Goal: Task Accomplishment & Management: Manage account settings

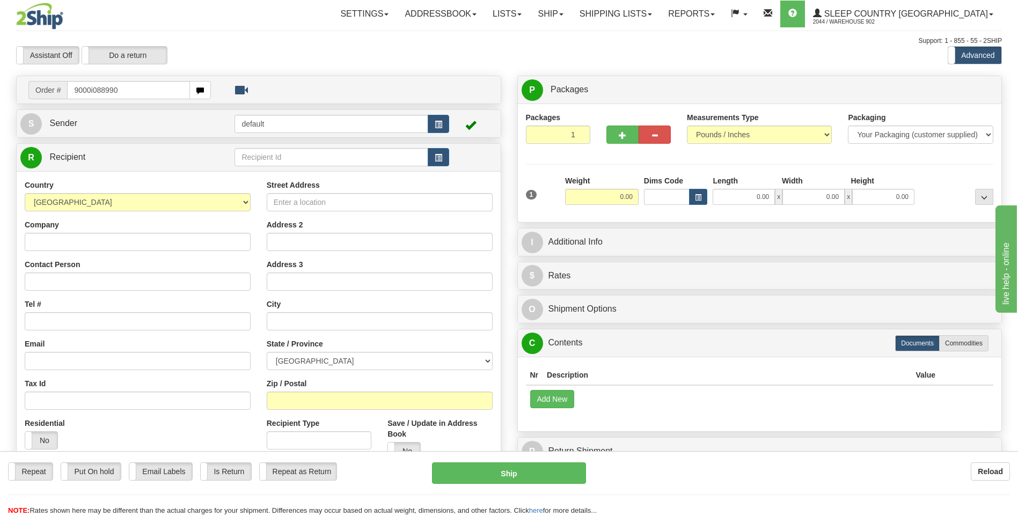
type input "9000i088990"
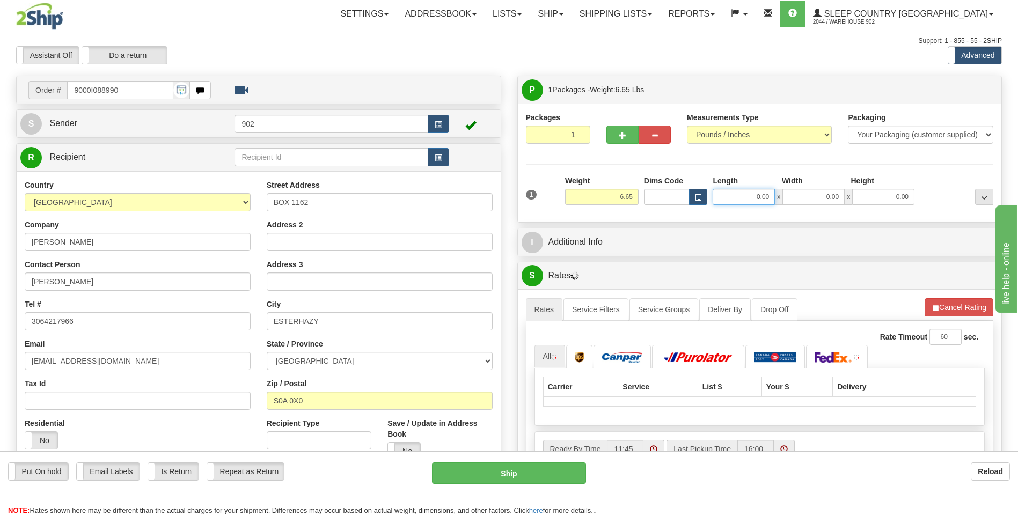
click at [753, 194] on input "0.00" at bounding box center [744, 197] width 62 height 16
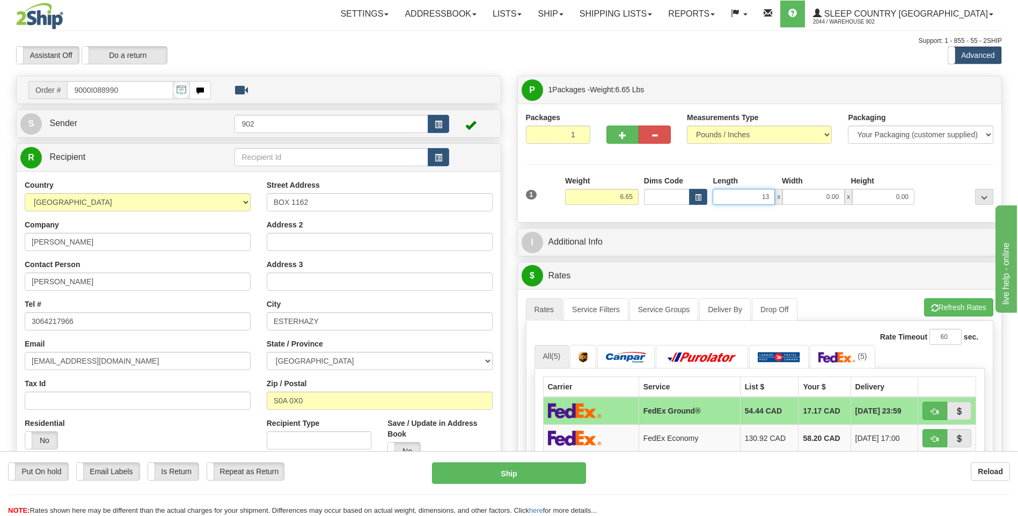
type input "13.00"
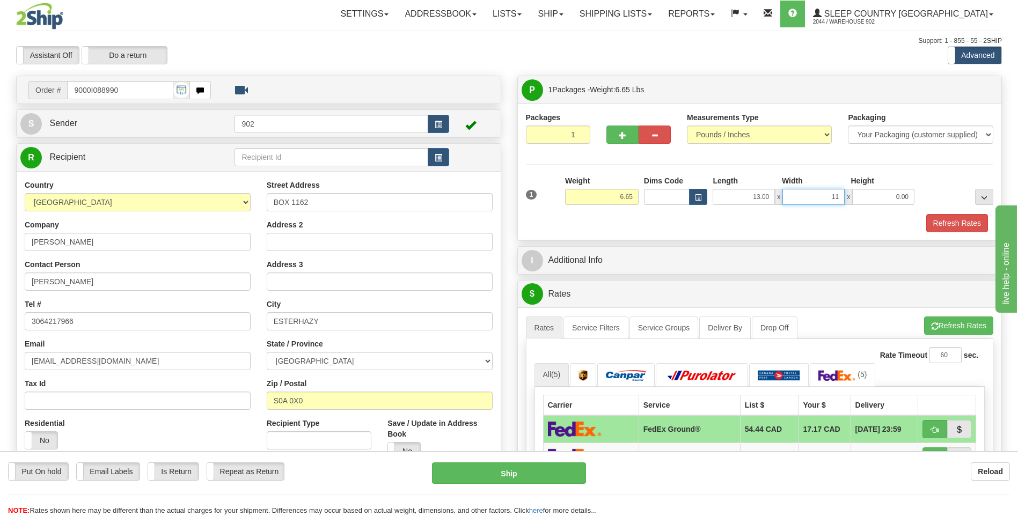
type input "11.00"
type input "4.00"
click at [953, 227] on button "Refresh Rates" at bounding box center [957, 223] width 62 height 18
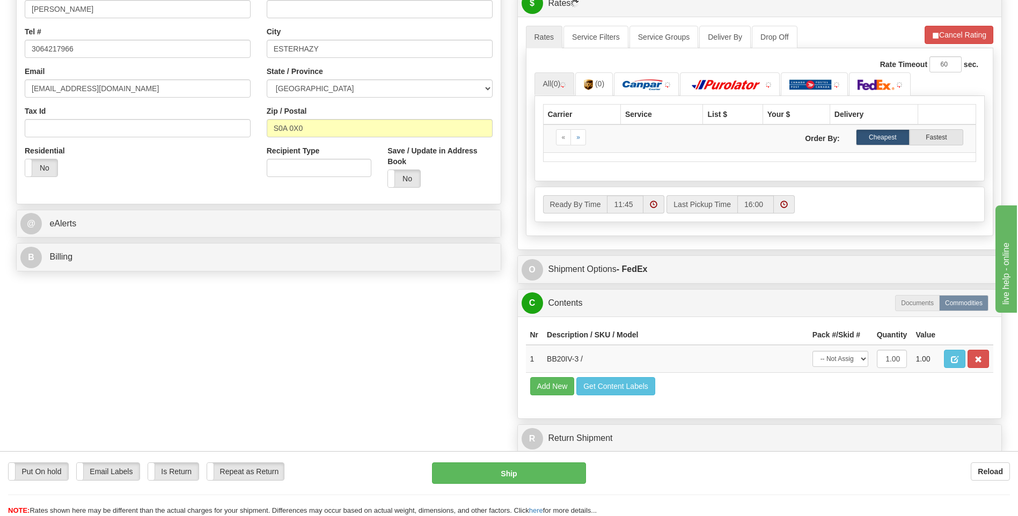
scroll to position [429, 0]
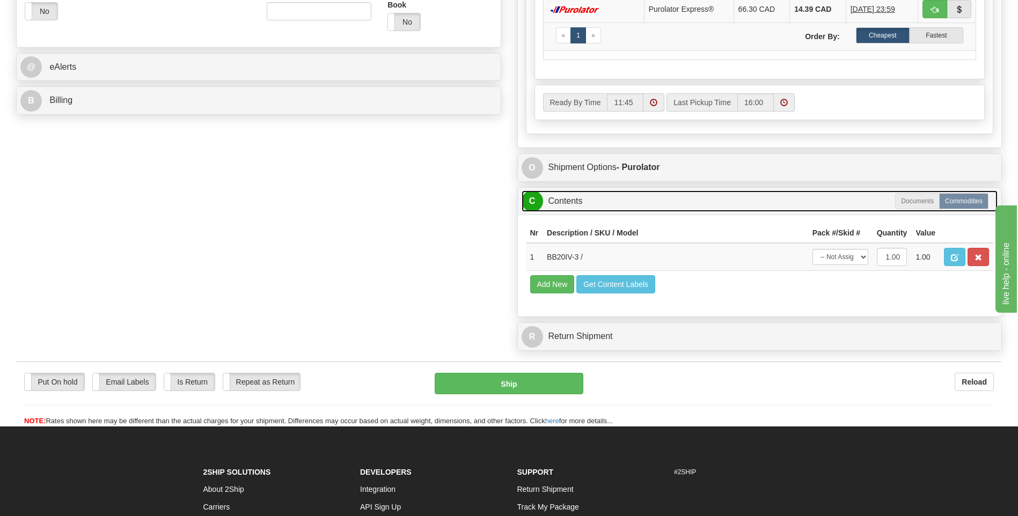
click at [847, 200] on link "C Contents" at bounding box center [760, 202] width 477 height 22
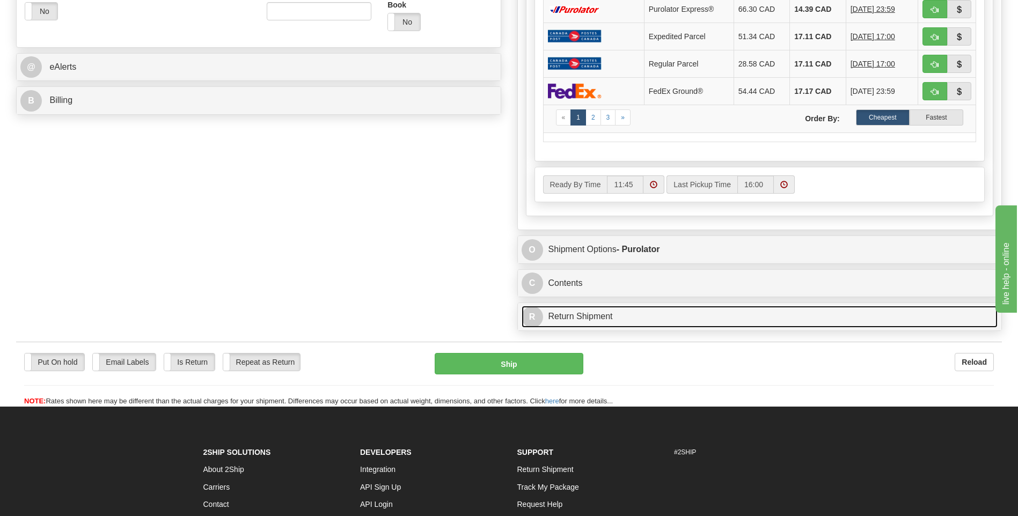
click at [847, 318] on link "R Return Shipment" at bounding box center [760, 317] width 477 height 22
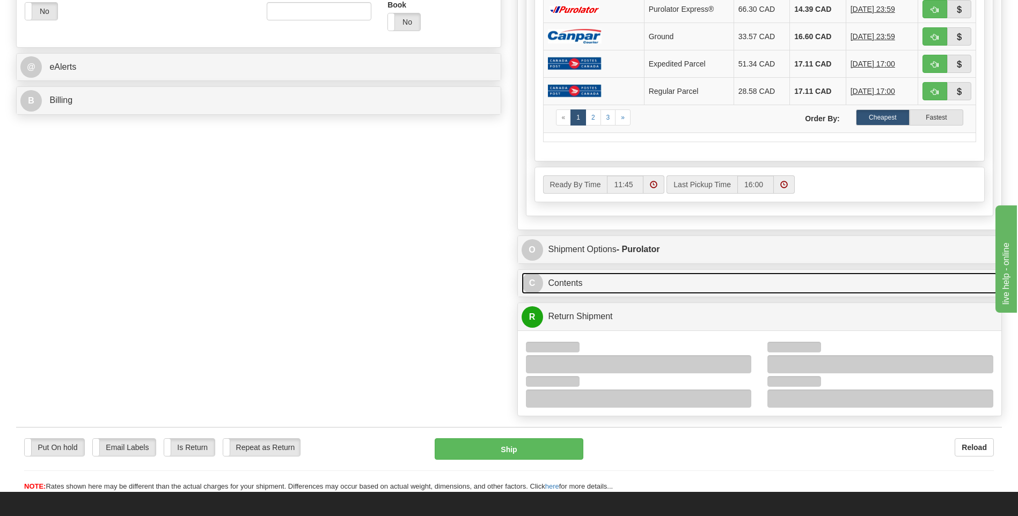
click at [785, 285] on link "C Contents" at bounding box center [760, 284] width 477 height 22
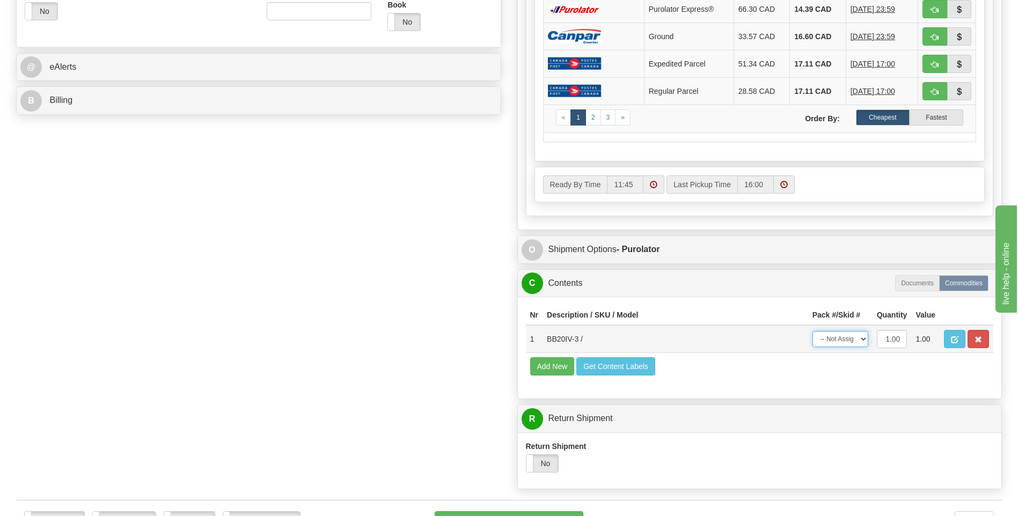
click at [844, 336] on select "-- Not Assigned -- Package 1" at bounding box center [840, 339] width 56 height 16
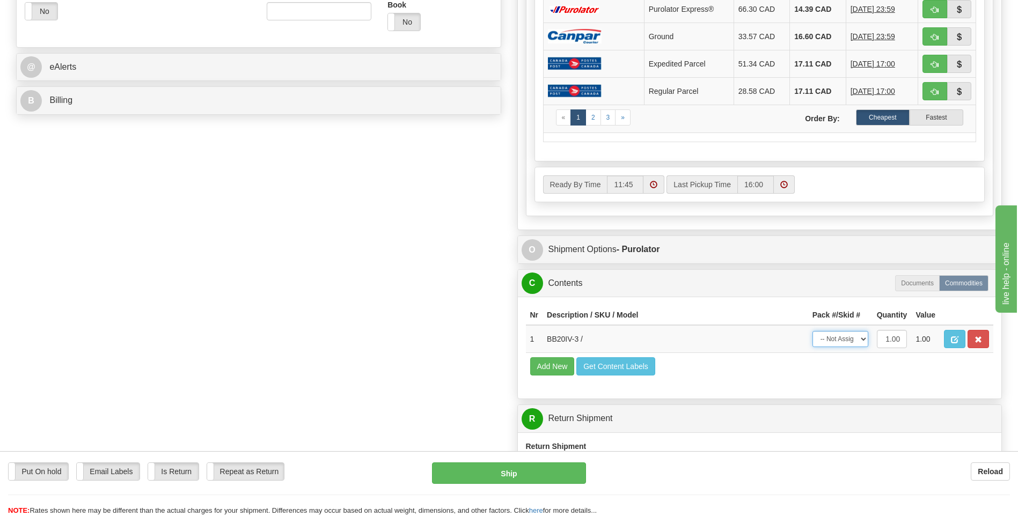
select select "0"
click at [812, 331] on select "-- Not Assigned -- Package 1" at bounding box center [840, 339] width 56 height 16
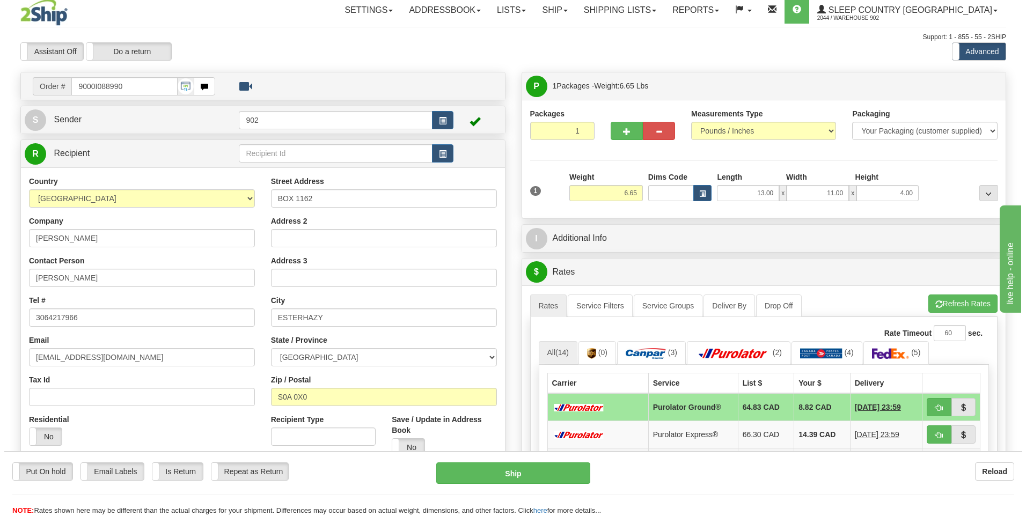
scroll to position [0, 0]
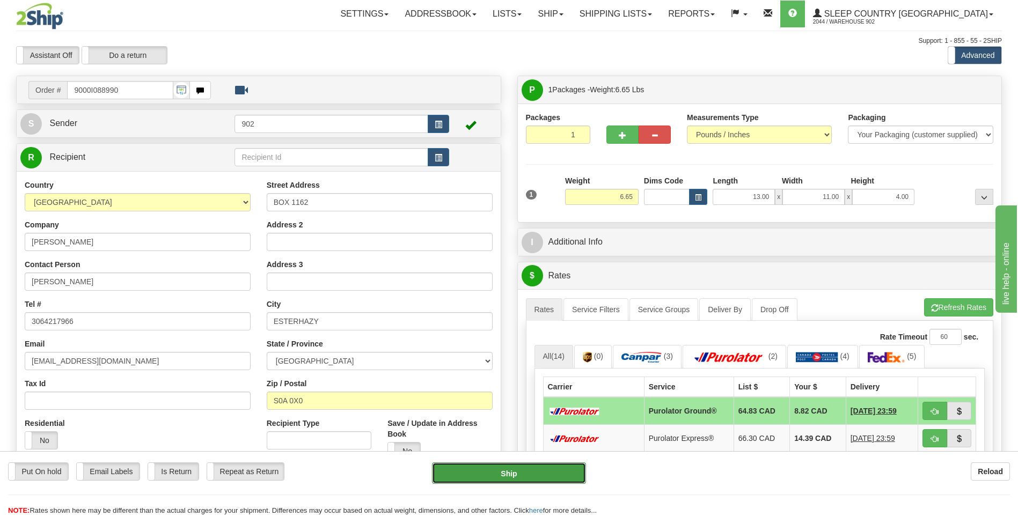
click at [541, 478] on button "Ship" at bounding box center [508, 473] width 153 height 21
type input "260"
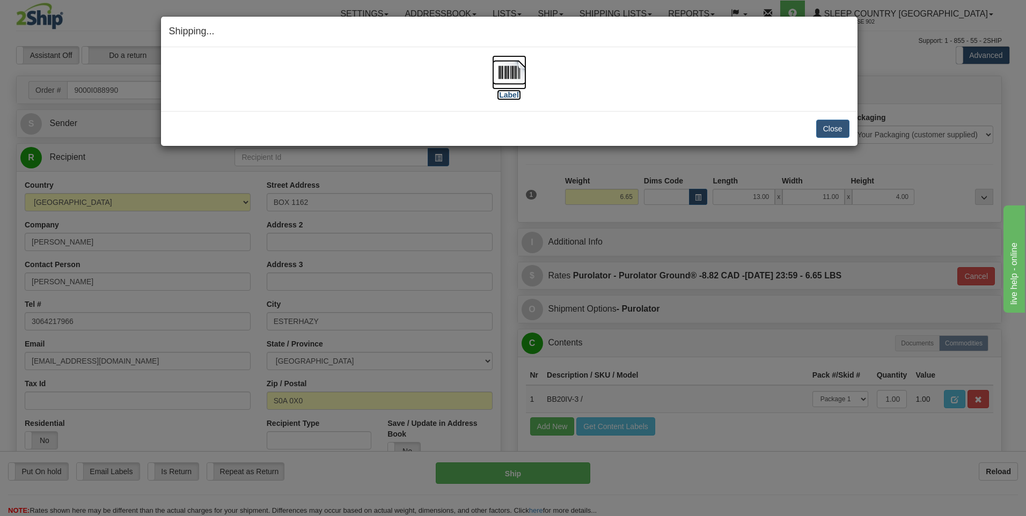
click at [501, 97] on label "[Label]" at bounding box center [509, 95] width 25 height 11
click at [823, 126] on button "Close" at bounding box center [832, 129] width 33 height 18
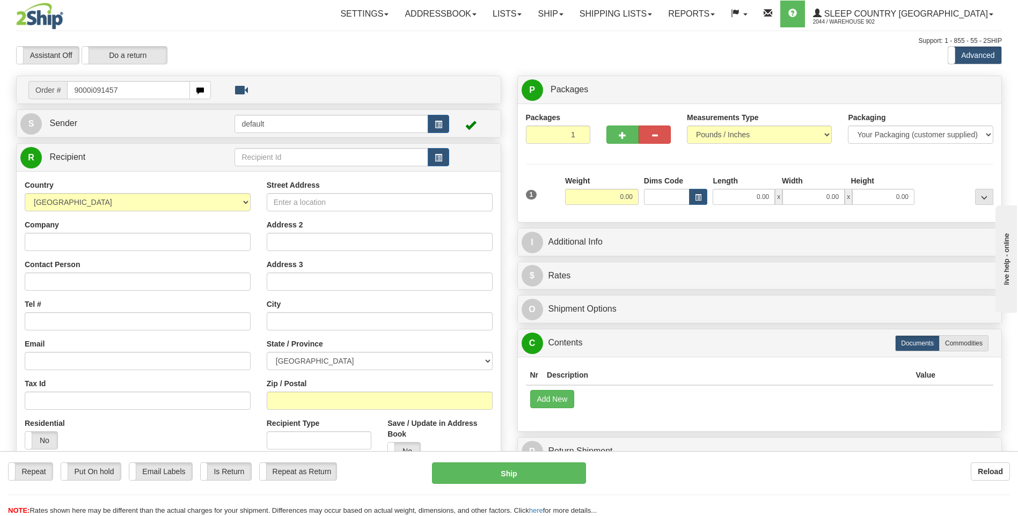
type input "9000i091457"
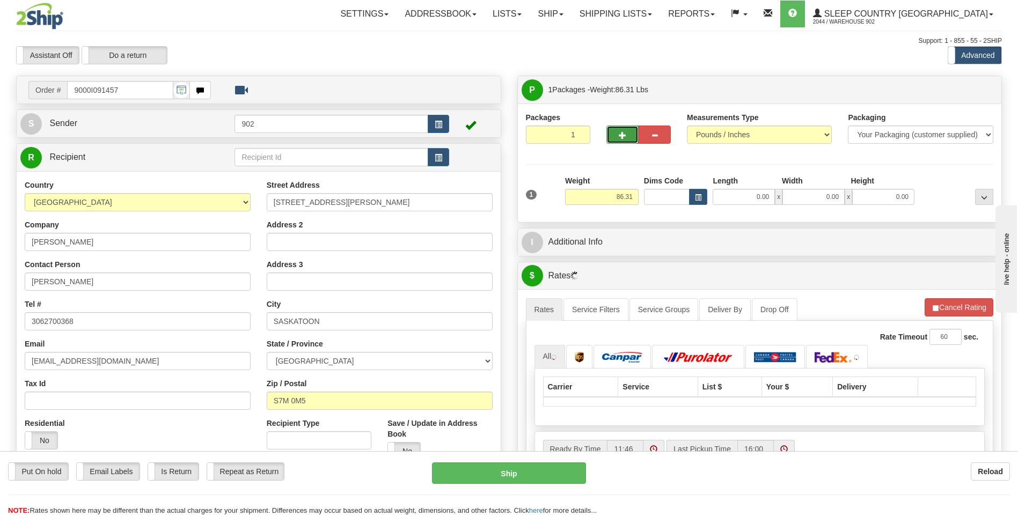
click at [617, 129] on button "button" at bounding box center [622, 135] width 32 height 18
type input "2"
click at [970, 83] on label "Package Level Pack.." at bounding box center [970, 90] width 54 height 16
radio input "true"
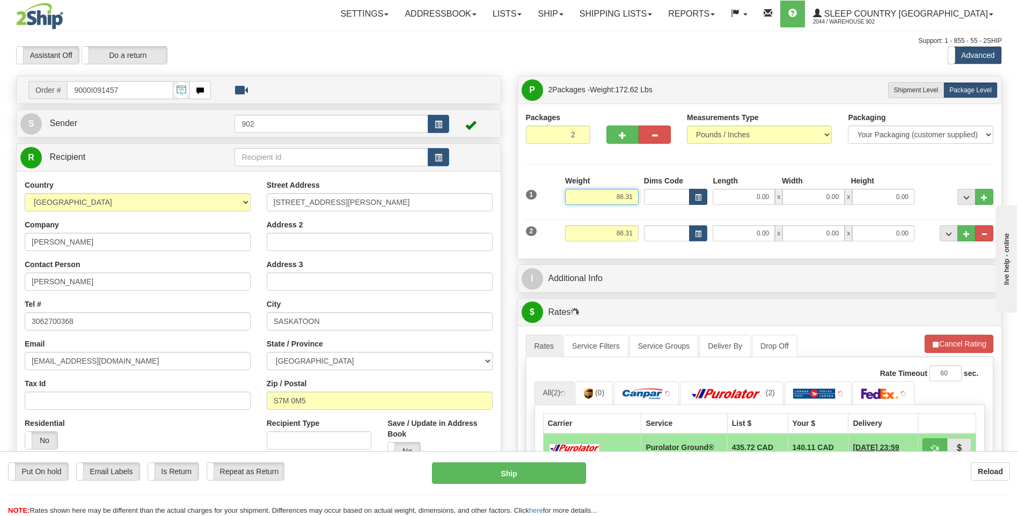
drag, startPoint x: 619, startPoint y: 195, endPoint x: 697, endPoint y: 196, distance: 77.8
click at [697, 196] on div "1 Weight 86.31 Dims Code x x" at bounding box center [759, 194] width 473 height 38
click at [621, 210] on div "Weight 80" at bounding box center [601, 194] width 79 height 38
type input "80.00"
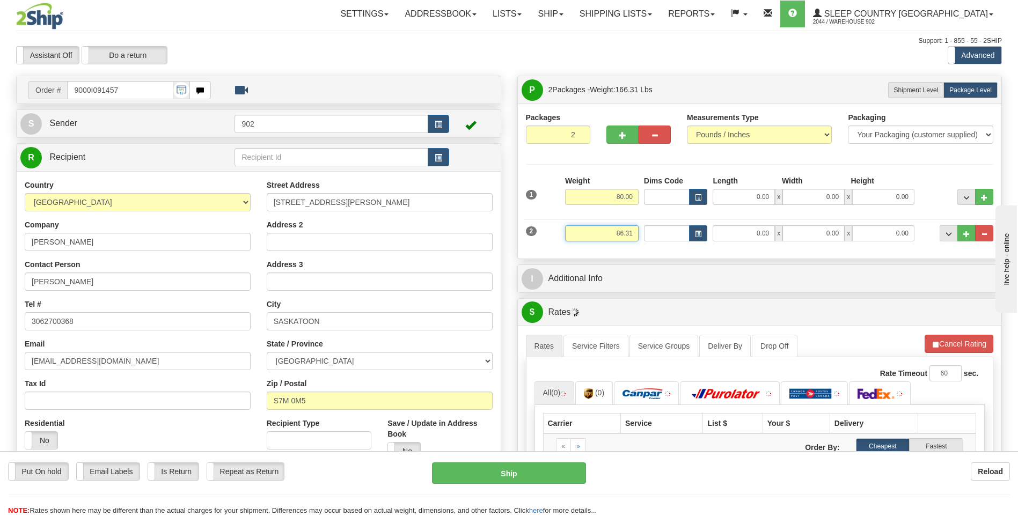
drag, startPoint x: 611, startPoint y: 235, endPoint x: 683, endPoint y: 229, distance: 72.2
click at [683, 229] on div "2 Weight 86.31 Dims Code Length Width Height" at bounding box center [759, 232] width 473 height 36
click button "Delete" at bounding box center [0, 0] width 0 height 0
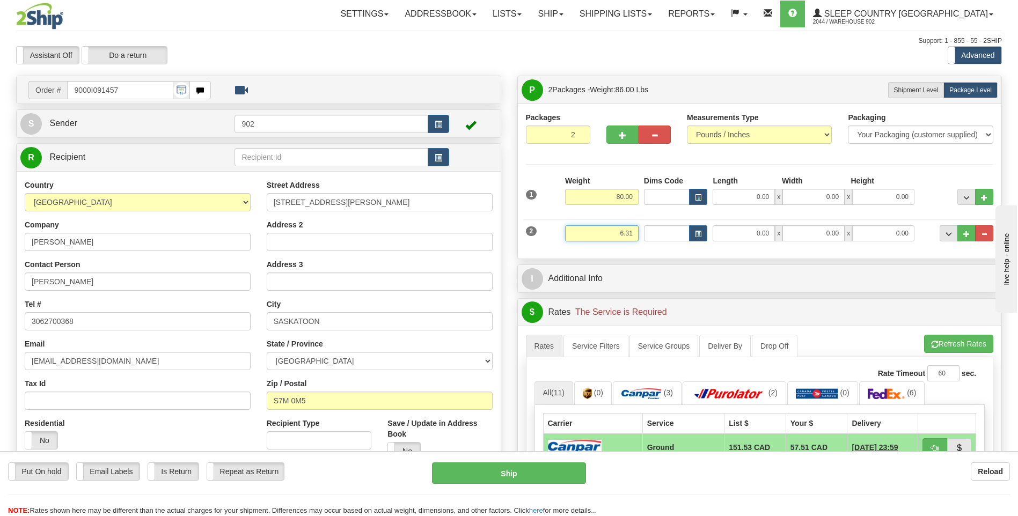
type input "6.31"
click at [753, 192] on input "0.00" at bounding box center [744, 197] width 62 height 16
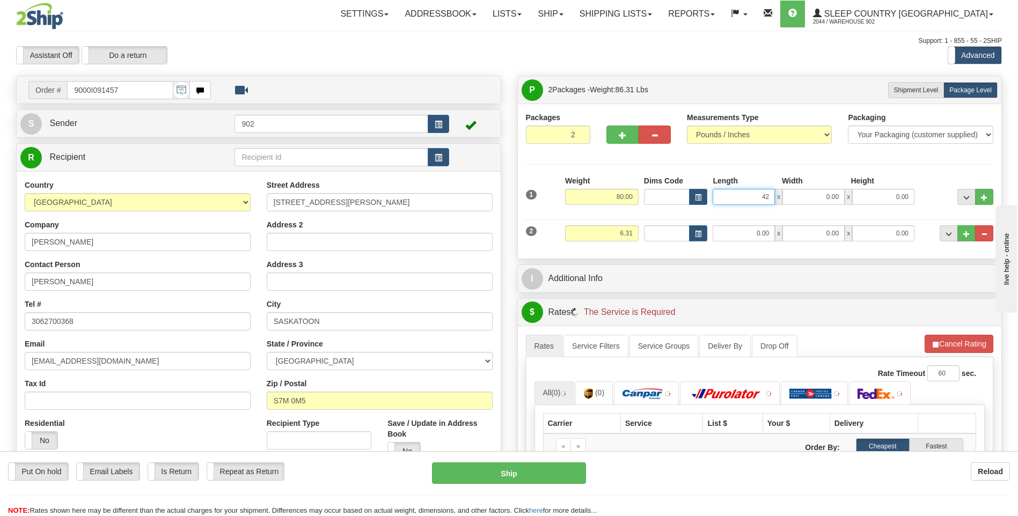
type input "42.00"
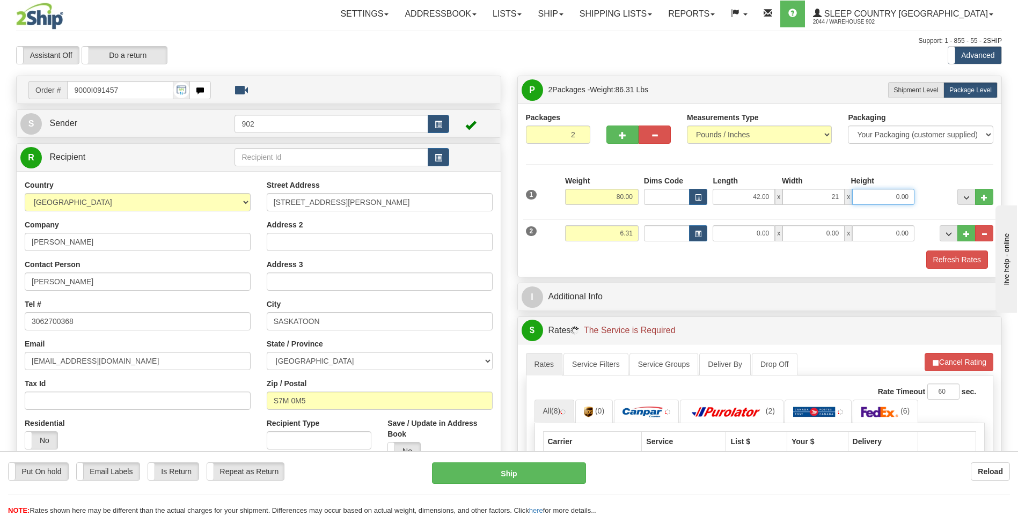
type input "21.00"
click at [748, 248] on div "2 Weight 6.31 Dims Code Length Width Height" at bounding box center [759, 232] width 473 height 36
type input "1"
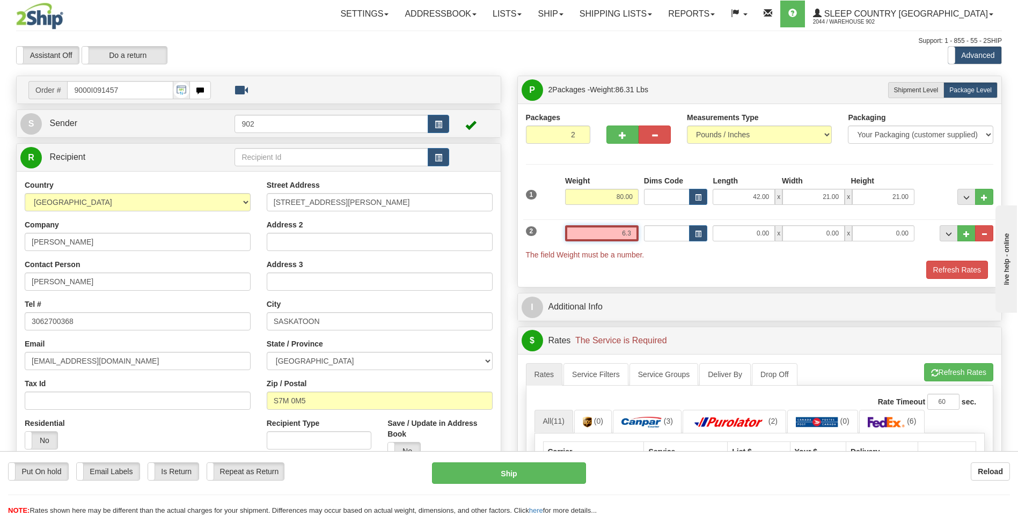
type input "6.31"
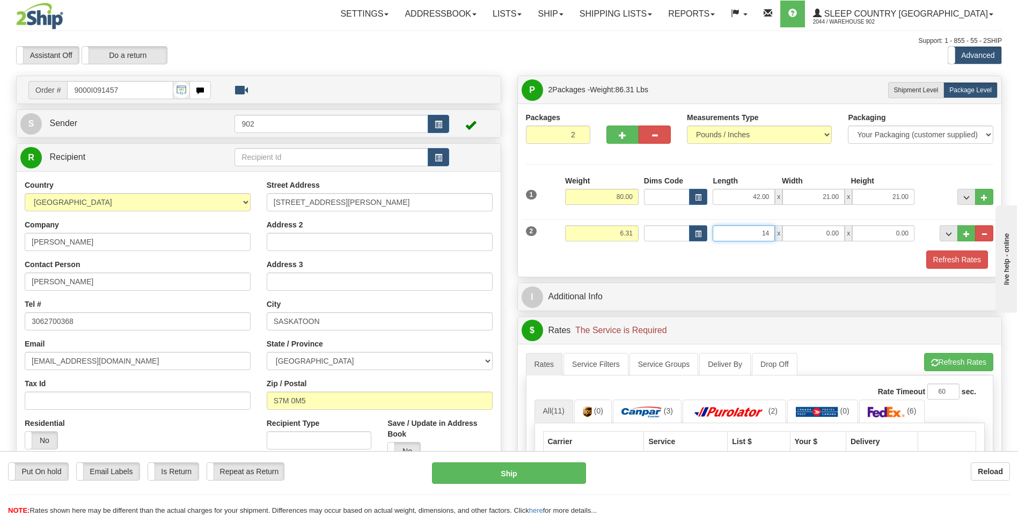
type input "14.00"
type input "7.00"
click at [971, 257] on button "Refresh Rates" at bounding box center [957, 260] width 62 height 18
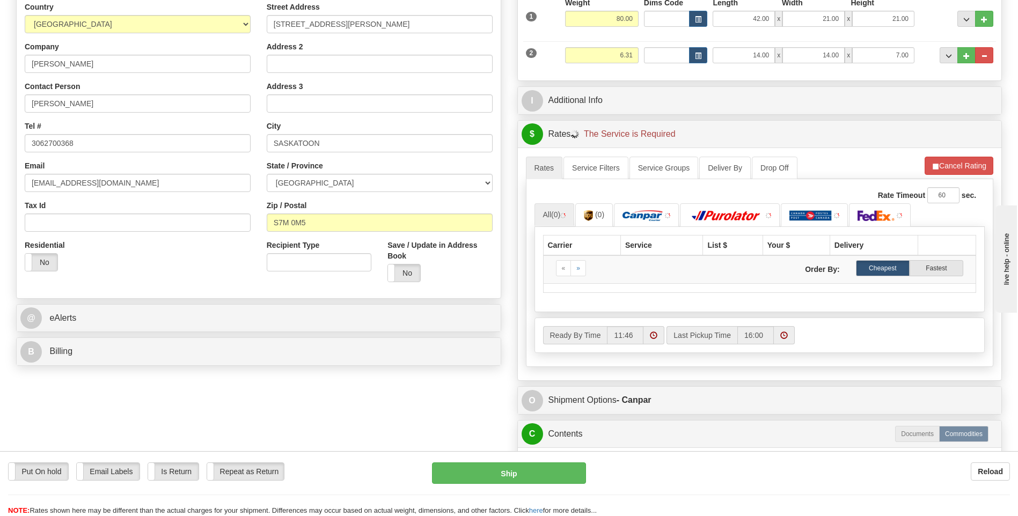
scroll to position [322, 0]
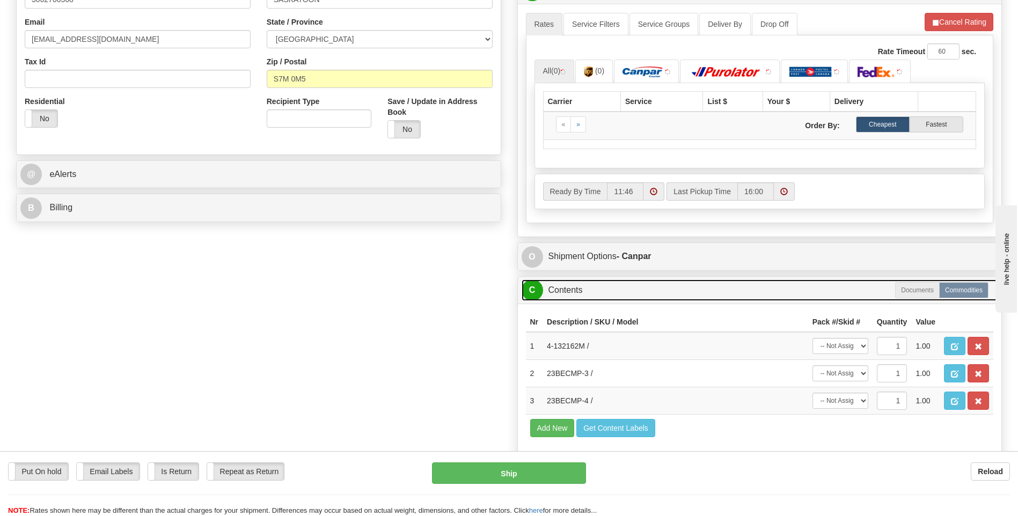
click at [867, 302] on link "C Contents" at bounding box center [760, 291] width 477 height 22
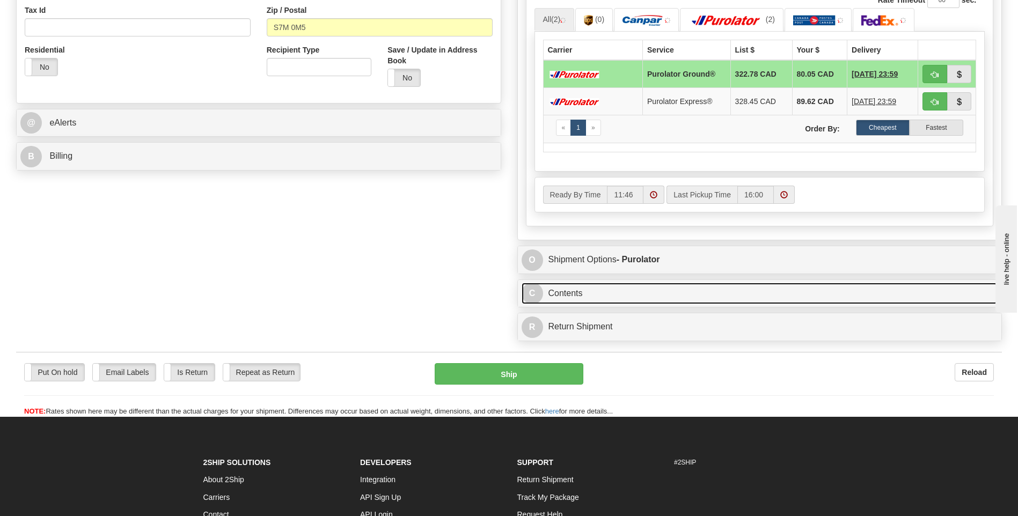
scroll to position [429, 0]
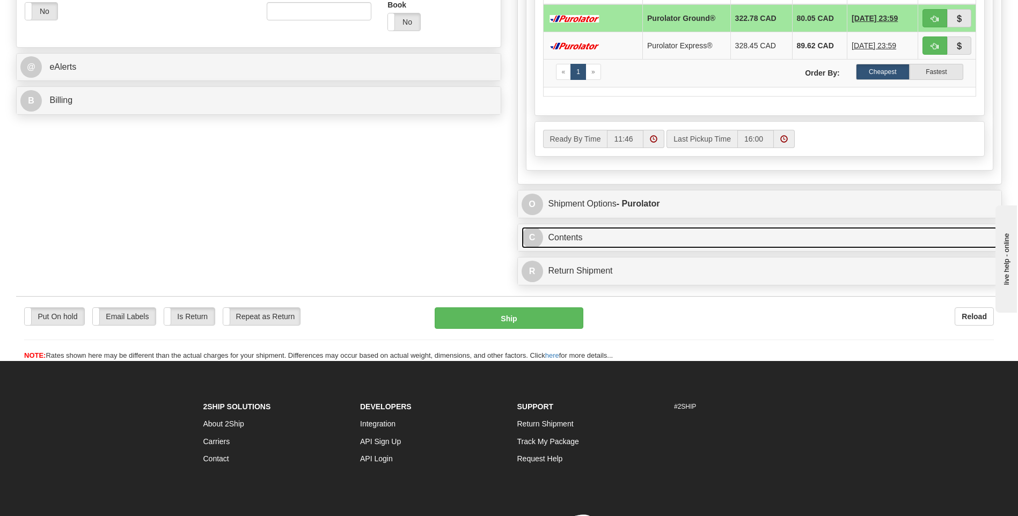
click at [851, 248] on link "C Contents" at bounding box center [760, 238] width 477 height 22
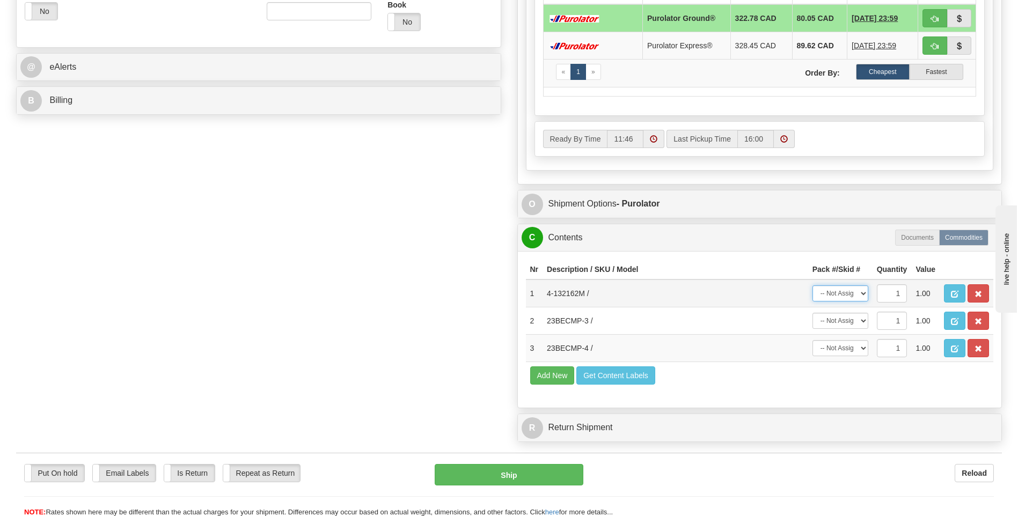
click at [854, 290] on select "-- Not Assigned -- Package 1 Package 2" at bounding box center [840, 294] width 56 height 16
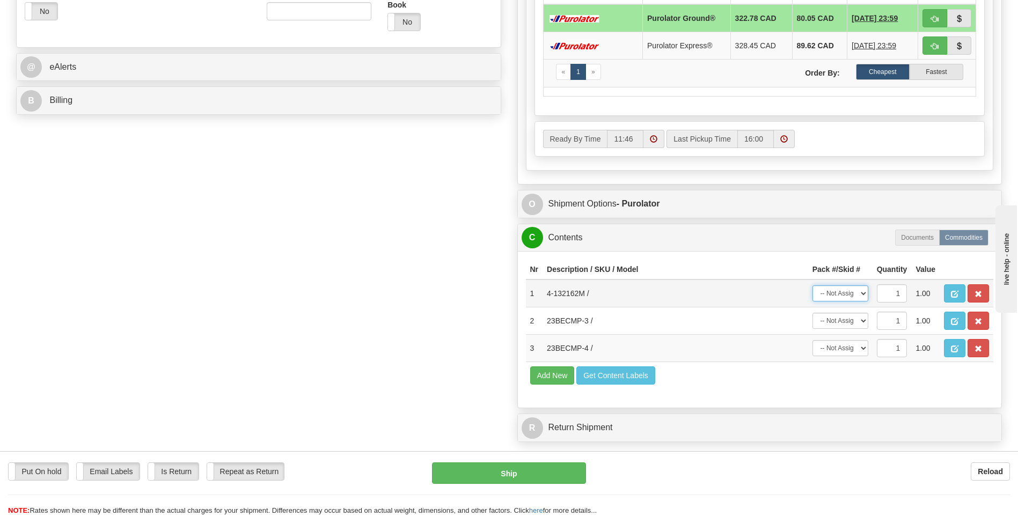
select select "0"
click at [812, 286] on select "-- Not Assigned -- Package 1 Package 2" at bounding box center [840, 294] width 56 height 16
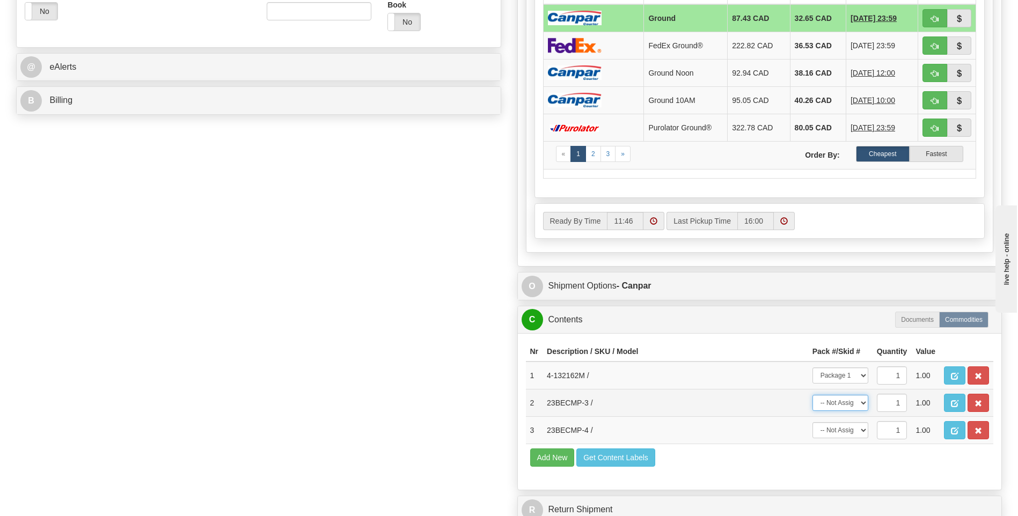
click at [845, 407] on select "-- Not Assigned -- Package 1 Package 2" at bounding box center [840, 403] width 56 height 16
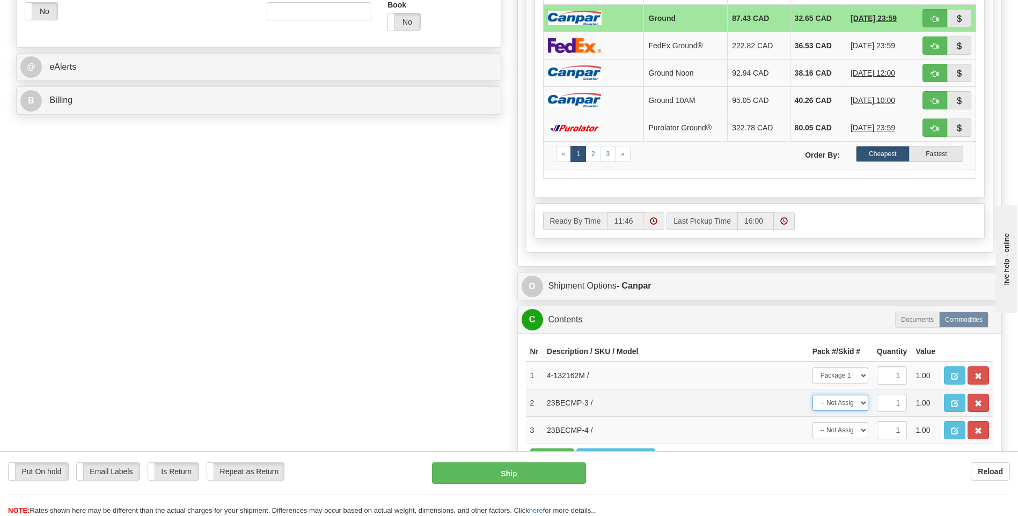
select select "1"
click at [812, 395] on select "-- Not Assigned -- Package 1 Package 2" at bounding box center [840, 403] width 56 height 16
click at [852, 440] on td "-- Not Assigned -- Package 1 Package 2" at bounding box center [840, 430] width 64 height 27
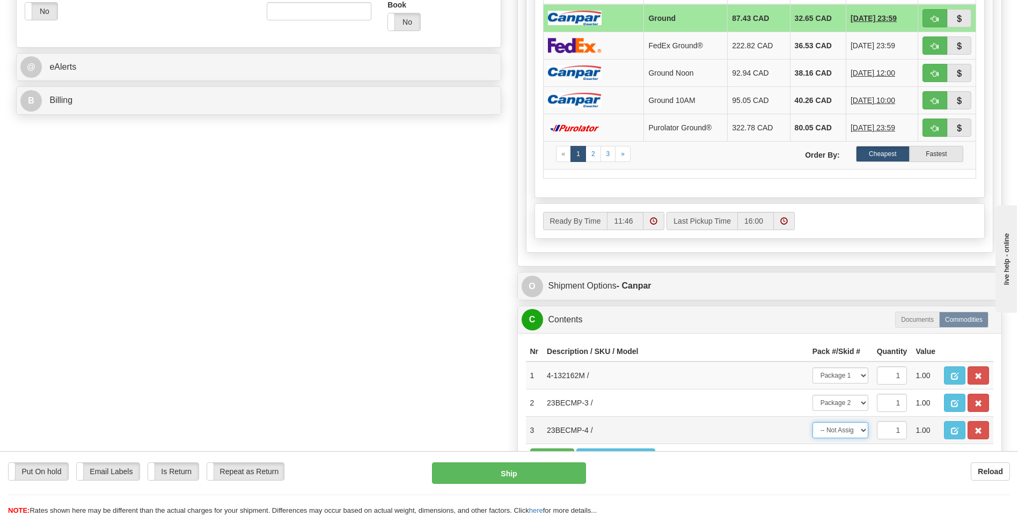
click at [853, 436] on select "-- Not Assigned -- Package 1 Package 2" at bounding box center [840, 430] width 56 height 16
select select "1"
click at [812, 422] on select "-- Not Assigned -- Package 1 Package 2" at bounding box center [840, 430] width 56 height 16
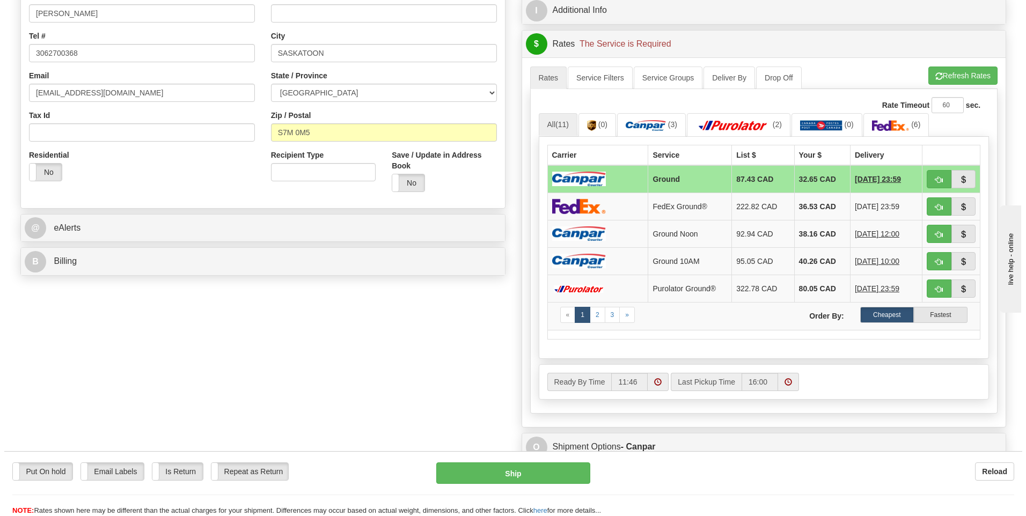
scroll to position [0, 0]
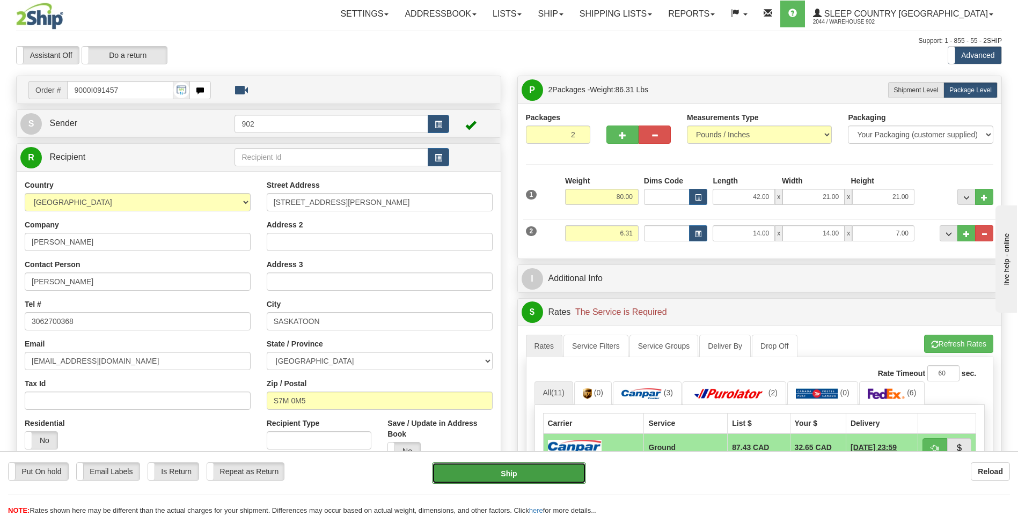
click at [545, 466] on button "Ship" at bounding box center [508, 473] width 153 height 21
type input "1"
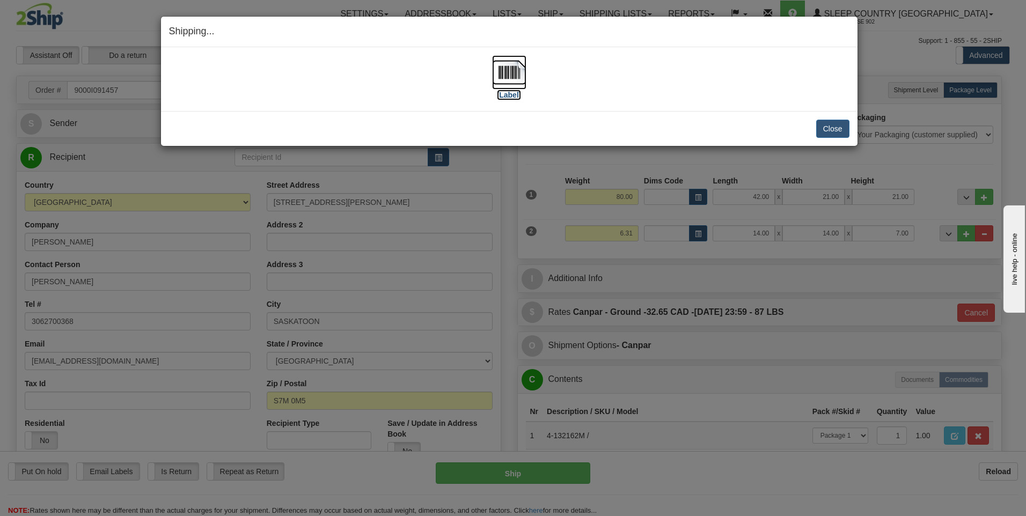
click at [500, 62] on img at bounding box center [509, 72] width 34 height 34
click at [830, 140] on div "Close Cancel Cancel Shipment and Quit Pickup Quit Pickup ONLY" at bounding box center [509, 128] width 697 height 35
click at [832, 136] on button "Close" at bounding box center [832, 129] width 33 height 18
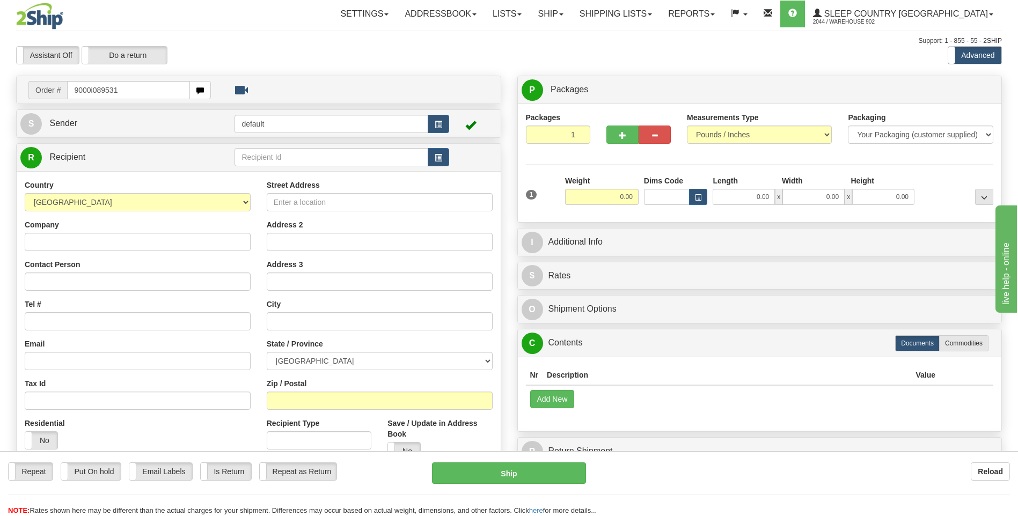
type input "9000i089531"
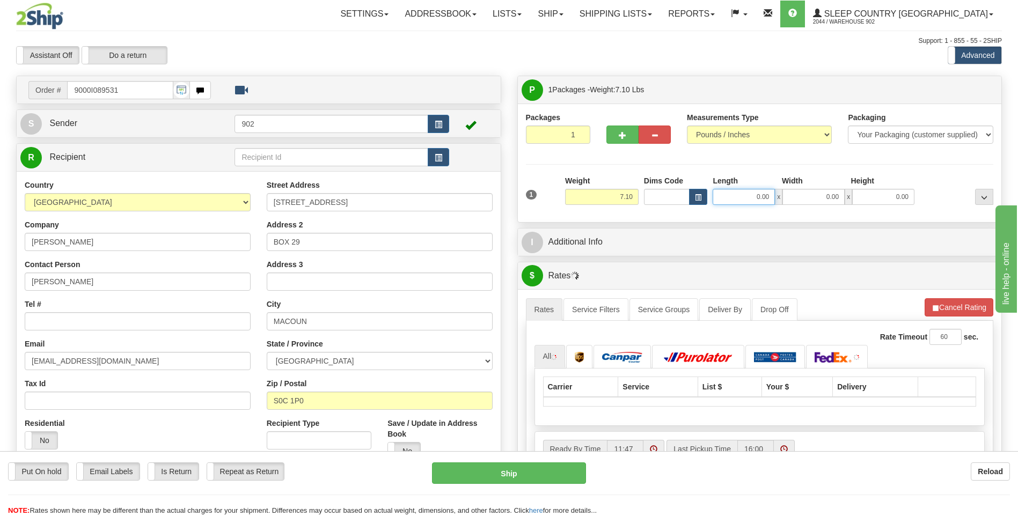
click at [759, 199] on input "0.00" at bounding box center [744, 197] width 62 height 16
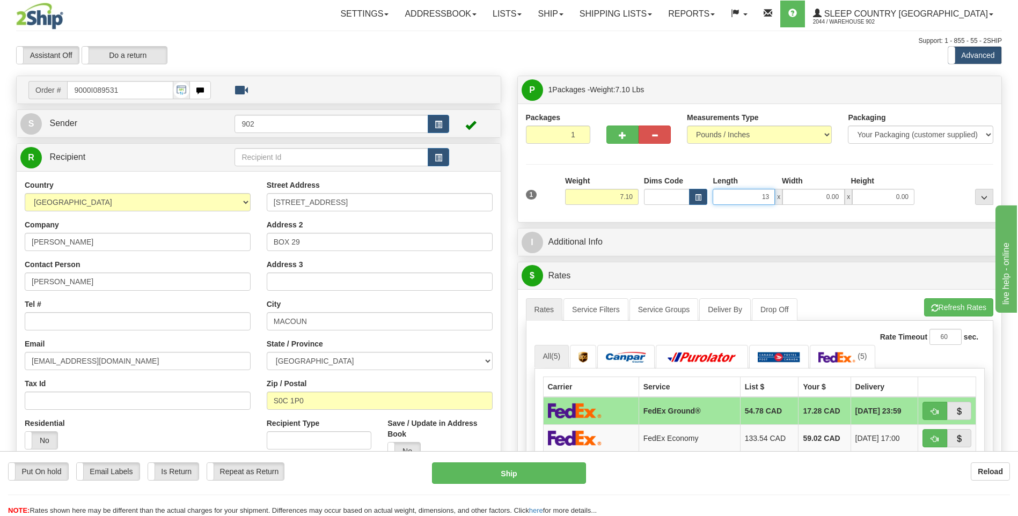
type input "13.00"
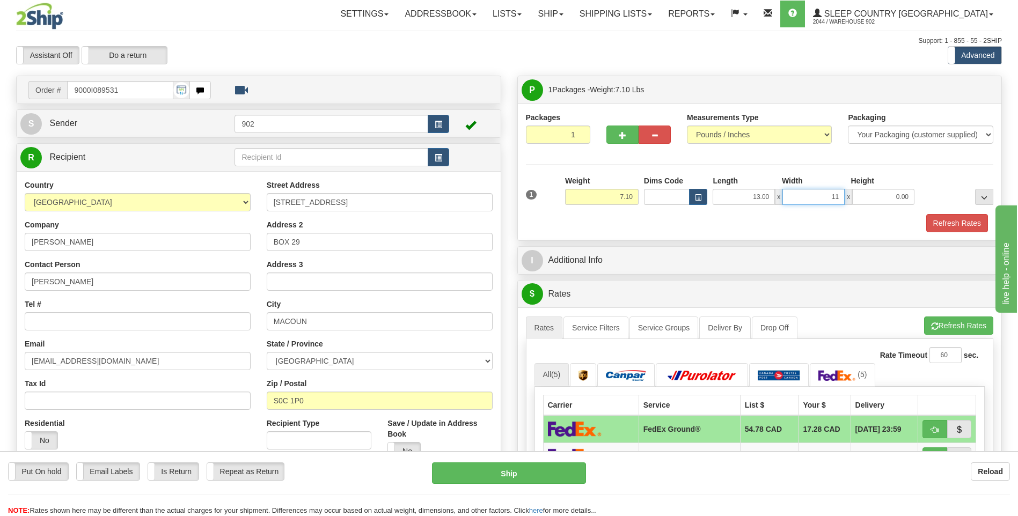
type input "11.00"
type input "4.00"
click at [960, 221] on button "Refresh Rates" at bounding box center [957, 223] width 62 height 18
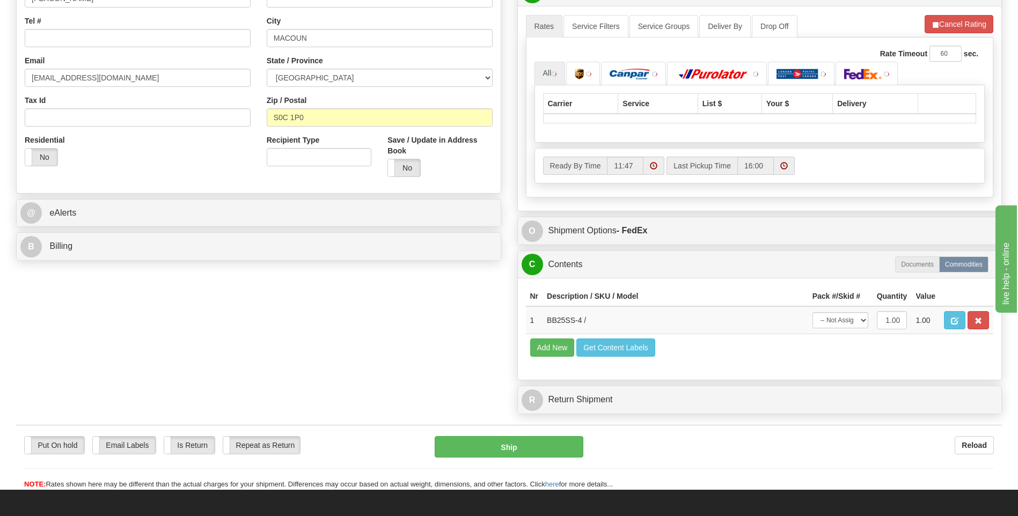
scroll to position [322, 0]
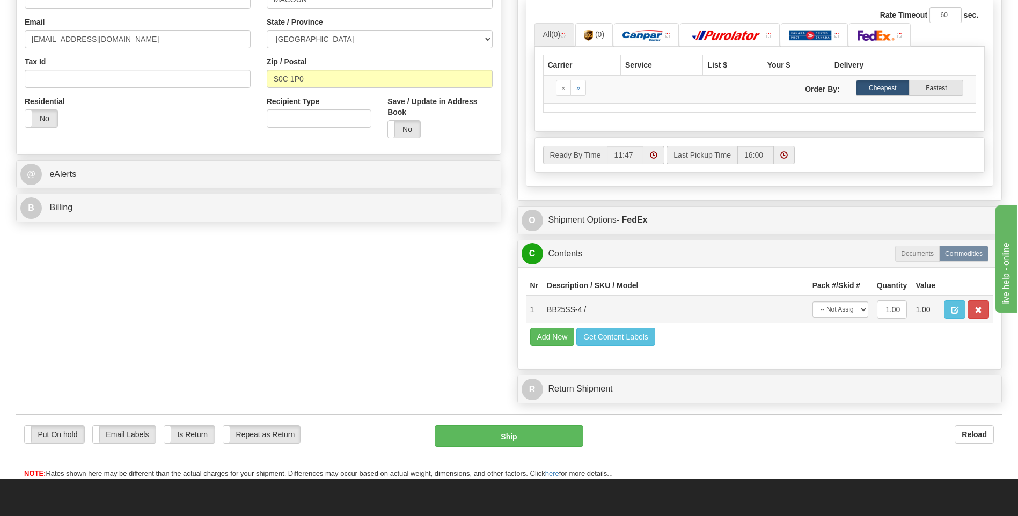
click at [847, 319] on td "-- Not Assigned -- Package 1" at bounding box center [840, 310] width 64 height 28
click at [854, 316] on select "-- Not Assigned -- Package 1" at bounding box center [840, 310] width 56 height 16
select select "0"
click at [812, 302] on select "-- Not Assigned -- Package 1" at bounding box center [840, 310] width 56 height 16
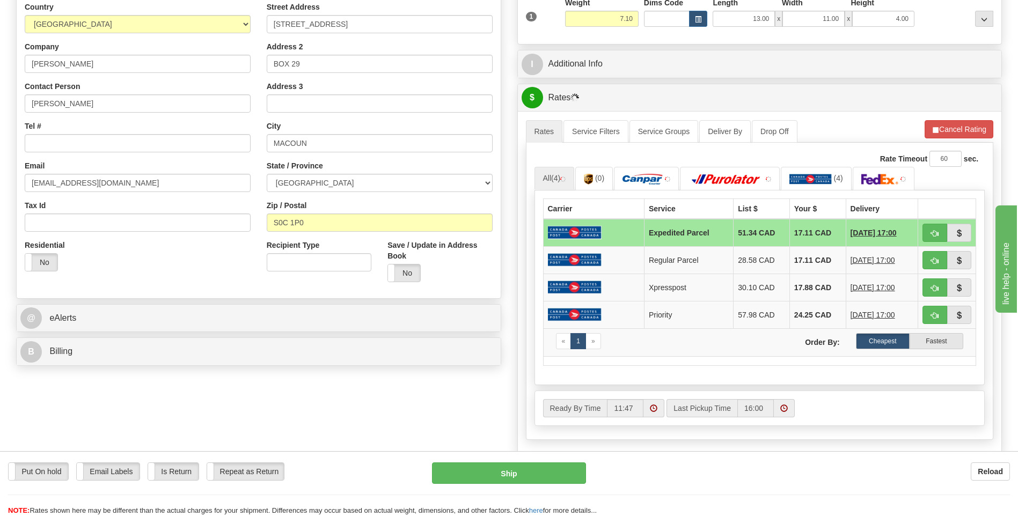
scroll to position [161, 0]
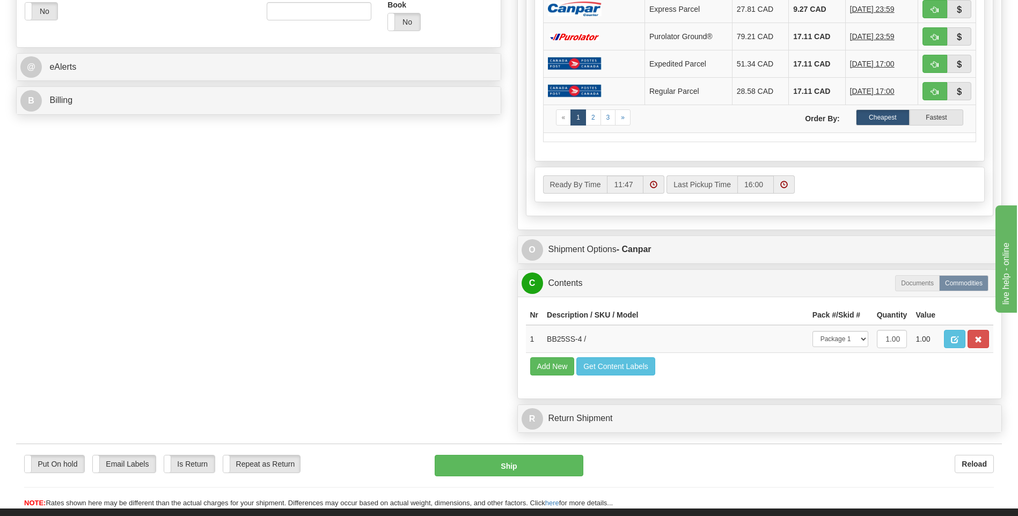
click at [574, 451] on div "Put On hold Put On hold Email Labels Email Labels Edit Is Return Is Return Repe…" at bounding box center [509, 476] width 986 height 65
click at [568, 458] on button "Ship" at bounding box center [509, 465] width 148 height 21
type input "1"
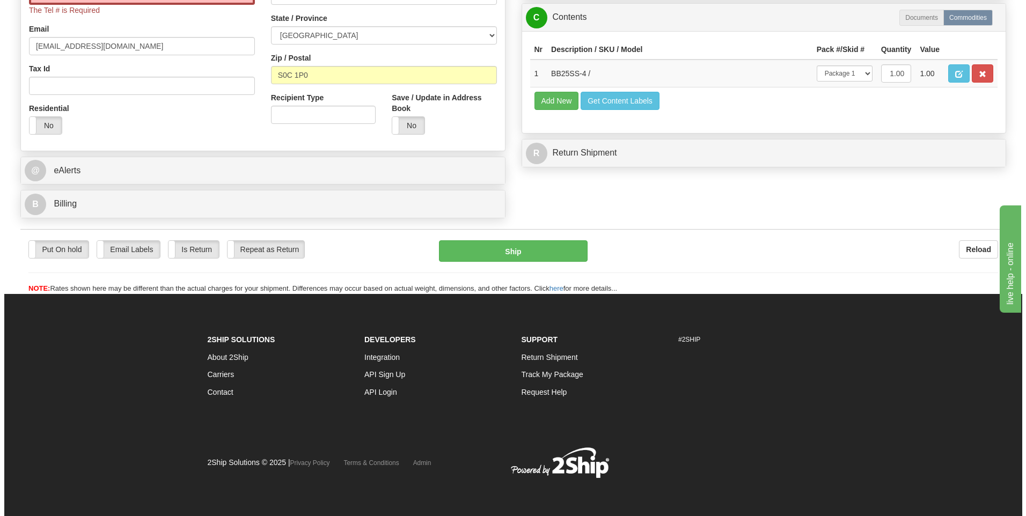
scroll to position [4, 0]
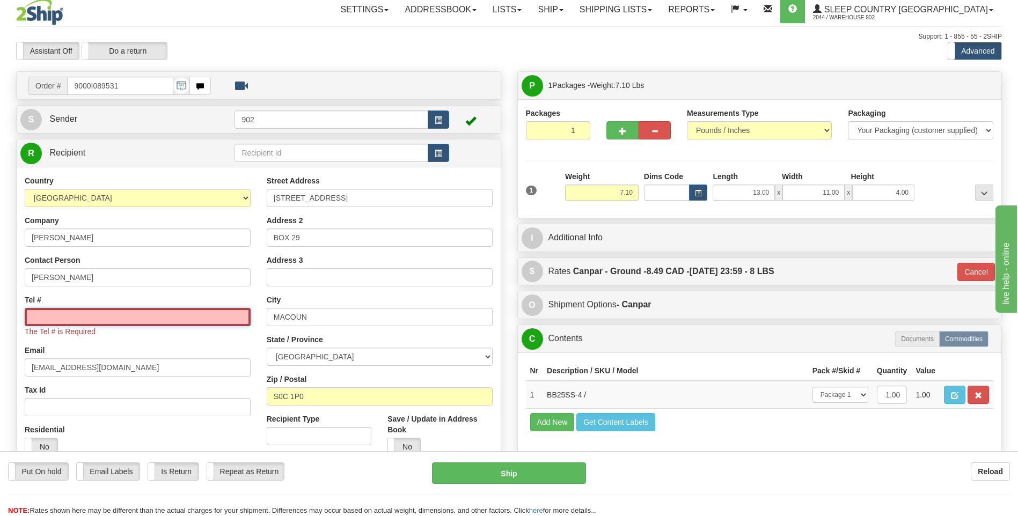
click at [185, 325] on input "Tel #" at bounding box center [138, 317] width 226 height 18
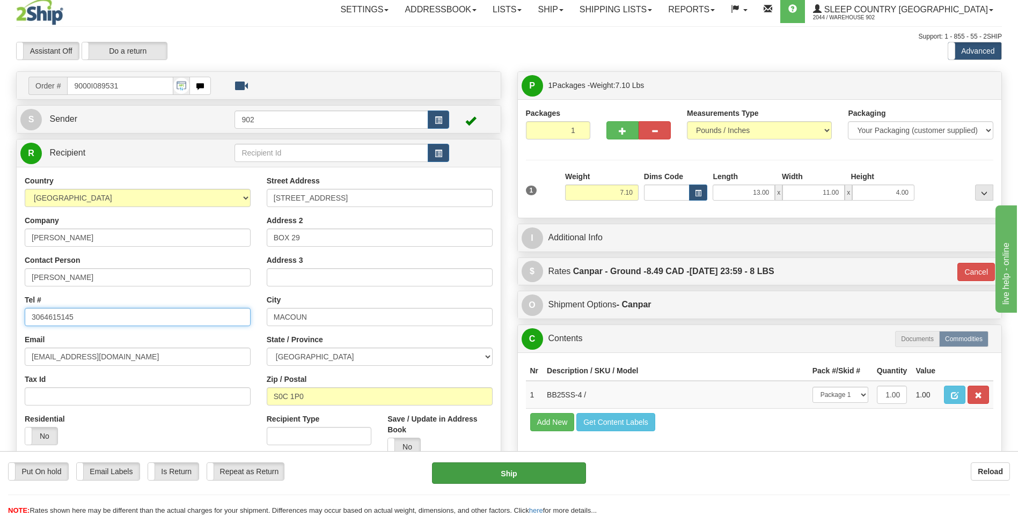
type input "3064615145"
click at [511, 476] on button "Ship" at bounding box center [508, 473] width 153 height 21
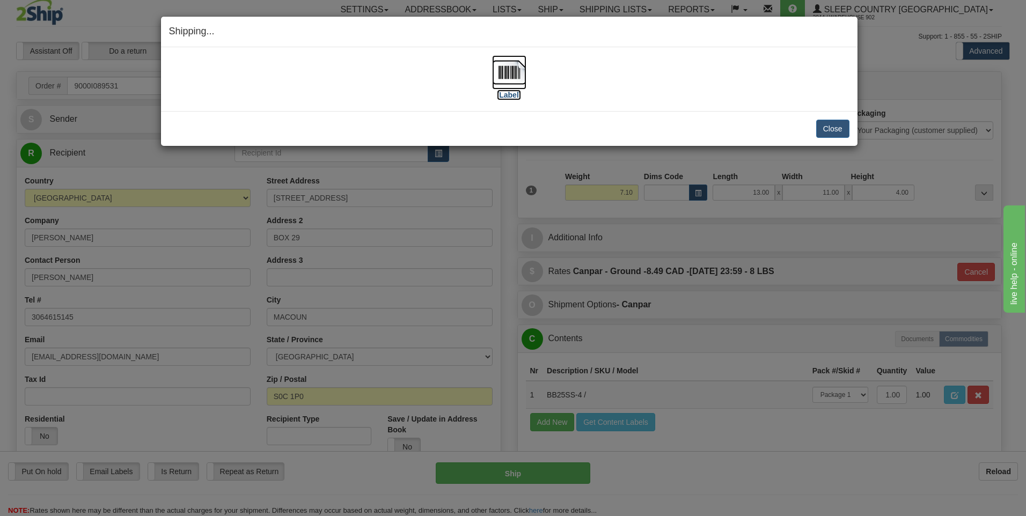
click at [520, 78] on img at bounding box center [509, 72] width 34 height 34
click at [830, 138] on div "Close Cancel Cancel Shipment and Quit Pickup Quit Pickup ONLY" at bounding box center [509, 128] width 697 height 35
click at [833, 133] on button "Close" at bounding box center [832, 129] width 33 height 18
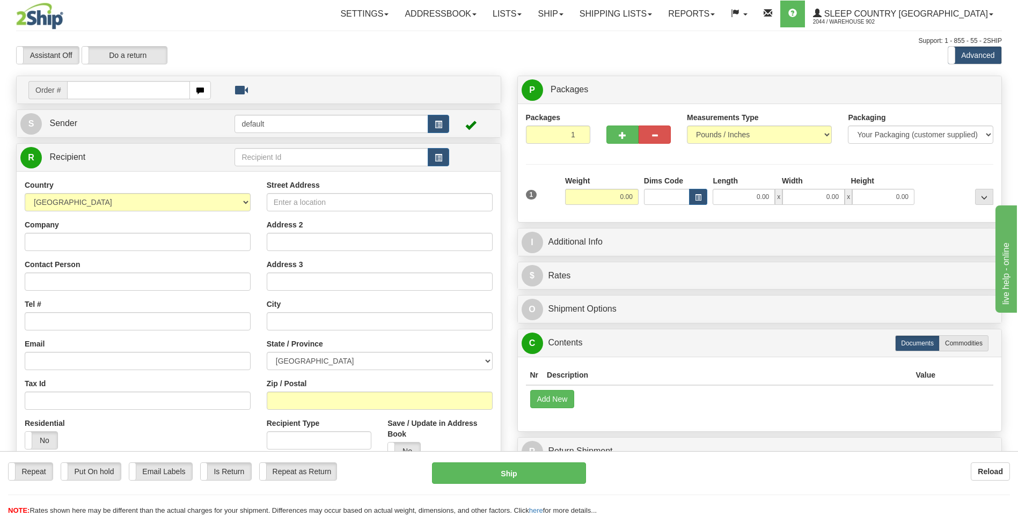
click at [150, 97] on input "text" at bounding box center [128, 90] width 122 height 18
type input "9000i093491"
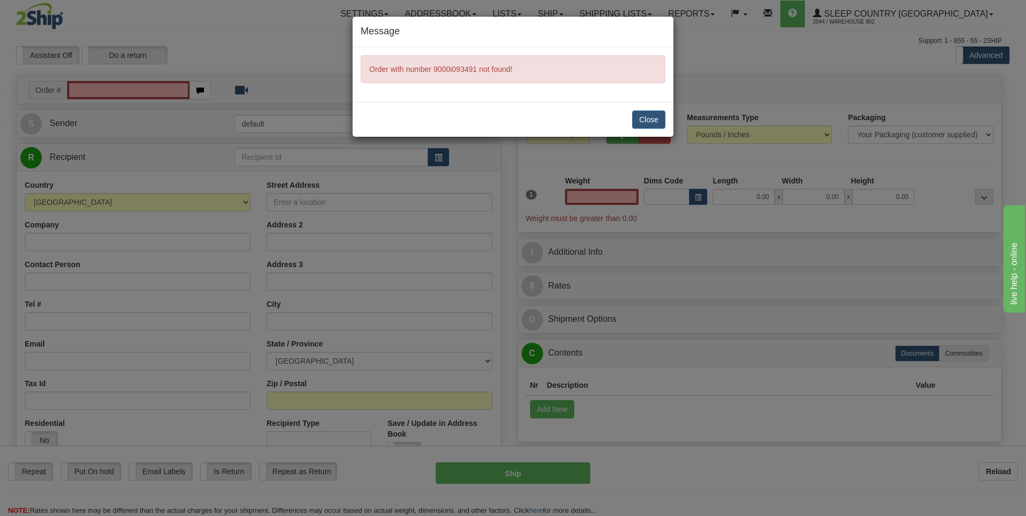
type input "0.00"
click at [636, 123] on button "Close" at bounding box center [648, 120] width 33 height 18
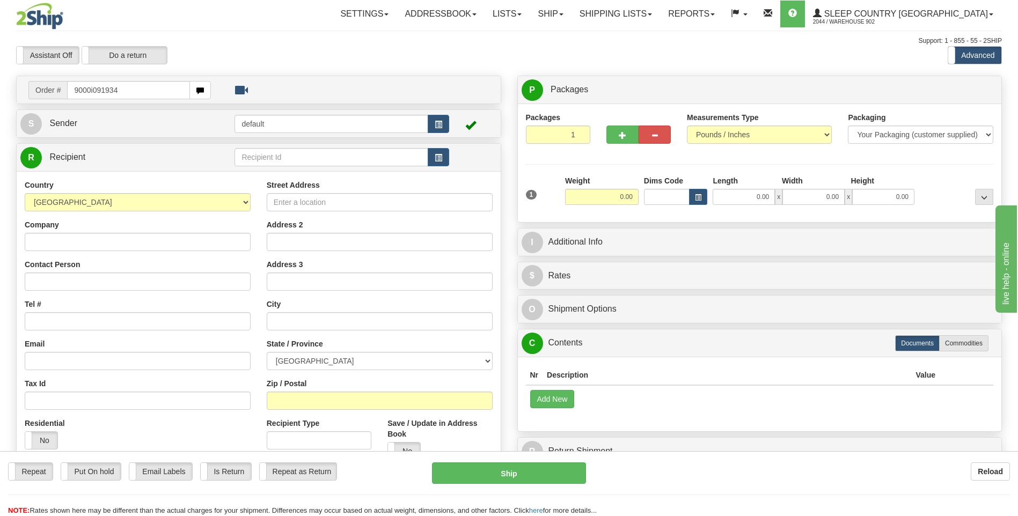
type input "9000i091934"
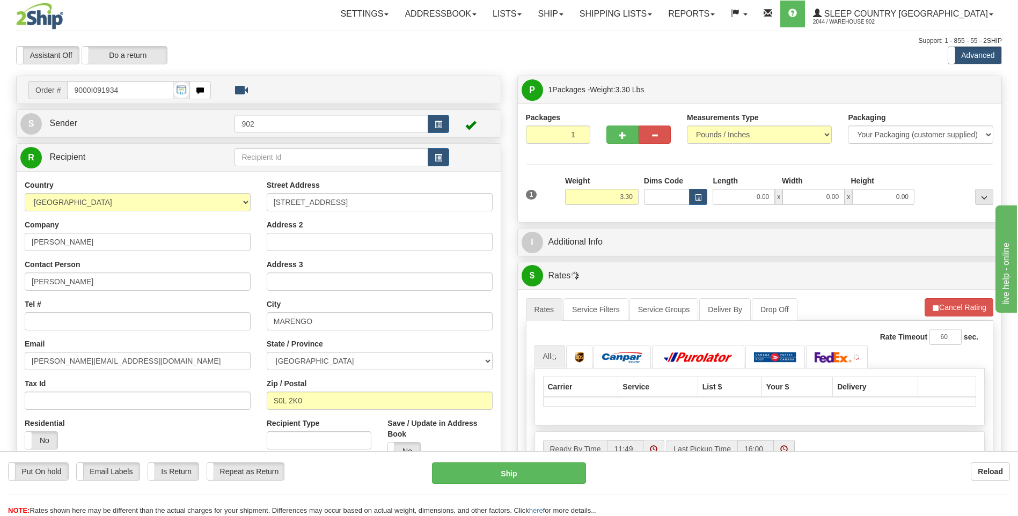
click at [751, 187] on div "Length" at bounding box center [744, 181] width 69 height 13
click at [750, 207] on div "1 Weight 3.30 Dims Code 0.00" at bounding box center [759, 194] width 473 height 38
click at [755, 199] on input "0.00" at bounding box center [744, 197] width 62 height 16
type input "9.00"
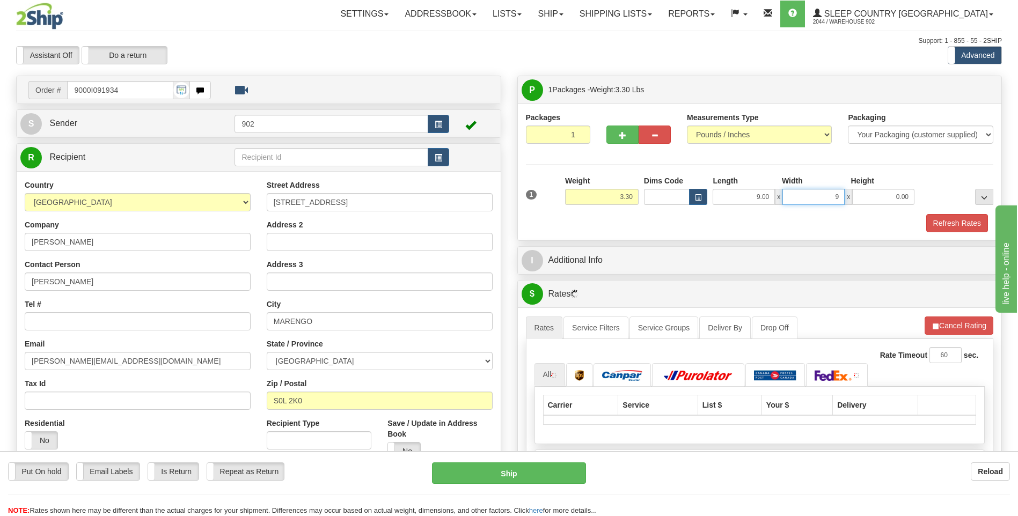
type input "9.00"
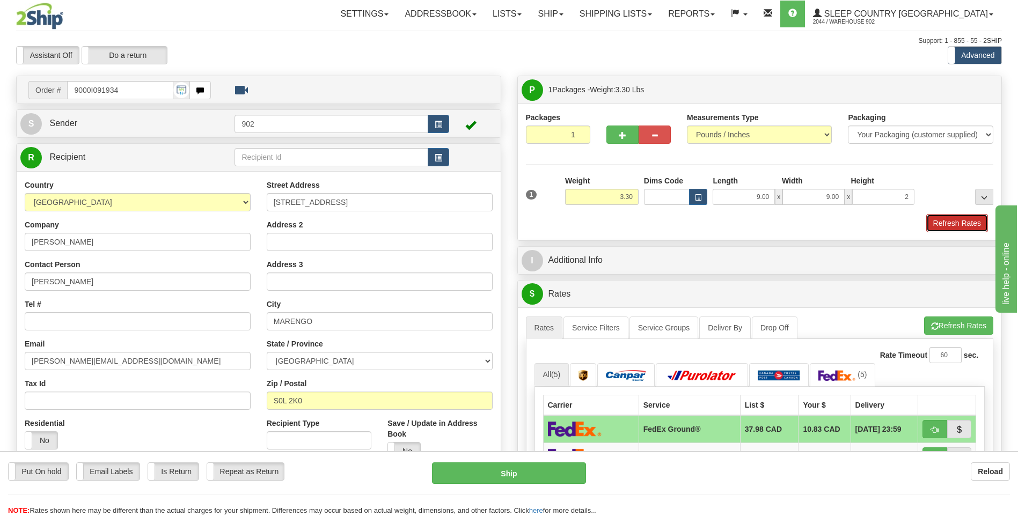
type input "2.00"
click at [958, 229] on button "Refresh Rates" at bounding box center [957, 223] width 62 height 18
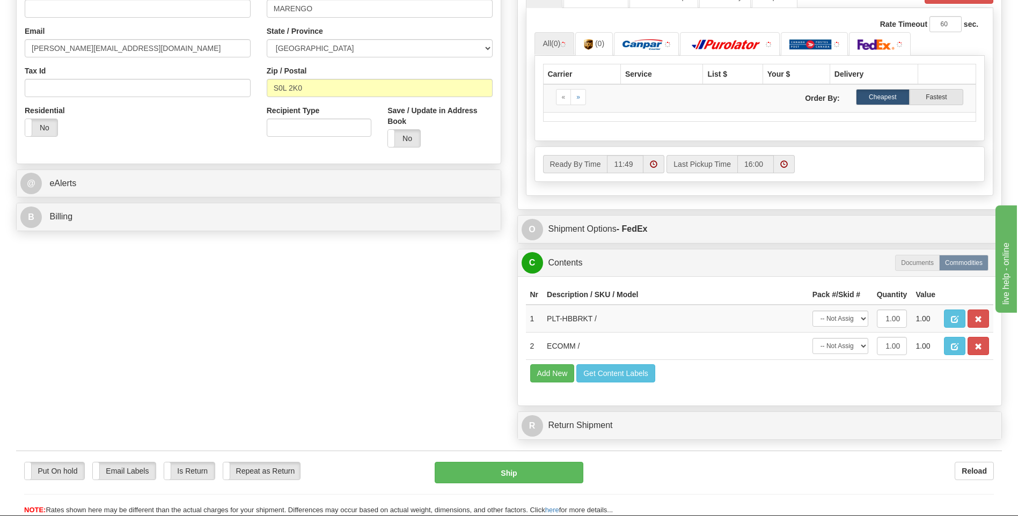
scroll to position [322, 0]
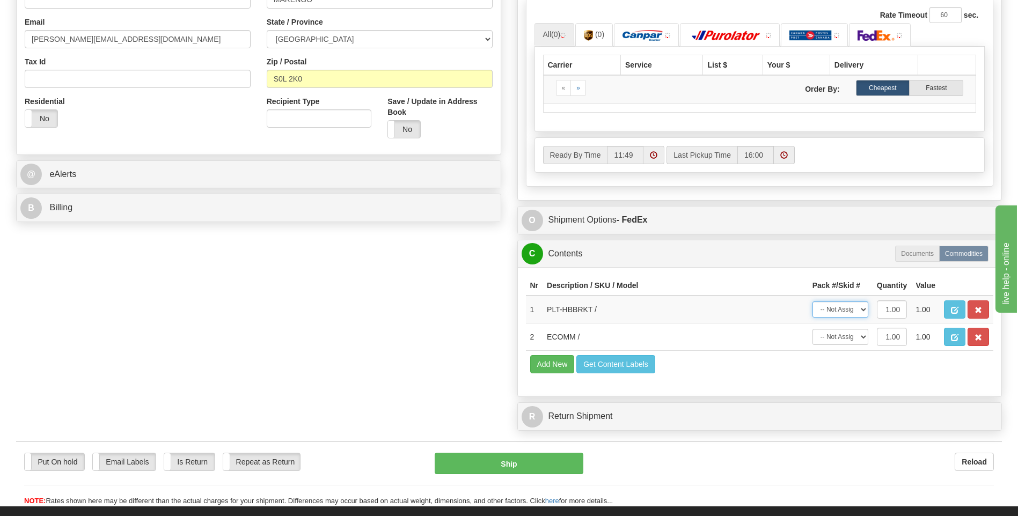
drag, startPoint x: 867, startPoint y: 317, endPoint x: 861, endPoint y: 314, distance: 5.8
click at [867, 317] on div "C Contents Documents Commodities Nr Description / SKU / Model Pack #/Skid # Qua…" at bounding box center [759, 319] width 485 height 158
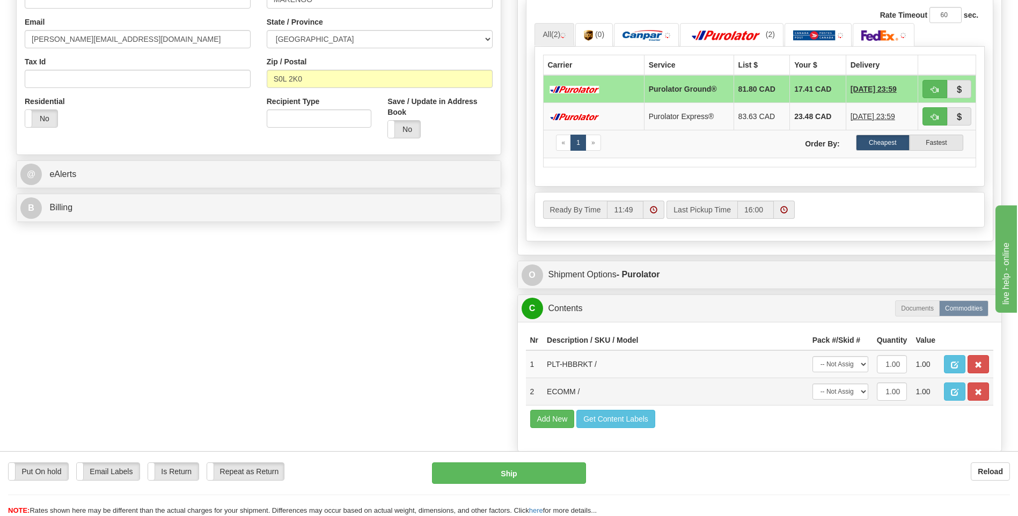
click at [852, 404] on td "-- Not Assigned -- Package 1" at bounding box center [840, 391] width 64 height 27
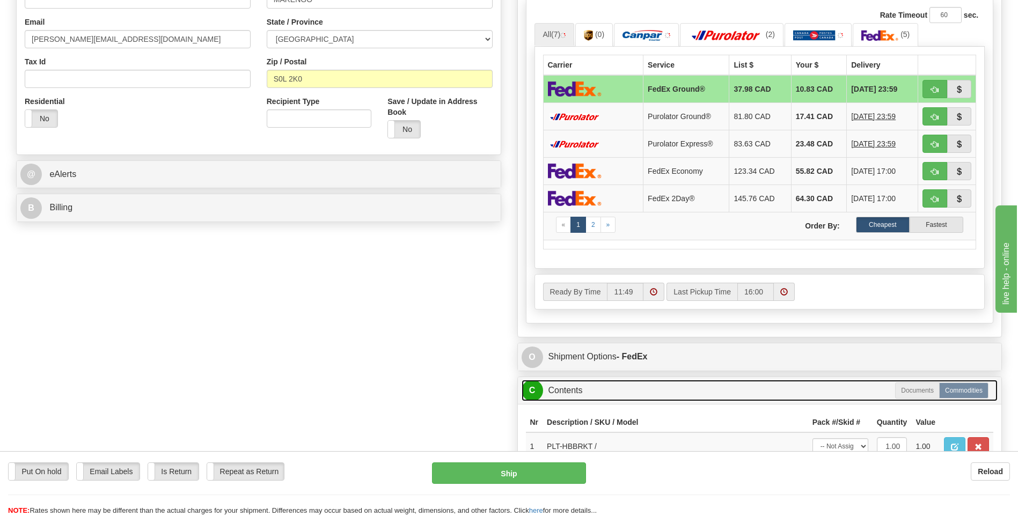
click at [853, 398] on link "C Contents" at bounding box center [760, 391] width 477 height 22
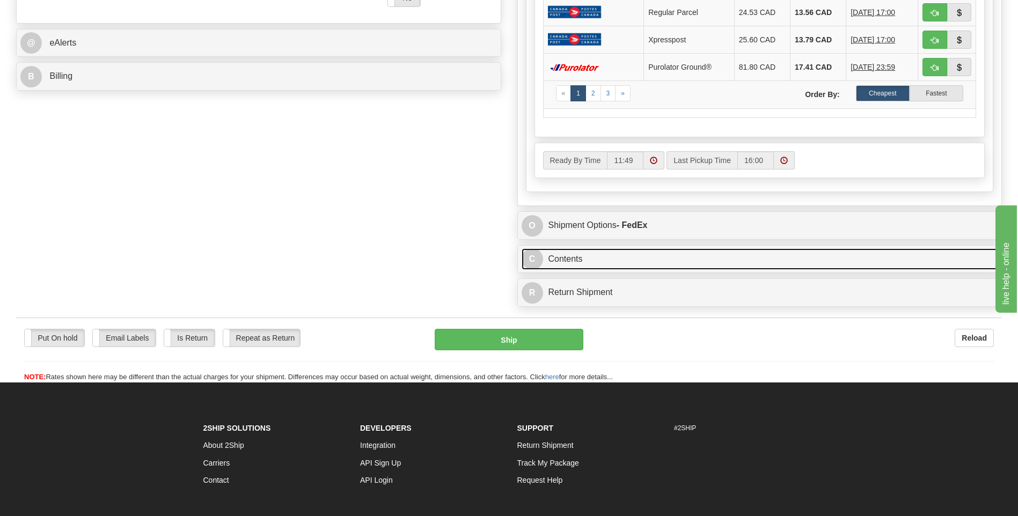
scroll to position [537, 0]
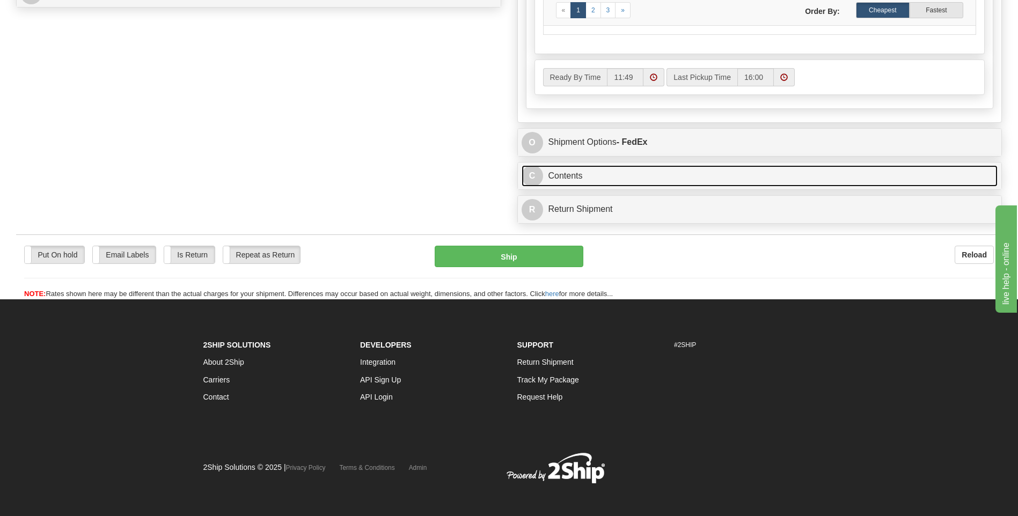
click at [825, 168] on link "C Contents" at bounding box center [760, 176] width 477 height 22
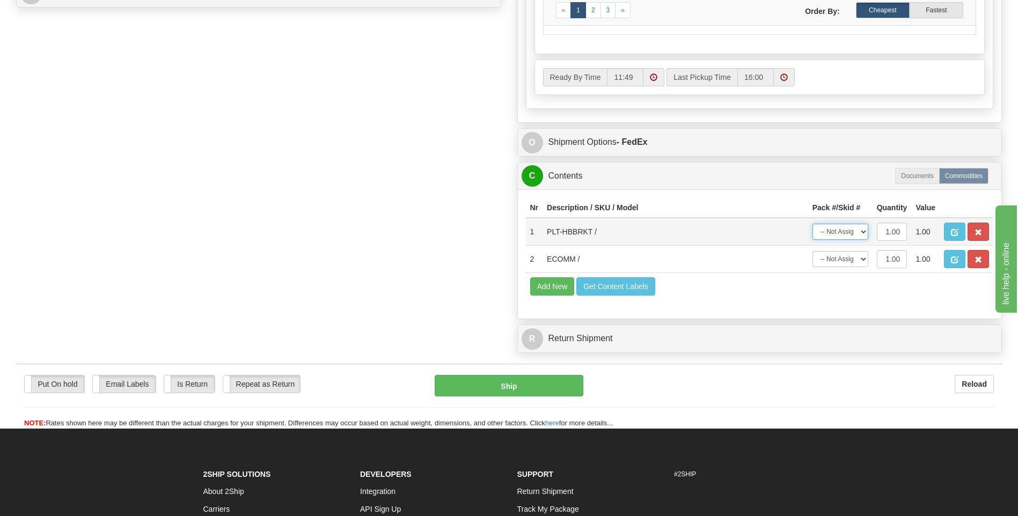
click at [843, 236] on select "-- Not Assigned -- Package 1" at bounding box center [840, 232] width 56 height 16
select select "0"
click at [812, 224] on select "-- Not Assigned -- Package 1" at bounding box center [840, 232] width 56 height 16
click at [837, 261] on select "-- Not Assigned -- Package 1" at bounding box center [840, 259] width 56 height 16
click at [845, 297] on td "Add New Get Content Labels" at bounding box center [760, 286] width 468 height 27
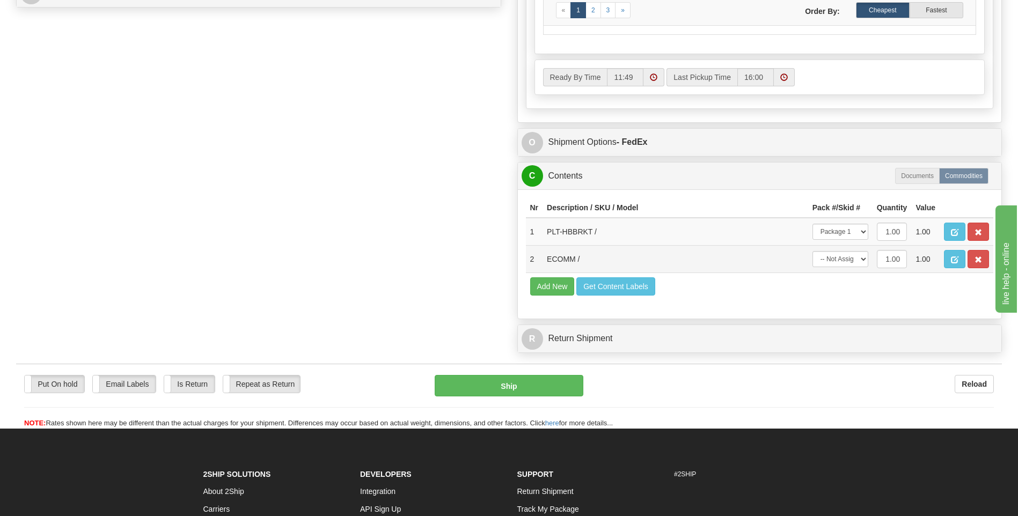
click at [847, 248] on td "-- Not Assigned -- Package 1" at bounding box center [840, 259] width 64 height 27
click at [846, 250] on td "-- Not Assigned -- Package 1" at bounding box center [840, 259] width 64 height 27
click at [846, 256] on select "-- Not Assigned -- Package 1" at bounding box center [840, 259] width 56 height 16
select select "0"
click at [812, 251] on select "-- Not Assigned -- Package 1" at bounding box center [840, 259] width 56 height 16
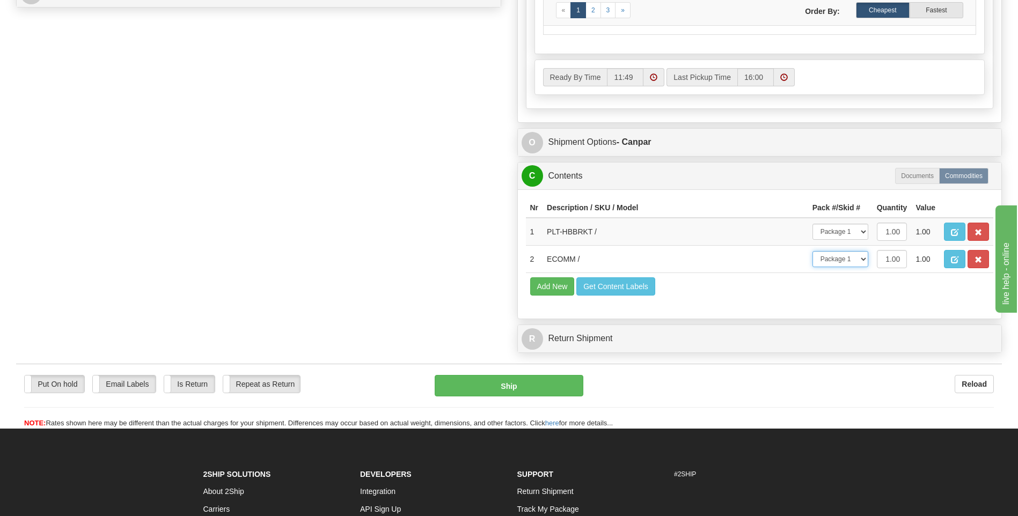
scroll to position [322, 0]
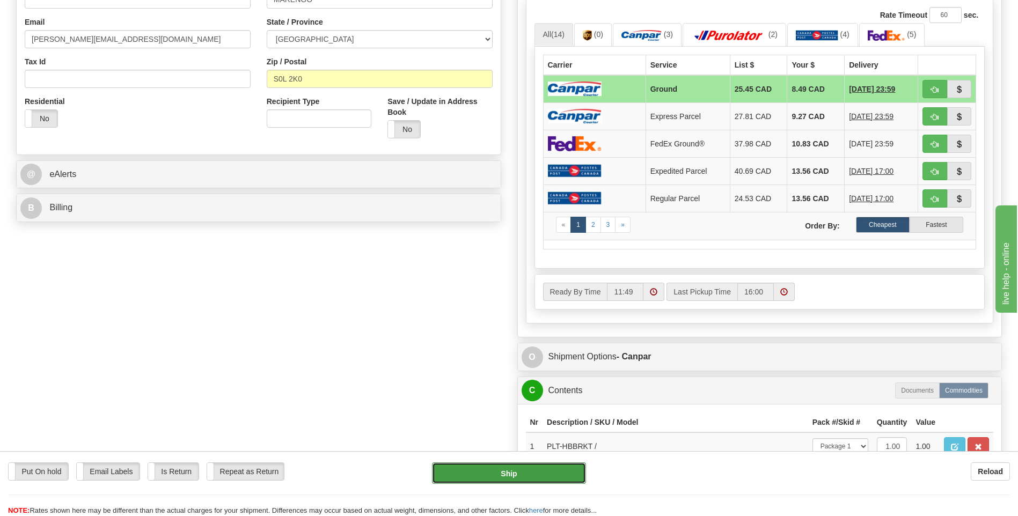
click at [552, 480] on button "Ship" at bounding box center [508, 473] width 153 height 21
type input "1"
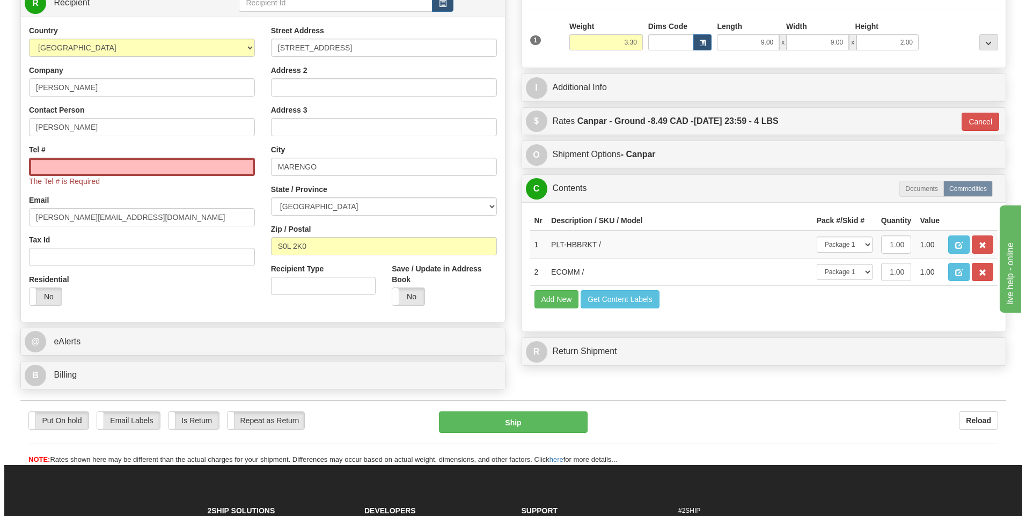
scroll to position [153, 0]
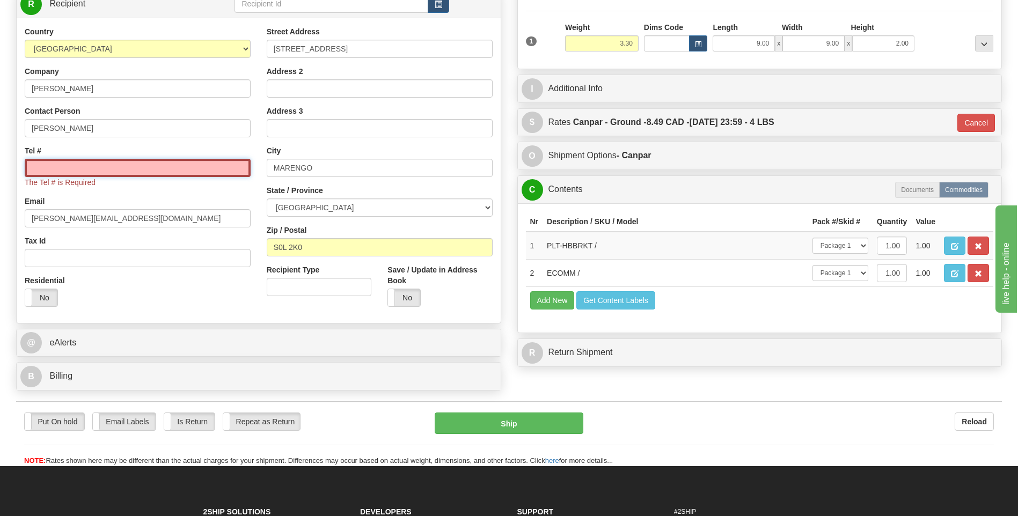
click at [209, 169] on input "Tel #" at bounding box center [138, 168] width 226 height 18
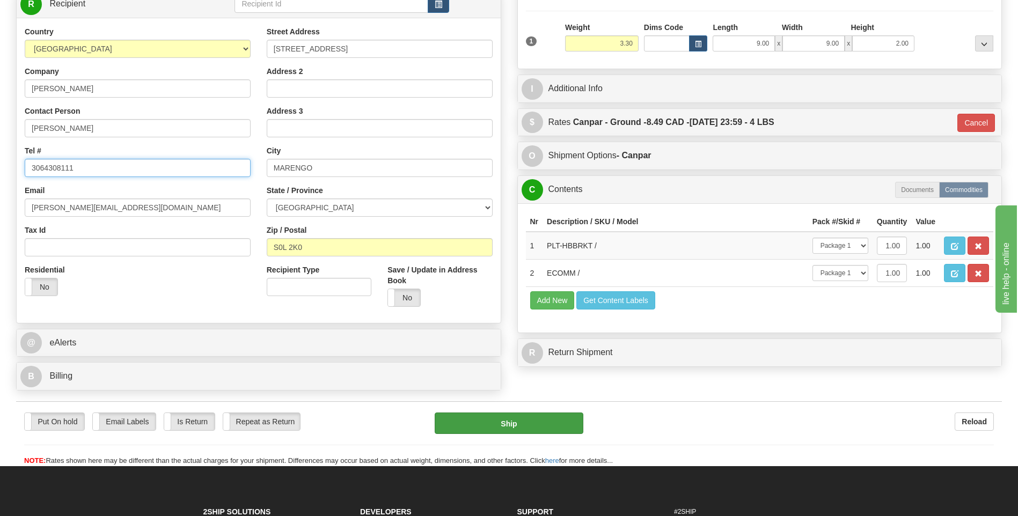
type input "3064308111"
click at [549, 426] on button "Ship" at bounding box center [509, 423] width 148 height 21
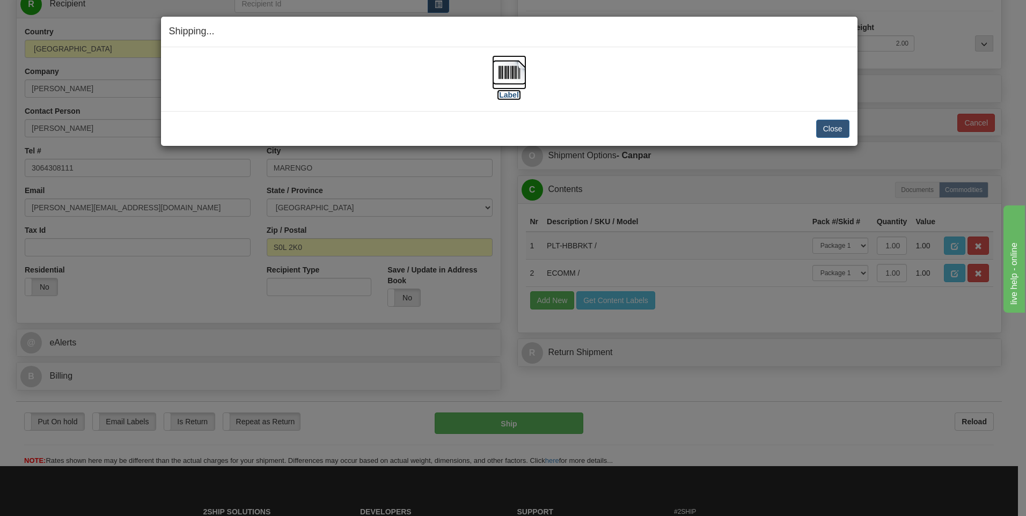
click at [510, 77] on img at bounding box center [509, 72] width 34 height 34
click at [827, 125] on button "Close" at bounding box center [832, 129] width 33 height 18
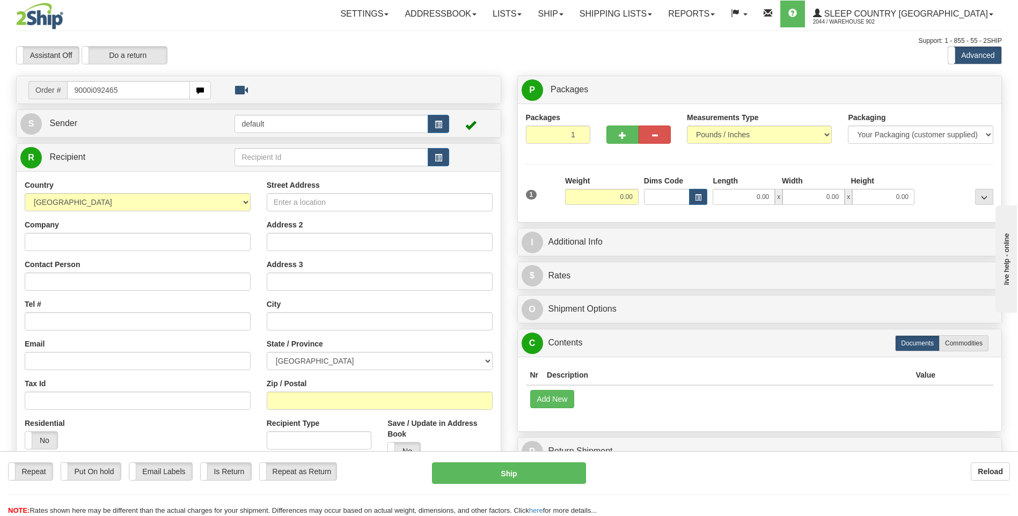
type input "9000i092465"
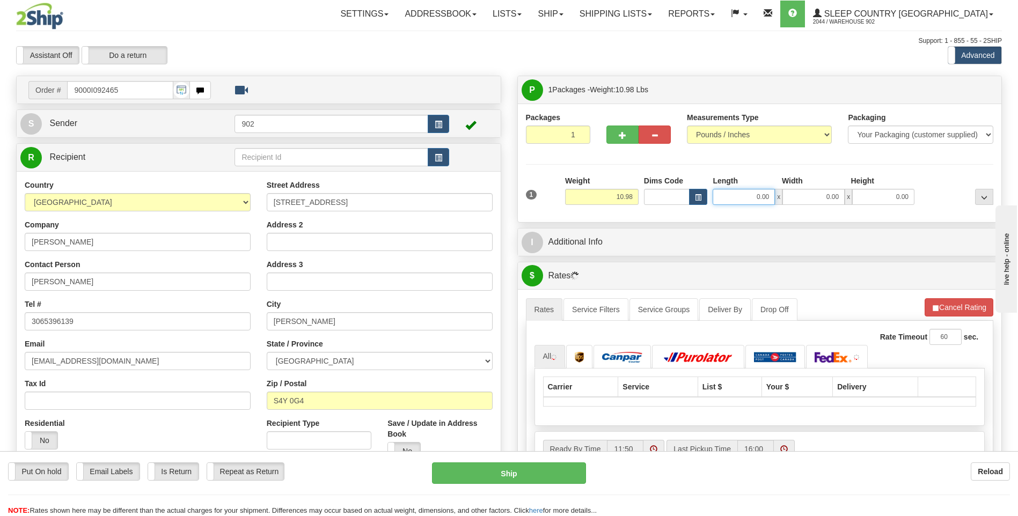
click at [758, 204] on input "0.00" at bounding box center [744, 197] width 62 height 16
type input "16.00"
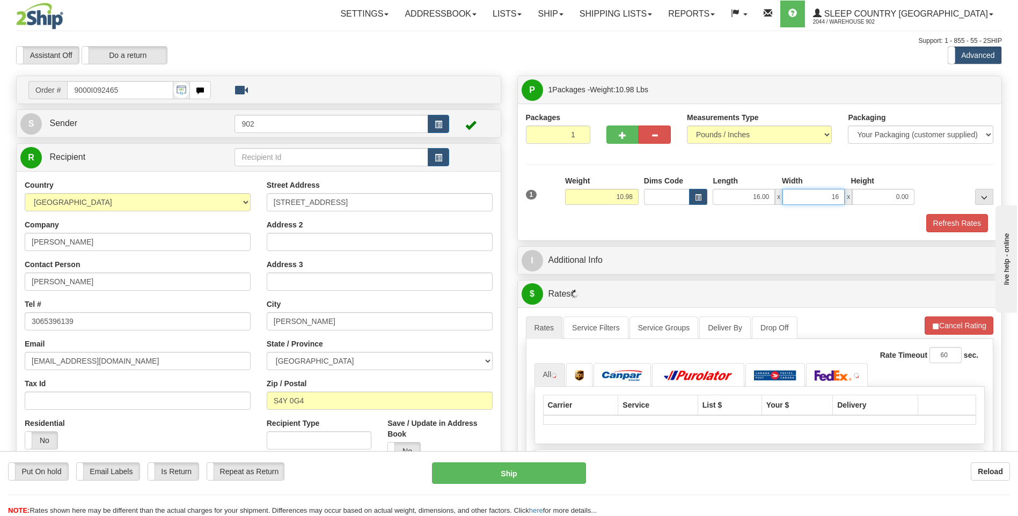
type input "16.00"
type input "8.00"
click at [970, 224] on button "Refresh Rates" at bounding box center [957, 223] width 62 height 18
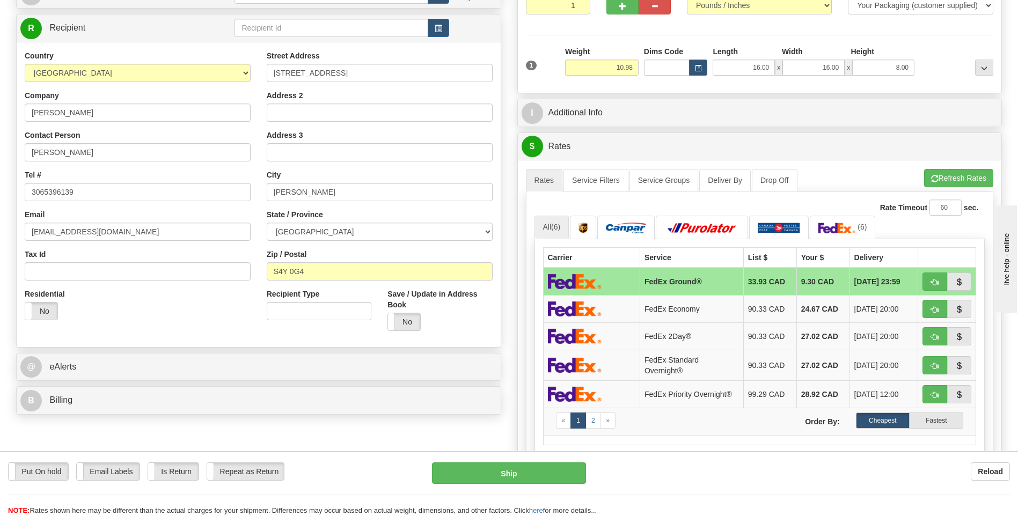
scroll to position [376, 0]
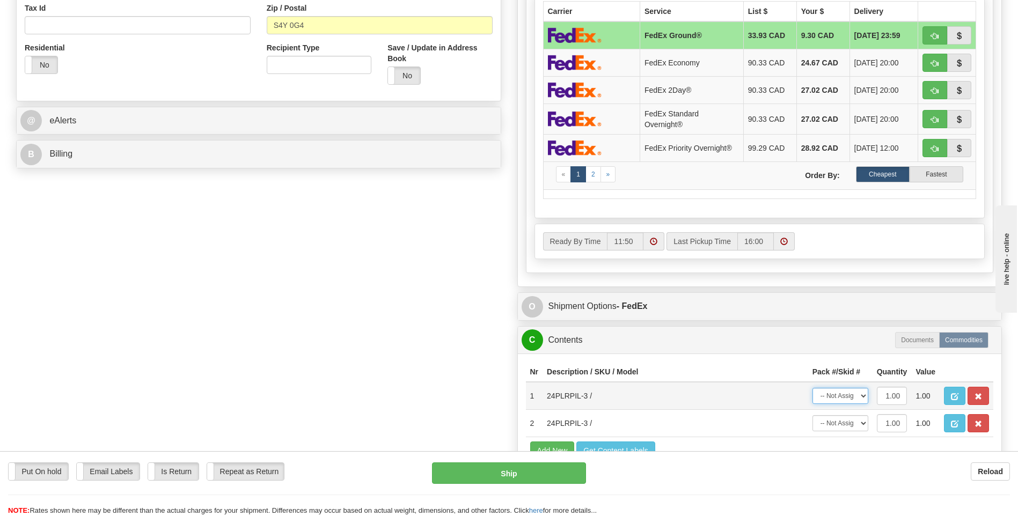
click at [855, 389] on select "-- Not Assigned -- Package 1" at bounding box center [840, 396] width 56 height 16
select select "0"
click at [812, 388] on select "-- Not Assigned -- Package 1" at bounding box center [840, 396] width 56 height 16
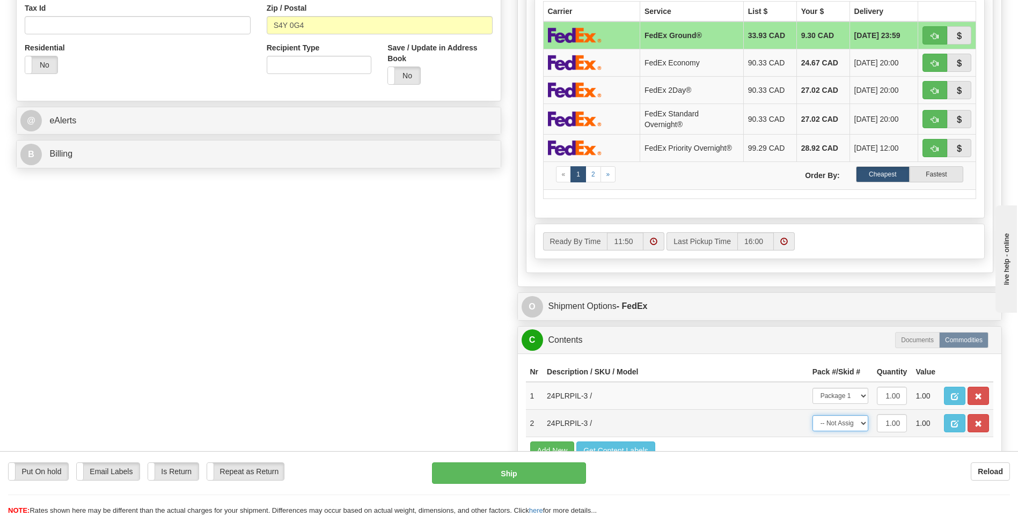
click at [851, 423] on select "-- Not Assigned -- Package 1" at bounding box center [840, 423] width 56 height 16
select select "0"
click at [812, 415] on select "-- Not Assigned -- Package 1" at bounding box center [840, 423] width 56 height 16
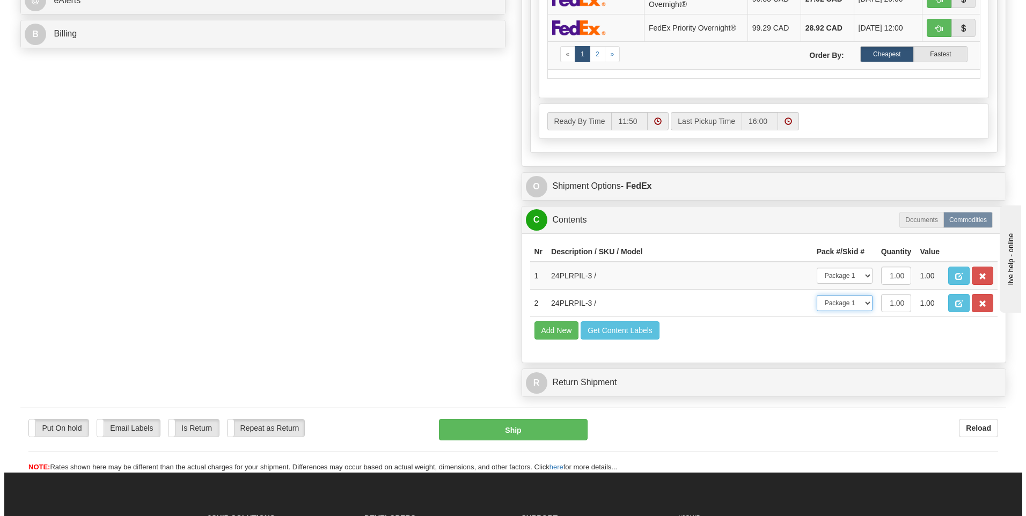
scroll to position [590, 0]
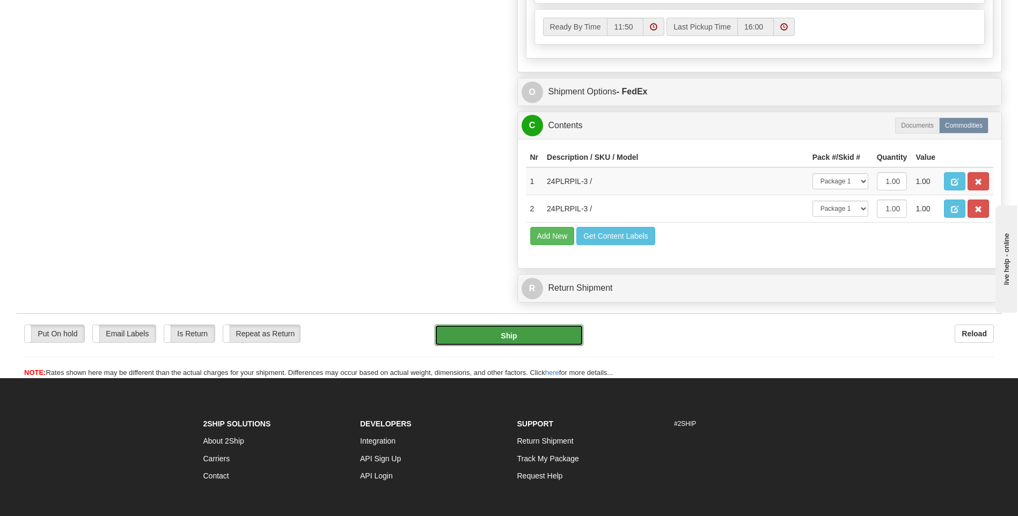
click at [564, 339] on button "Ship" at bounding box center [509, 335] width 148 height 21
type input "92"
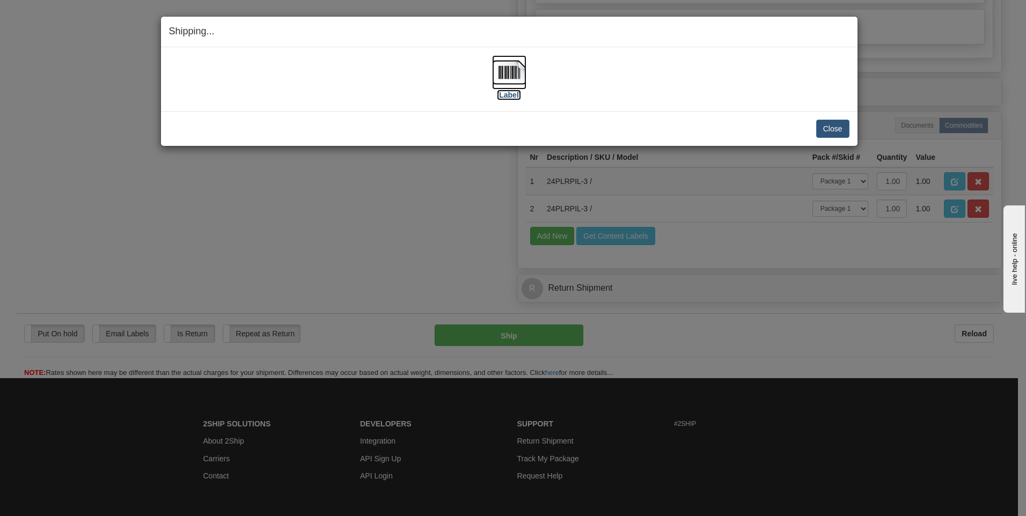
click at [511, 83] on img at bounding box center [509, 72] width 34 height 34
click at [851, 119] on div "Close Cancel Cancel Shipment and Quit Pickup Quit Pickup ONLY" at bounding box center [509, 128] width 697 height 35
click at [847, 127] on button "Close" at bounding box center [832, 129] width 33 height 18
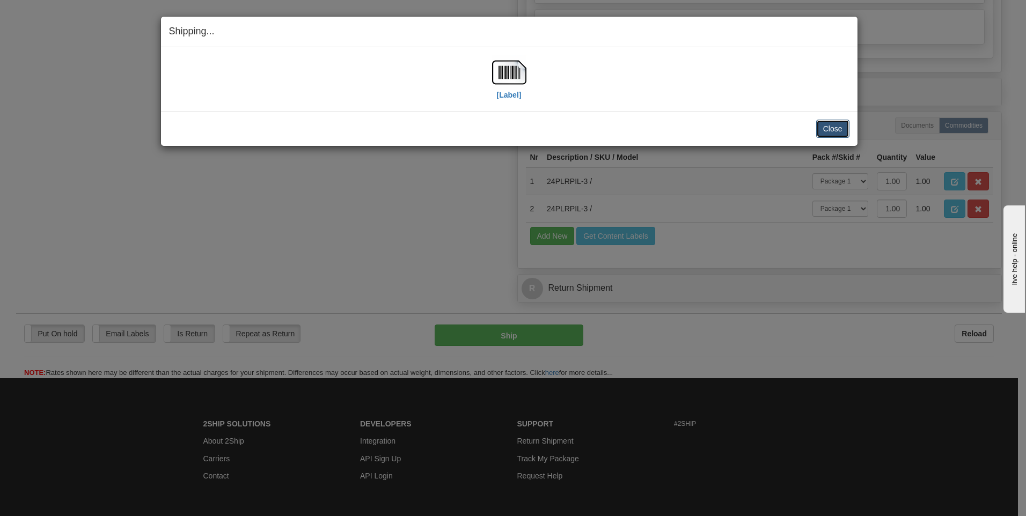
click at [840, 136] on button "Close" at bounding box center [832, 129] width 33 height 18
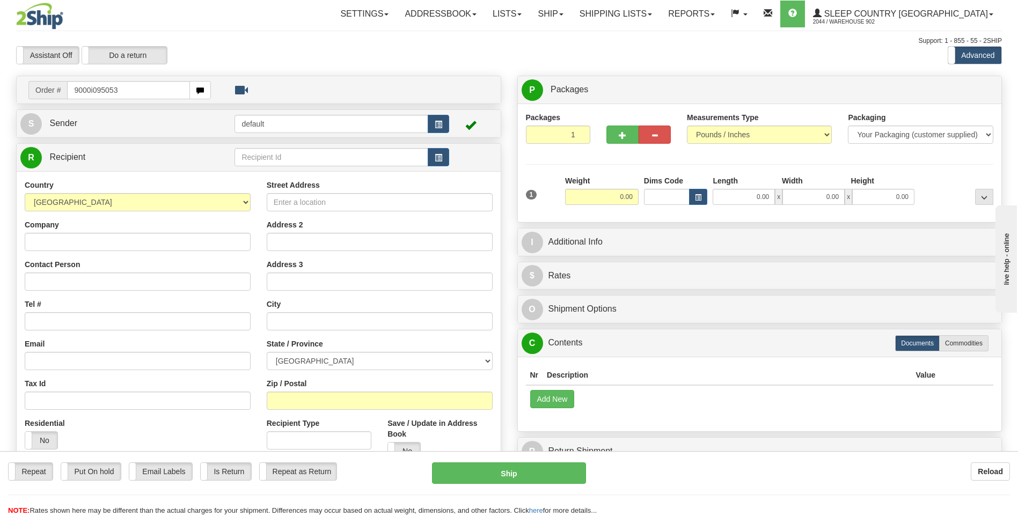
type input "9000i095053"
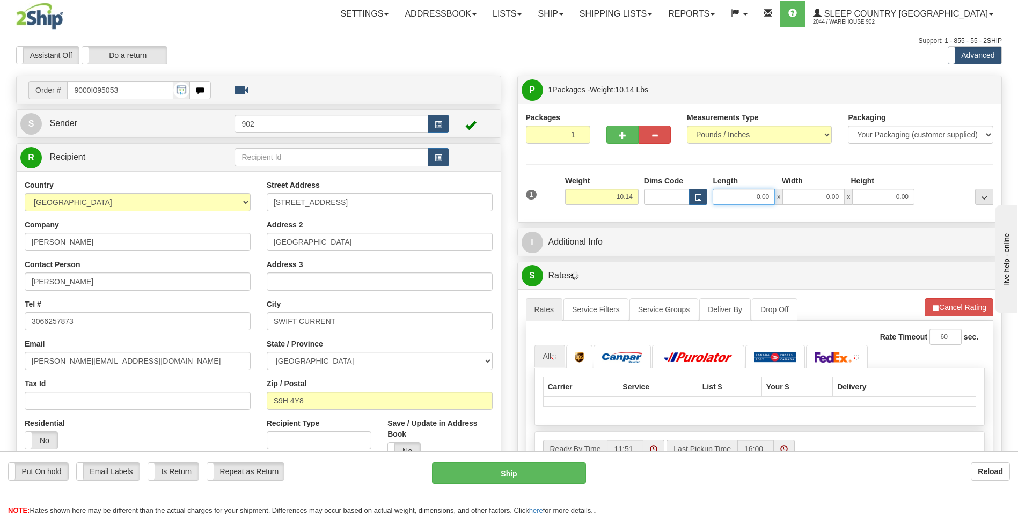
click at [735, 193] on input "0.00" at bounding box center [744, 197] width 62 height 16
type input "13.00"
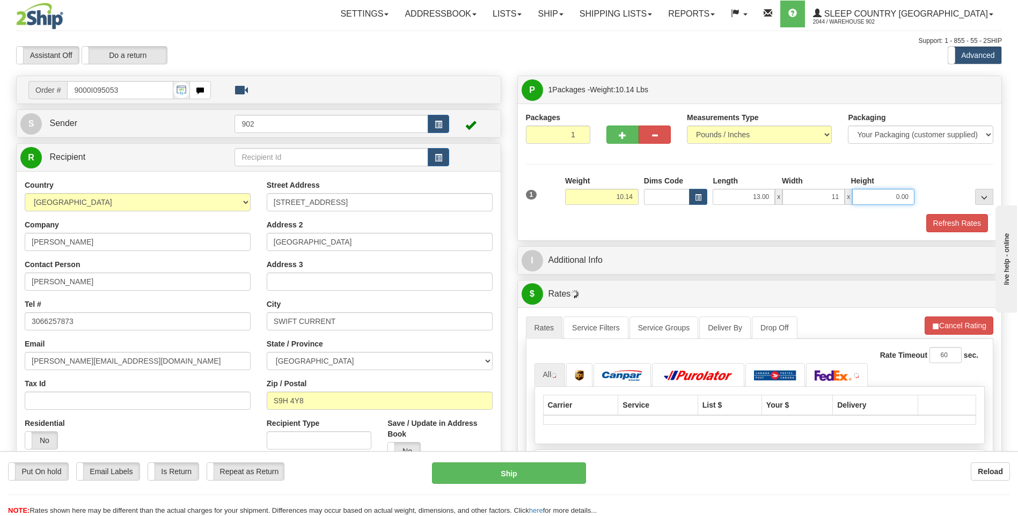
type input "11.00"
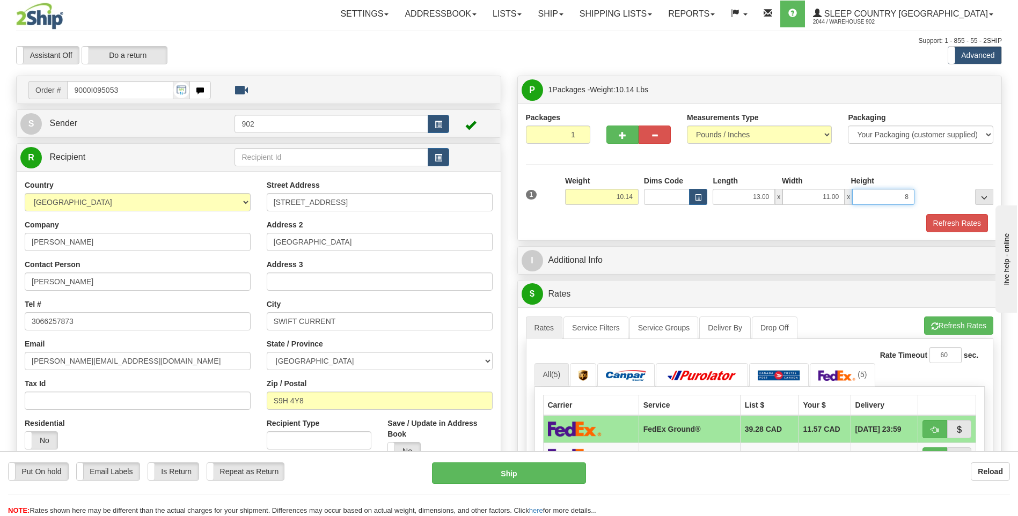
type input "8.00"
click at [957, 214] on button "Refresh Rates" at bounding box center [957, 223] width 62 height 18
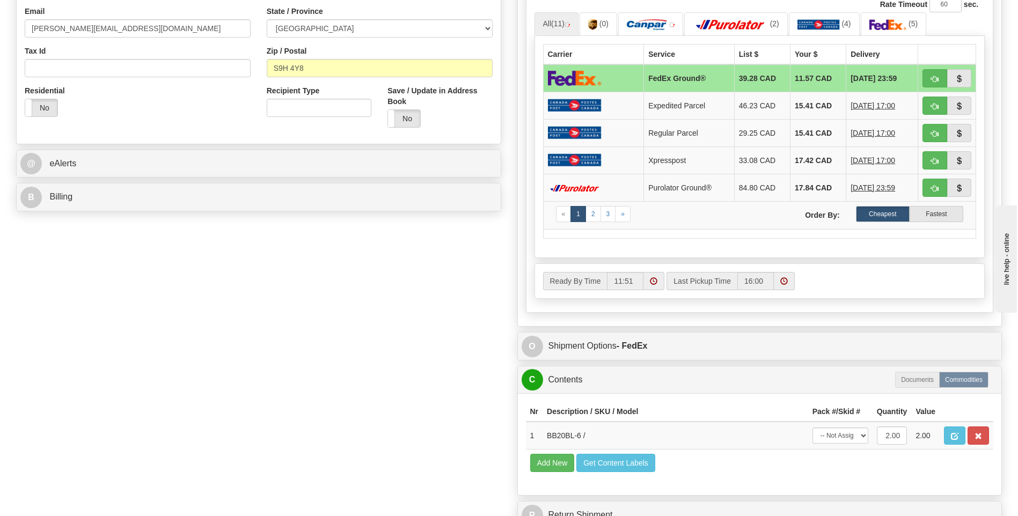
scroll to position [429, 0]
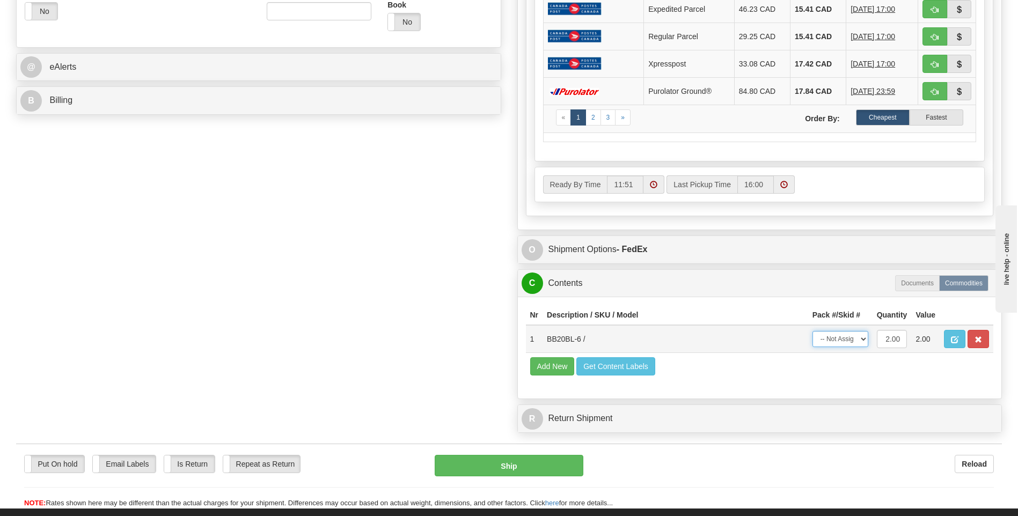
click at [843, 344] on select "-- Not Assigned -- Package 1" at bounding box center [840, 339] width 56 height 16
select select "0"
click at [812, 331] on select "-- Not Assigned -- Package 1" at bounding box center [840, 339] width 56 height 16
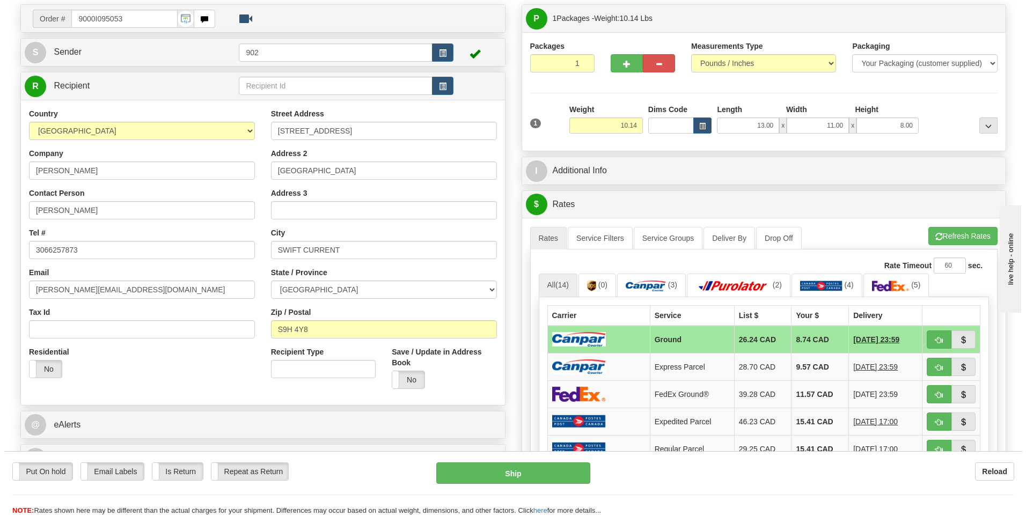
scroll to position [54, 0]
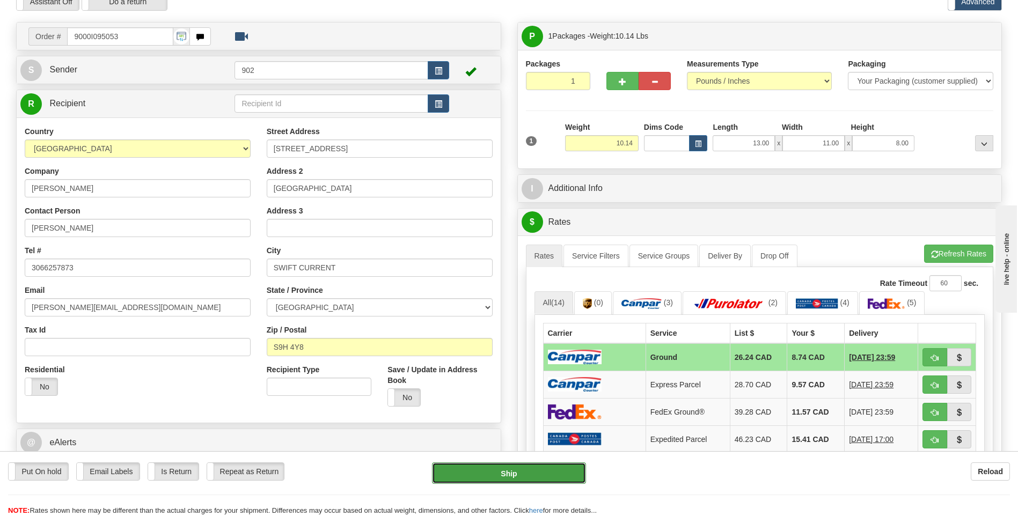
click at [566, 469] on button "Ship" at bounding box center [508, 473] width 153 height 21
type input "1"
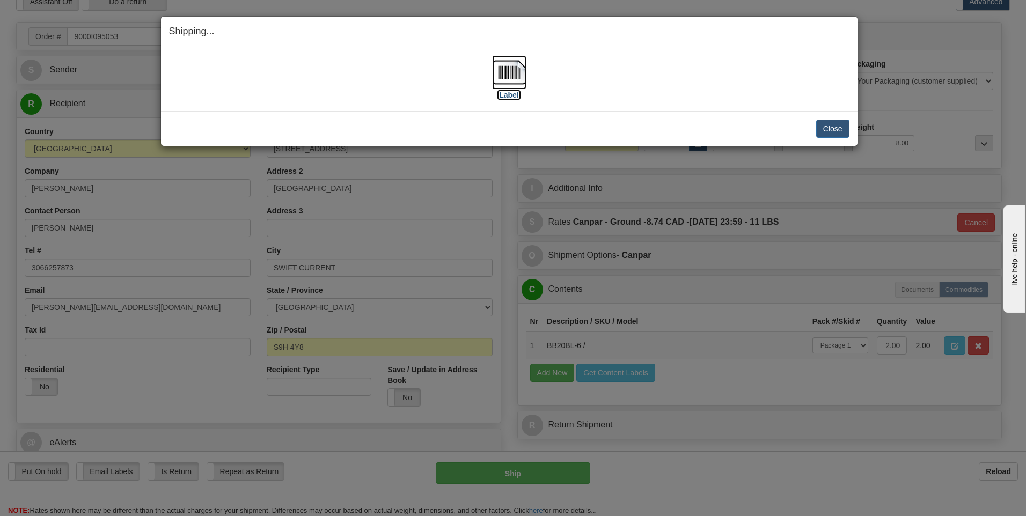
click at [501, 72] on img at bounding box center [509, 72] width 34 height 34
click at [831, 125] on button "Close" at bounding box center [832, 129] width 33 height 18
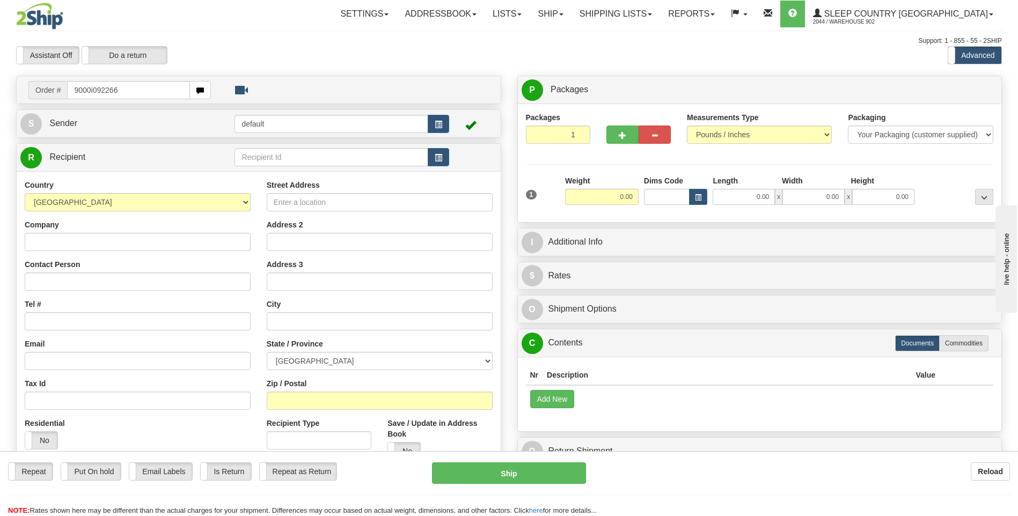
type input "9000i092266"
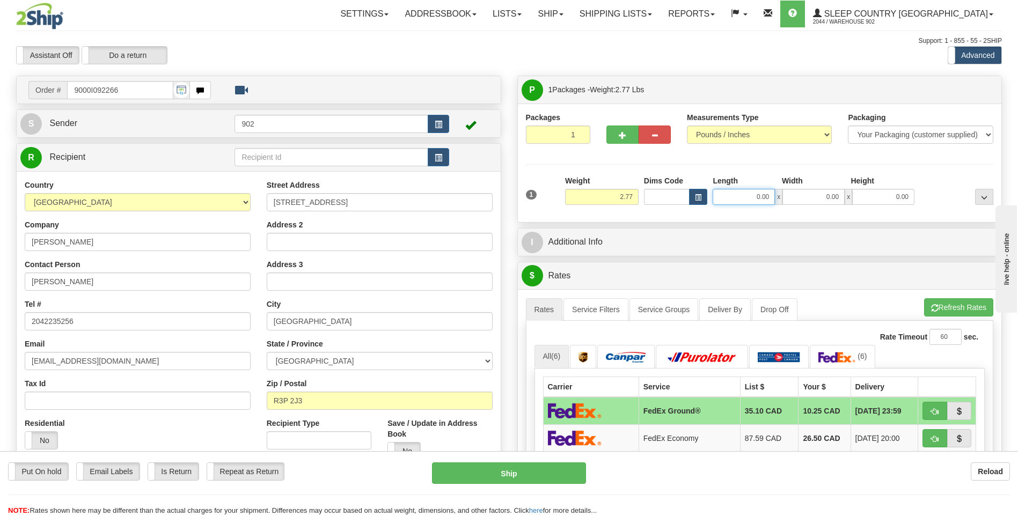
click at [753, 189] on input "0.00" at bounding box center [744, 197] width 62 height 16
type input "9.00"
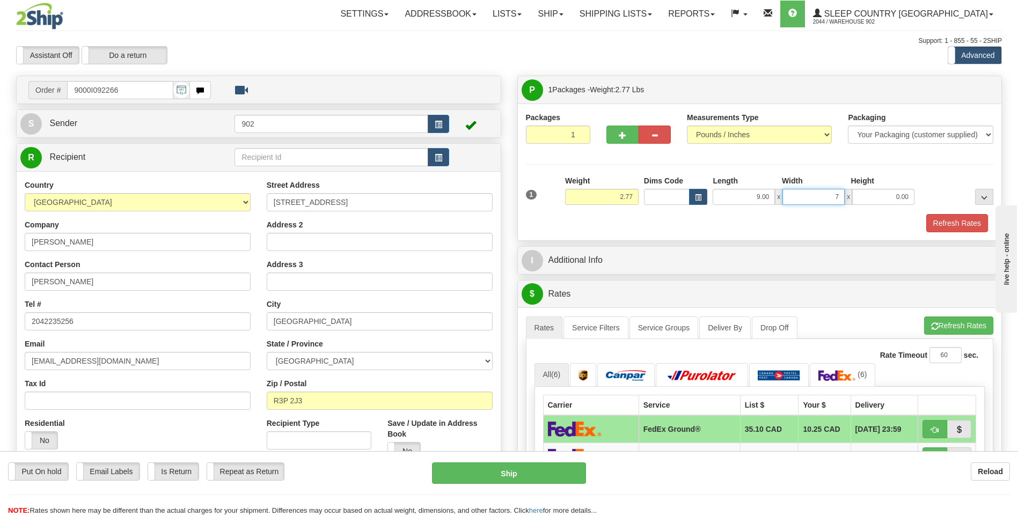
type input "7.00"
click at [941, 223] on button "Refresh Rates" at bounding box center [957, 223] width 62 height 18
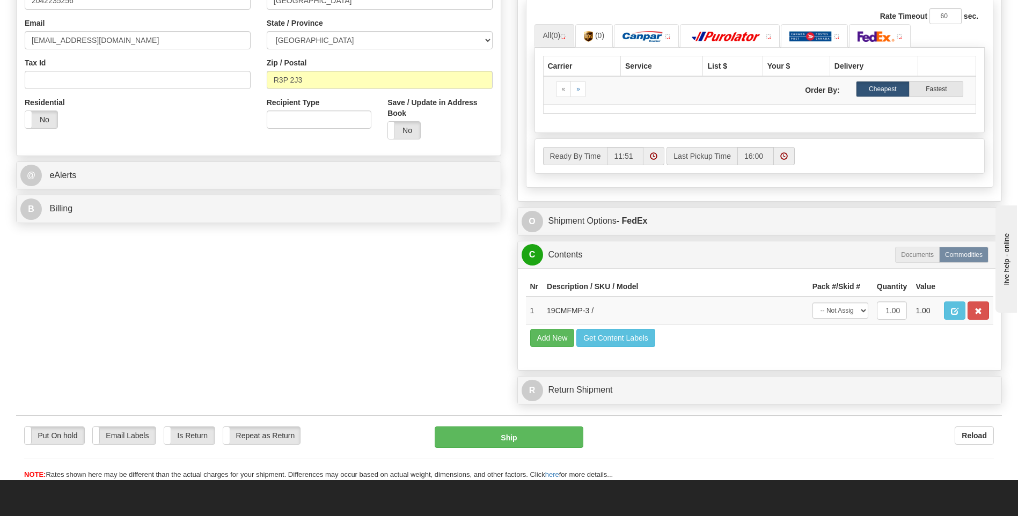
scroll to position [322, 0]
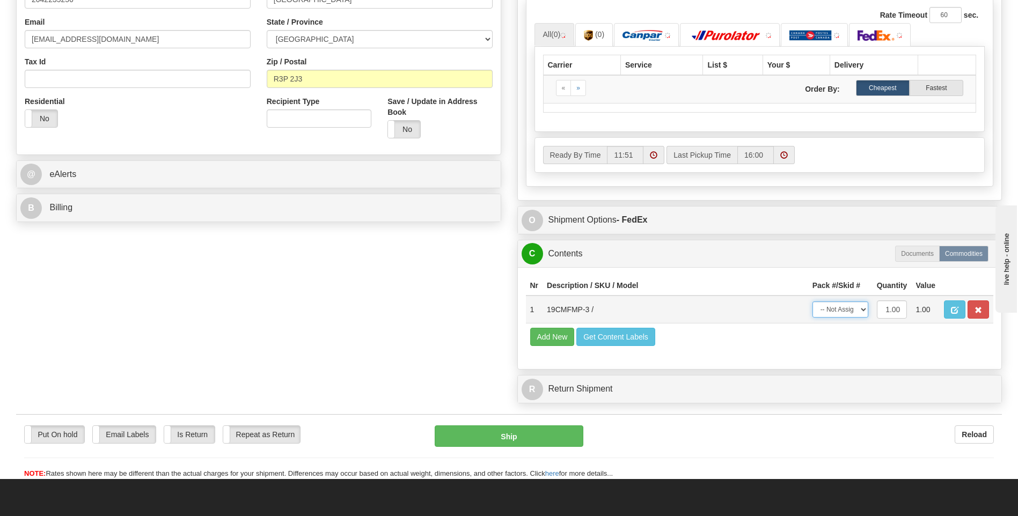
click at [836, 318] on select "-- Not Assigned -- Package 1" at bounding box center [840, 310] width 56 height 16
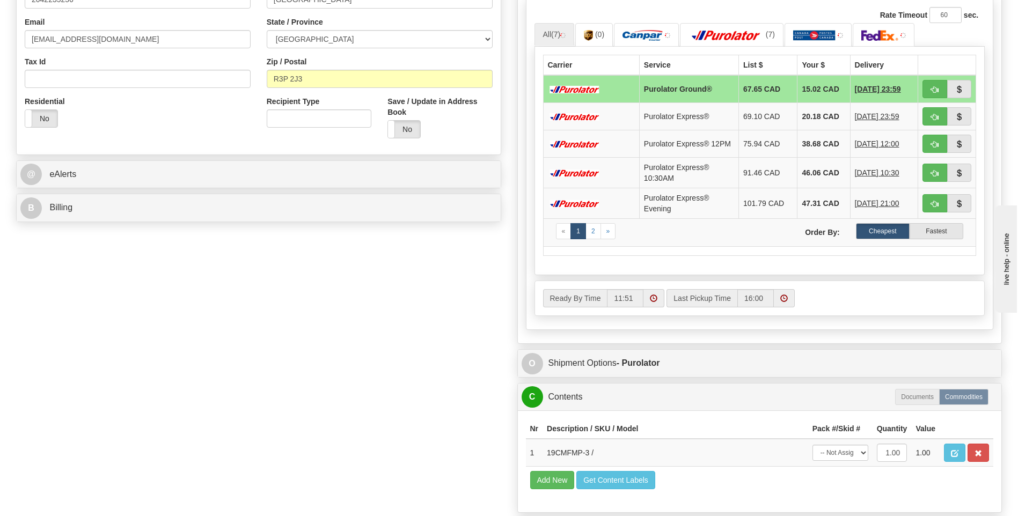
click at [835, 343] on div "A change has been made which could impact your rate estimate. To ensure the est…" at bounding box center [760, 155] width 484 height 376
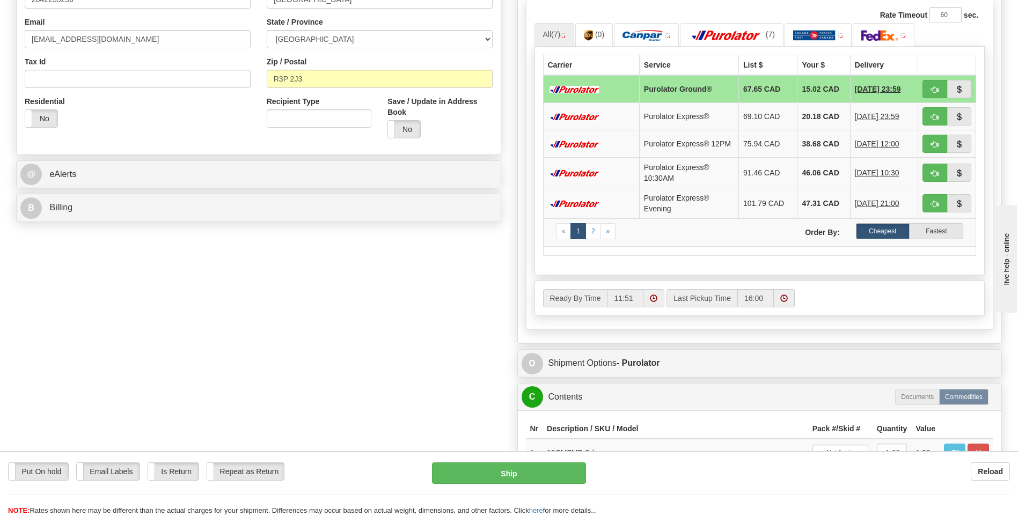
scroll to position [483, 0]
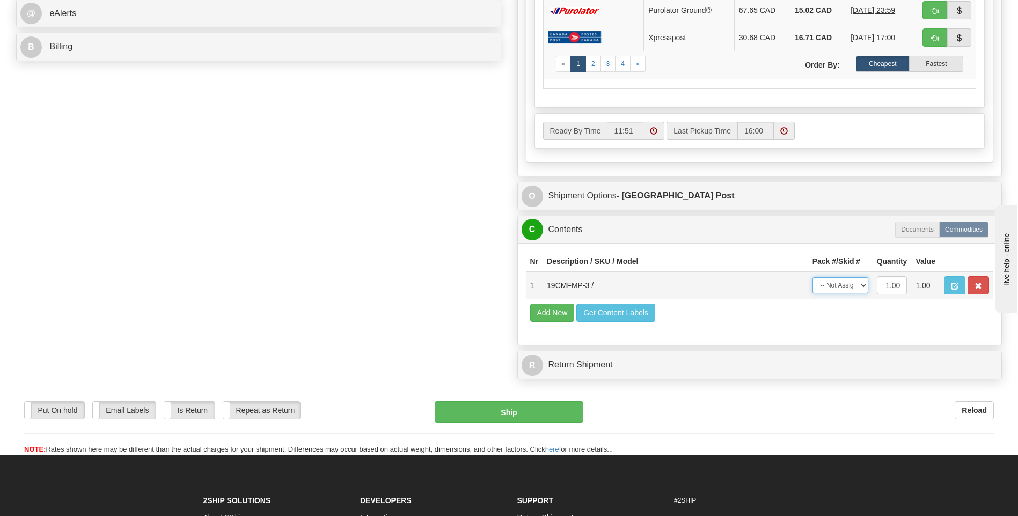
click at [852, 291] on select "-- Not Assigned -- Package 1" at bounding box center [840, 285] width 56 height 16
click at [848, 325] on td "Add New Get Content Labels" at bounding box center [760, 312] width 468 height 27
click at [865, 288] on select "-- Not Assigned -- Package 1" at bounding box center [840, 285] width 56 height 16
select select "0"
click at [812, 277] on select "-- Not Assigned -- Package 1" at bounding box center [840, 285] width 56 height 16
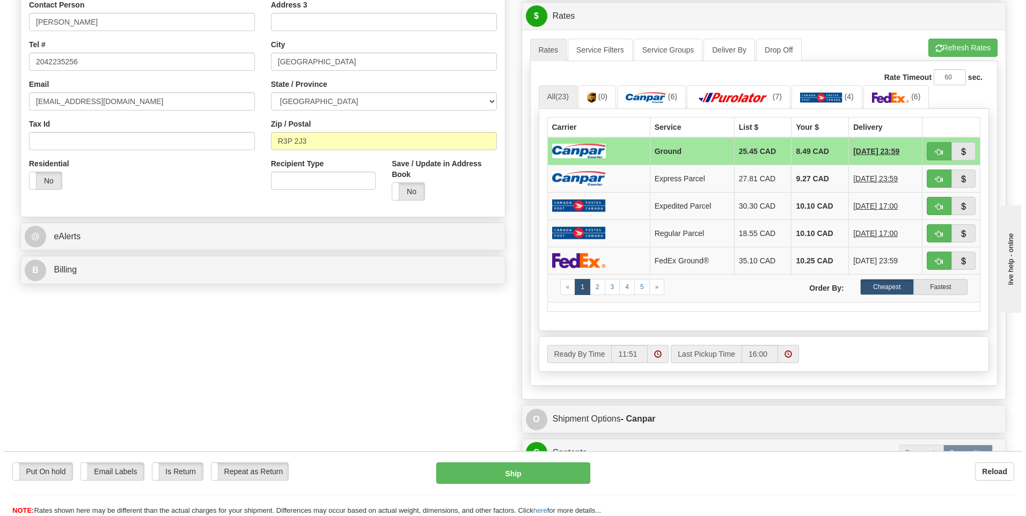
scroll to position [161, 0]
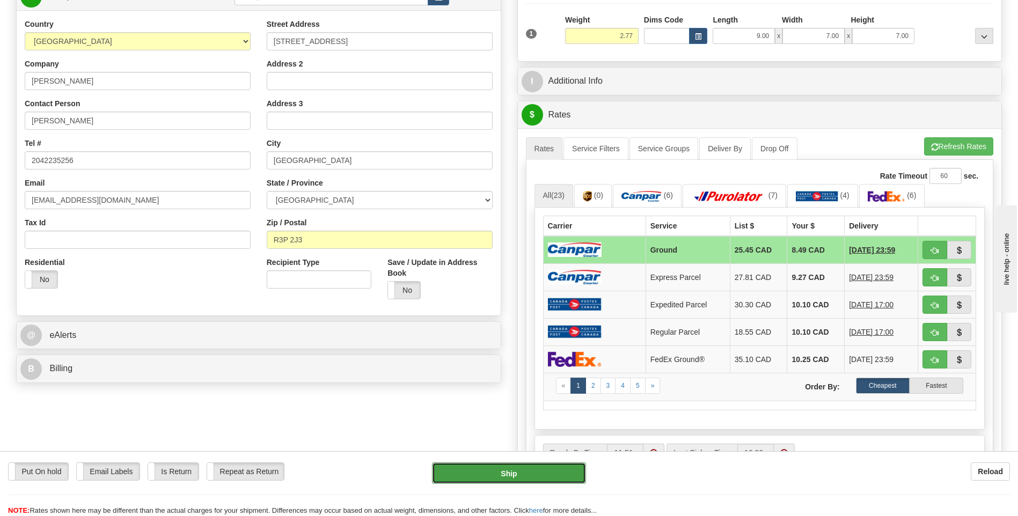
click at [536, 476] on button "Ship" at bounding box center [508, 473] width 153 height 21
type input "1"
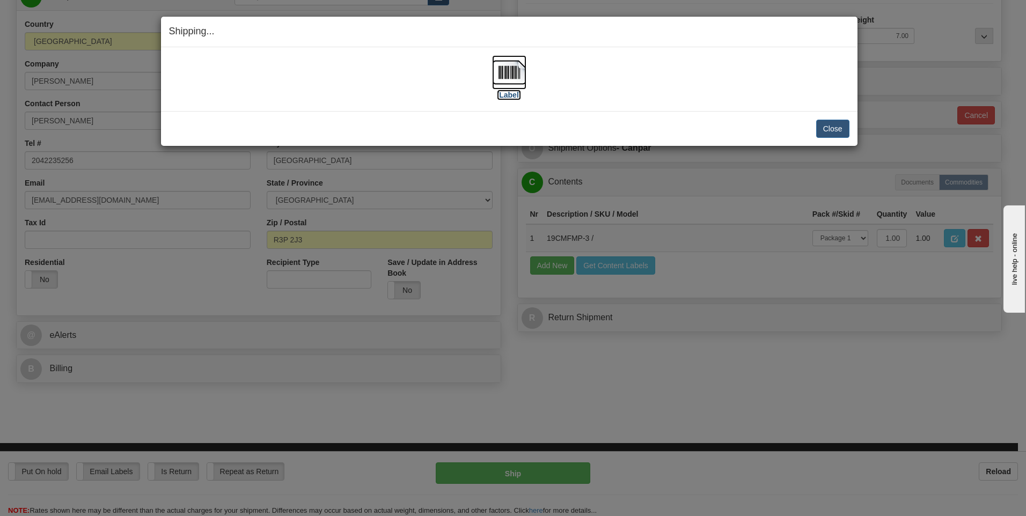
click at [510, 80] on img at bounding box center [509, 72] width 34 height 34
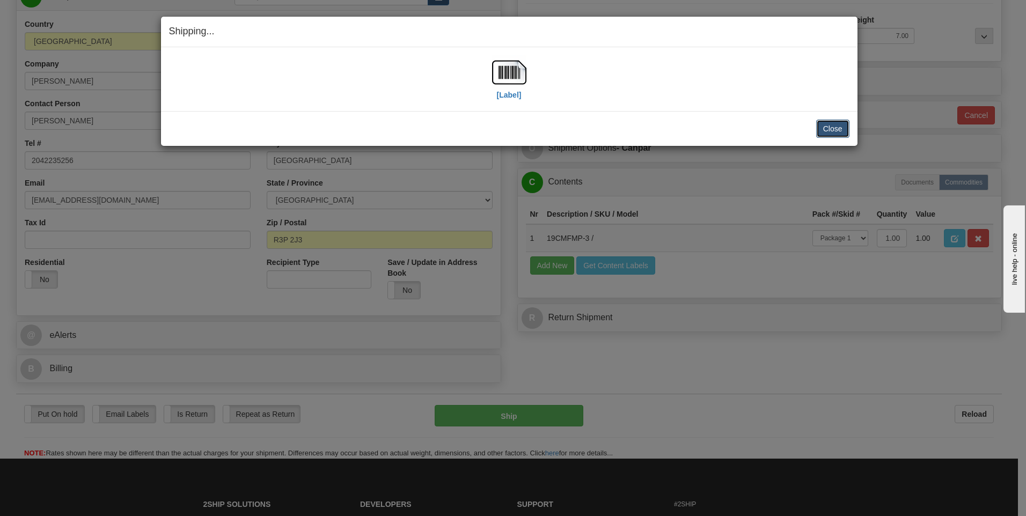
click at [831, 126] on button "Close" at bounding box center [832, 129] width 33 height 18
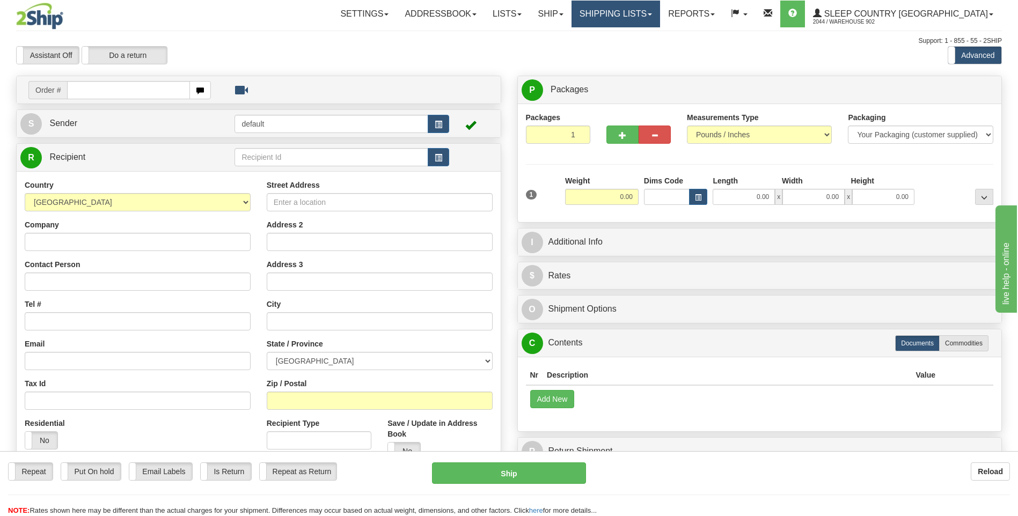
click at [647, 20] on link "Shipping lists" at bounding box center [616, 14] width 89 height 27
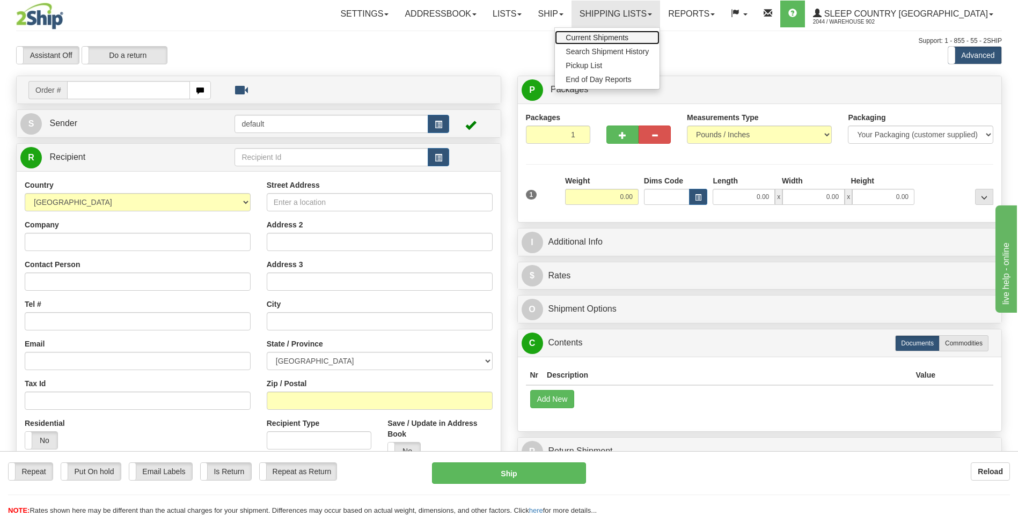
click at [628, 39] on span "Current Shipments" at bounding box center [597, 37] width 63 height 9
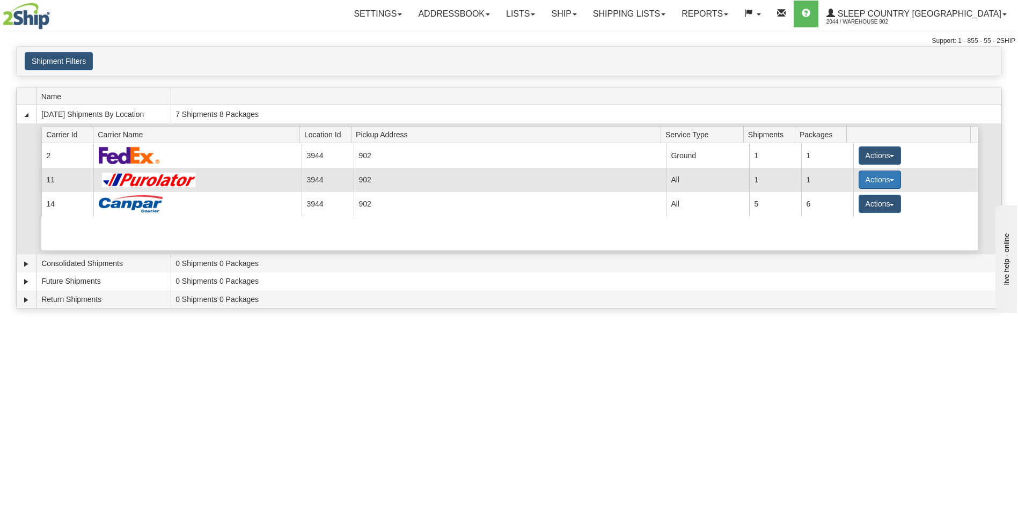
click at [892, 173] on button "Actions" at bounding box center [880, 180] width 43 height 18
click at [868, 222] on link "Pickup" at bounding box center [858, 228] width 86 height 14
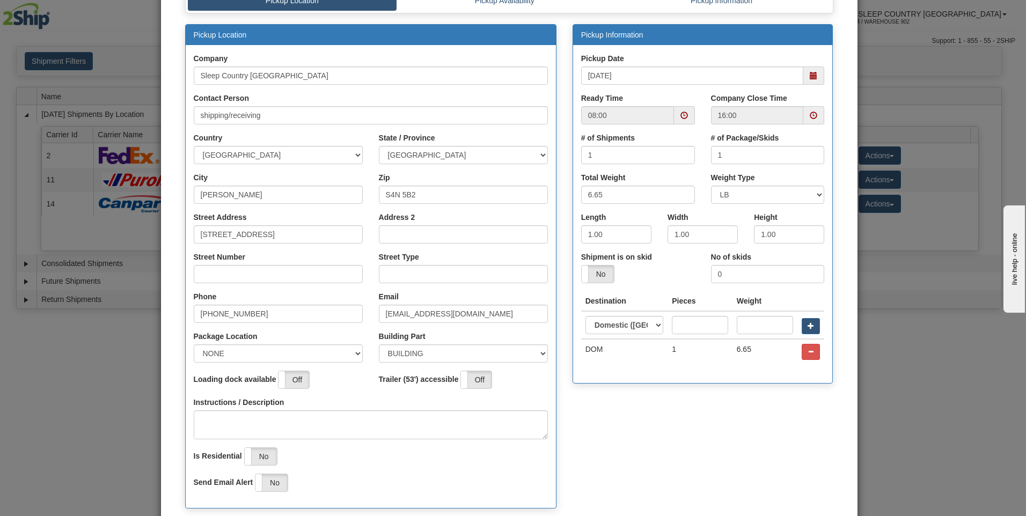
scroll to position [168, 0]
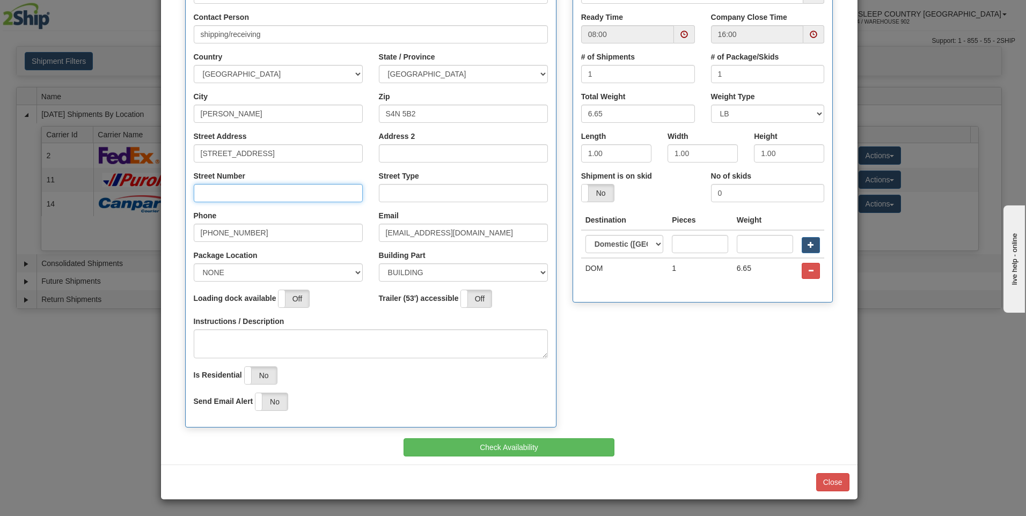
click at [339, 194] on input "Street Number" at bounding box center [278, 193] width 169 height 18
type input "415"
click at [400, 202] on input "Street Type" at bounding box center [463, 193] width 169 height 18
type input "ST"
click at [265, 362] on div "Company Sleep Country [GEOGRAPHIC_DATA] Contact Person shipping/receiving" at bounding box center [371, 196] width 370 height 464
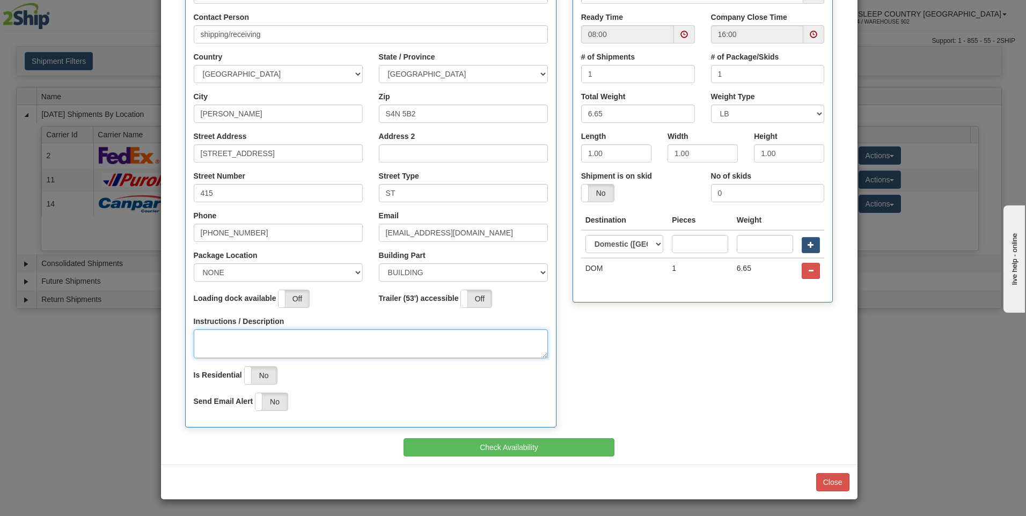
click at [281, 341] on textarea "Instructions / Description" at bounding box center [371, 344] width 354 height 29
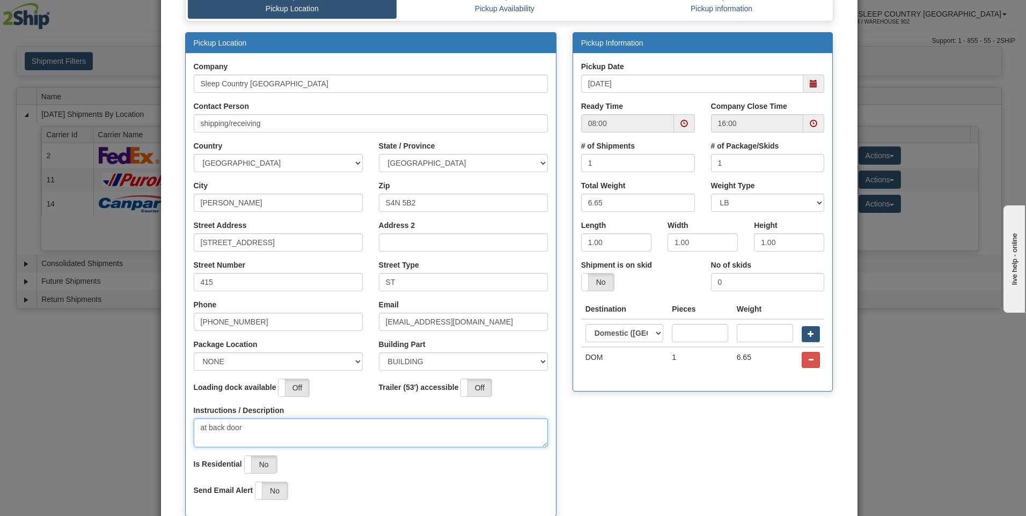
scroll to position [7, 0]
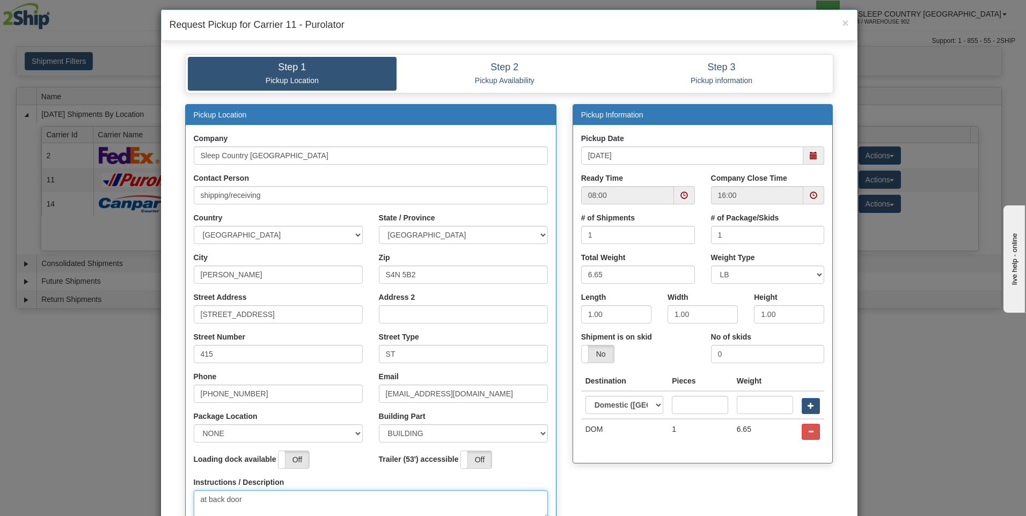
drag, startPoint x: 674, startPoint y: 204, endPoint x: 678, endPoint y: 196, distance: 8.9
click at [674, 204] on span at bounding box center [684, 195] width 21 height 18
type textarea "at back door"
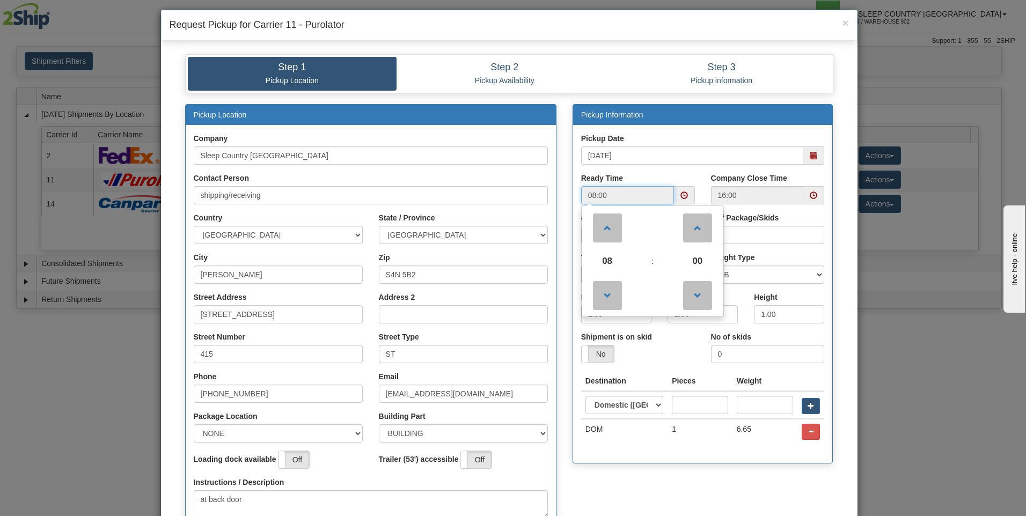
click at [680, 195] on span at bounding box center [684, 196] width 8 height 8
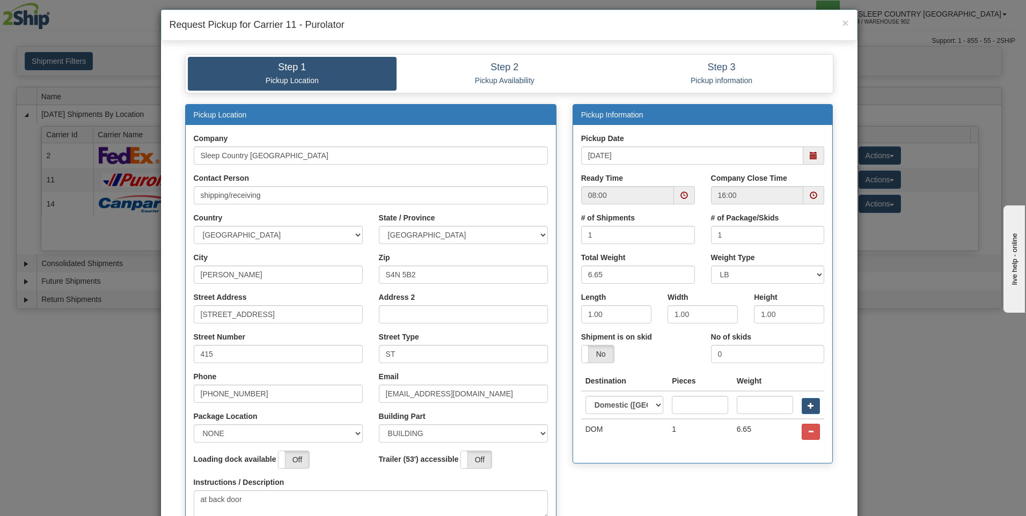
click at [680, 195] on span at bounding box center [684, 196] width 8 height 8
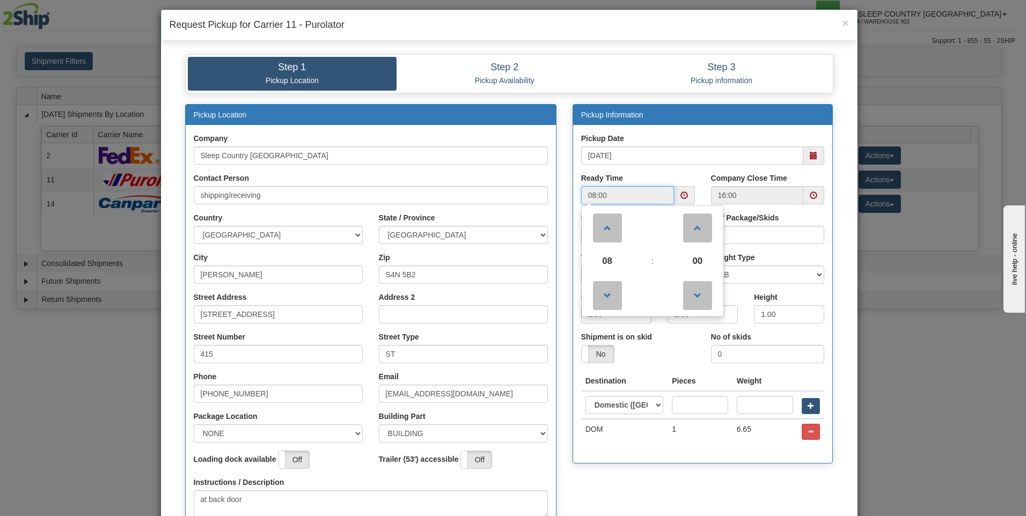
click at [584, 249] on td "08" at bounding box center [607, 261] width 47 height 29
click at [596, 237] on span at bounding box center [607, 228] width 29 height 29
click at [606, 230] on span at bounding box center [607, 228] width 29 height 29
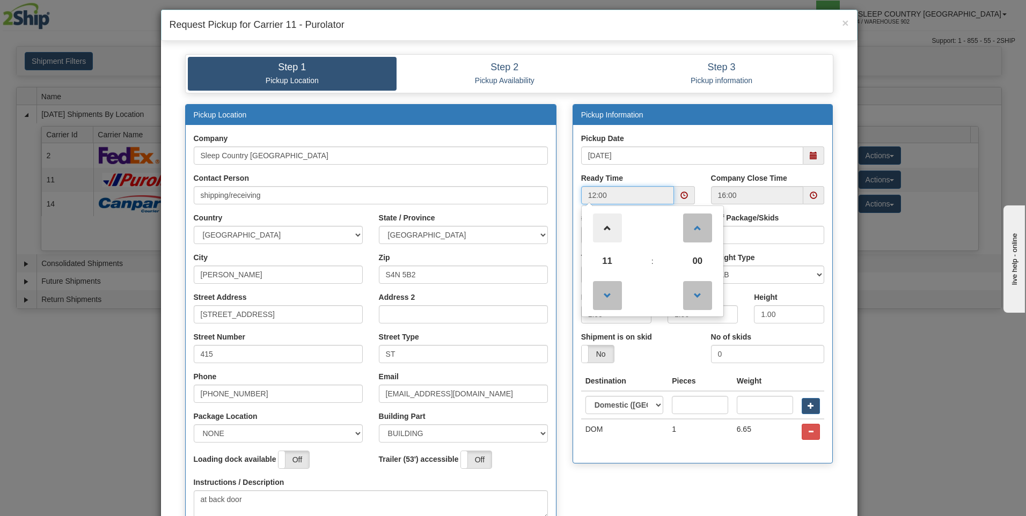
click at [606, 230] on span at bounding box center [607, 228] width 29 height 29
click at [610, 292] on span at bounding box center [607, 295] width 29 height 29
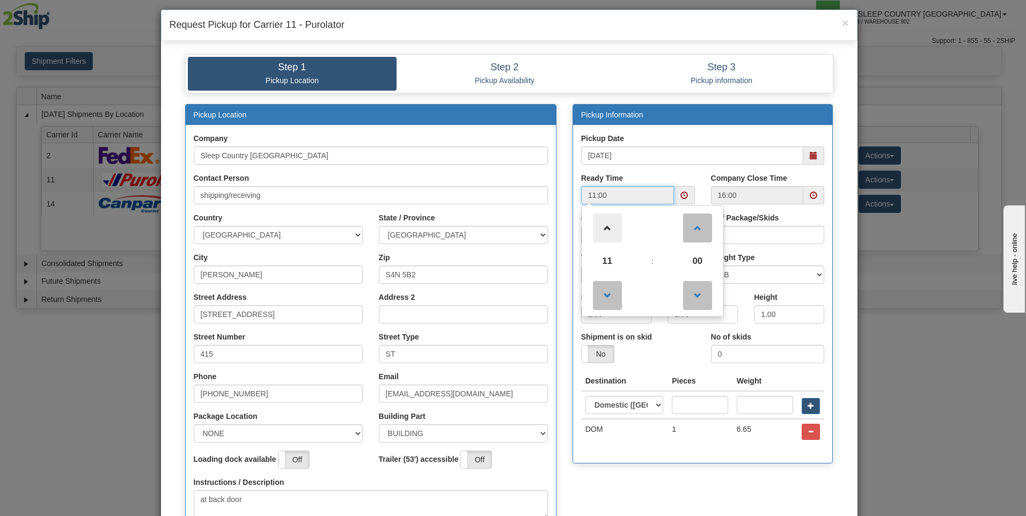
click at [593, 219] on span at bounding box center [607, 228] width 29 height 29
type input "12:00"
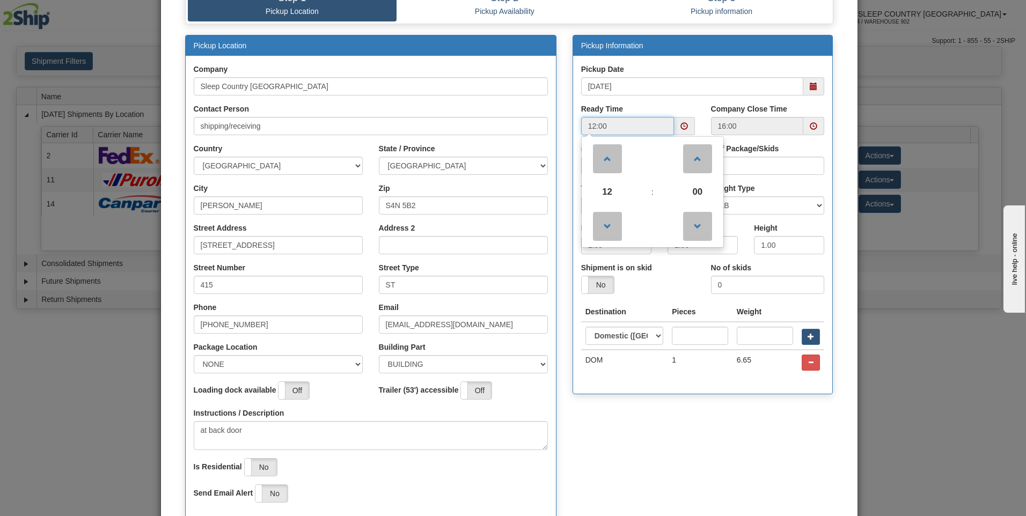
scroll to position [168, 0]
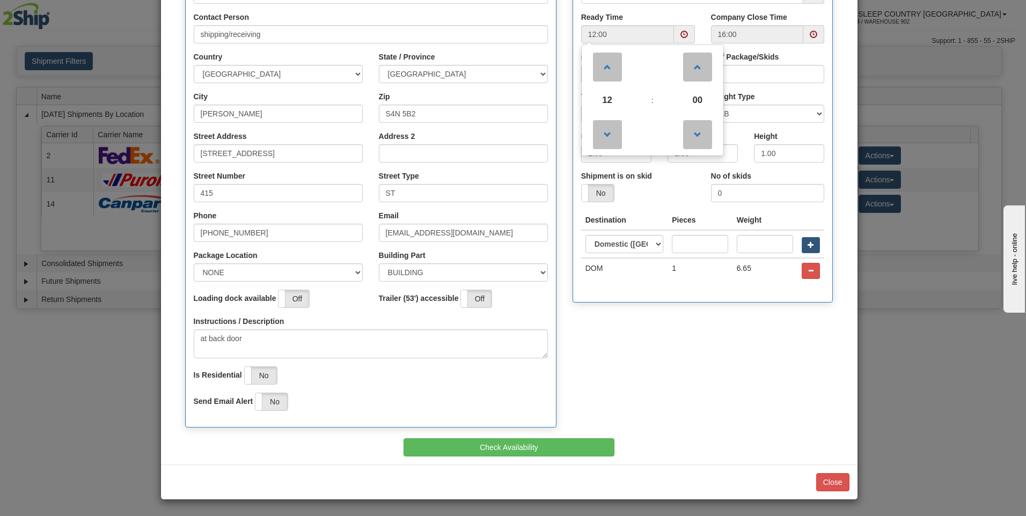
click at [640, 430] on div "Pickup Location Company Sleep Country [GEOGRAPHIC_DATA] Contact Person shipping…" at bounding box center [509, 191] width 664 height 496
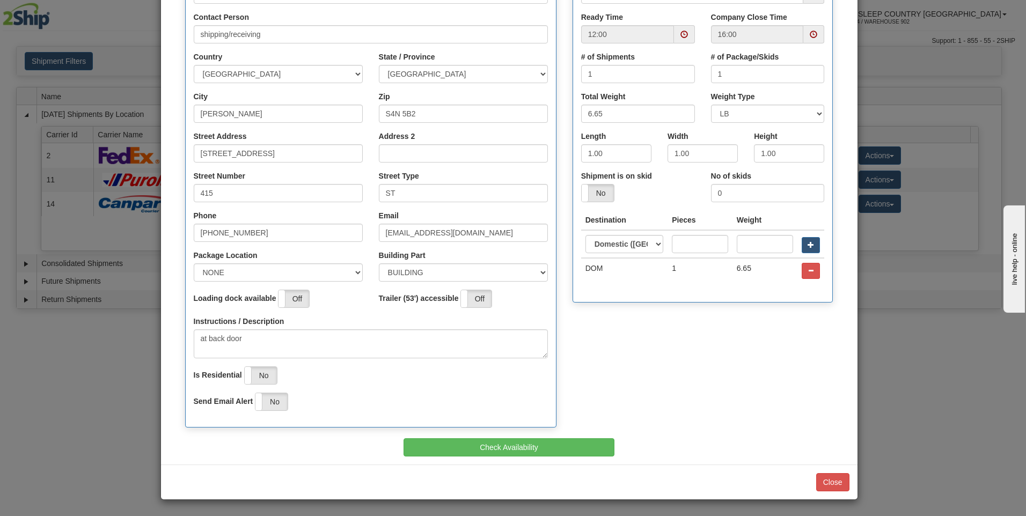
click at [577, 461] on div "Step 1 Pickup Location Step 2 Pickup Availability Step 3 Pickup information Pic…" at bounding box center [509, 175] width 697 height 580
click at [577, 456] on button "Check Availability" at bounding box center [509, 447] width 211 height 18
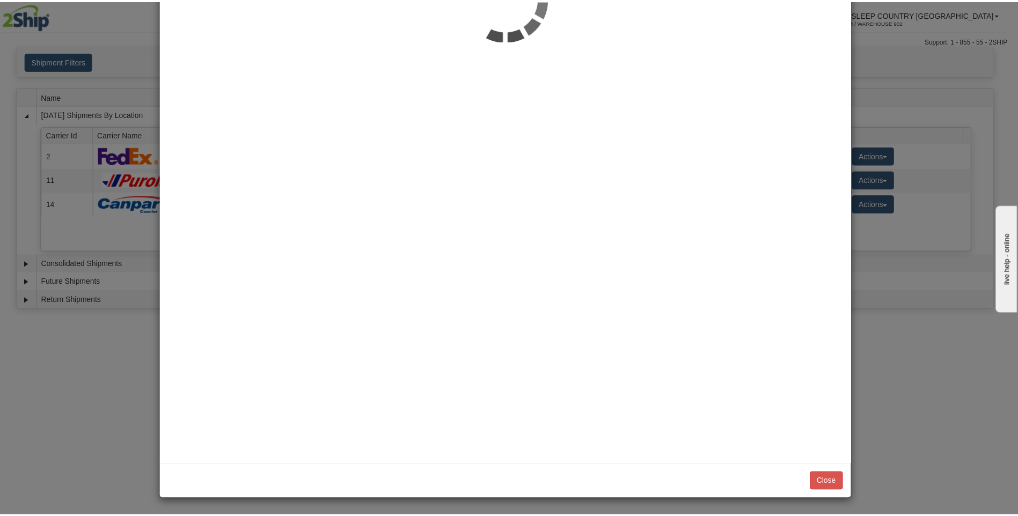
scroll to position [0, 0]
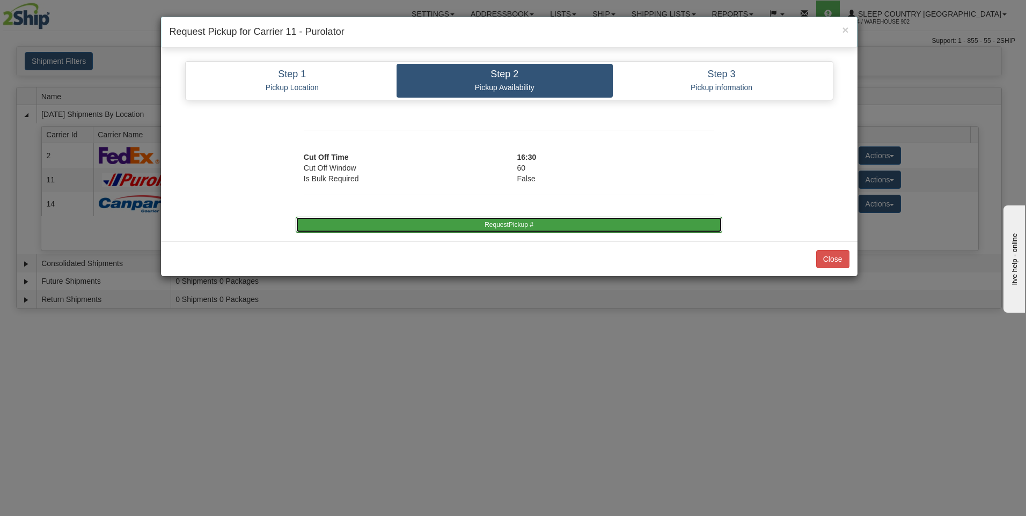
click at [579, 228] on button "RequestPickup #" at bounding box center [509, 225] width 427 height 16
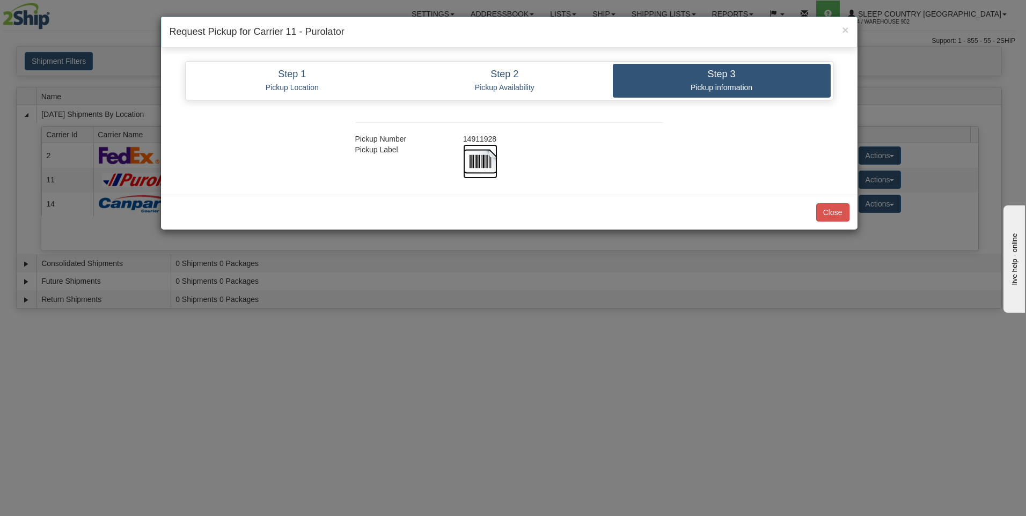
click at [481, 171] on img at bounding box center [480, 161] width 34 height 34
click at [838, 215] on button "Close" at bounding box center [832, 212] width 33 height 18
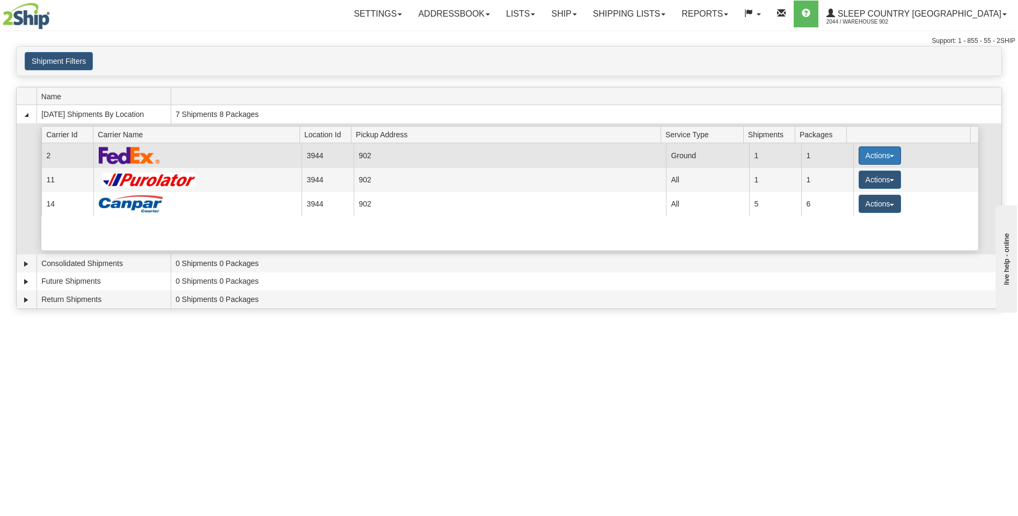
click at [869, 156] on button "Actions" at bounding box center [880, 156] width 43 height 18
click at [870, 186] on link "Close" at bounding box center [858, 190] width 86 height 14
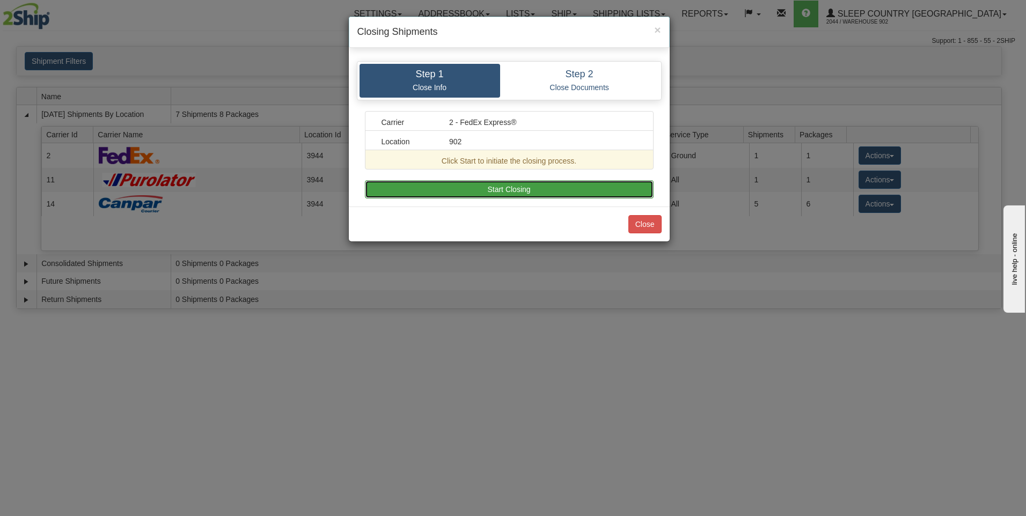
click at [629, 189] on button "Start Closing" at bounding box center [509, 189] width 289 height 18
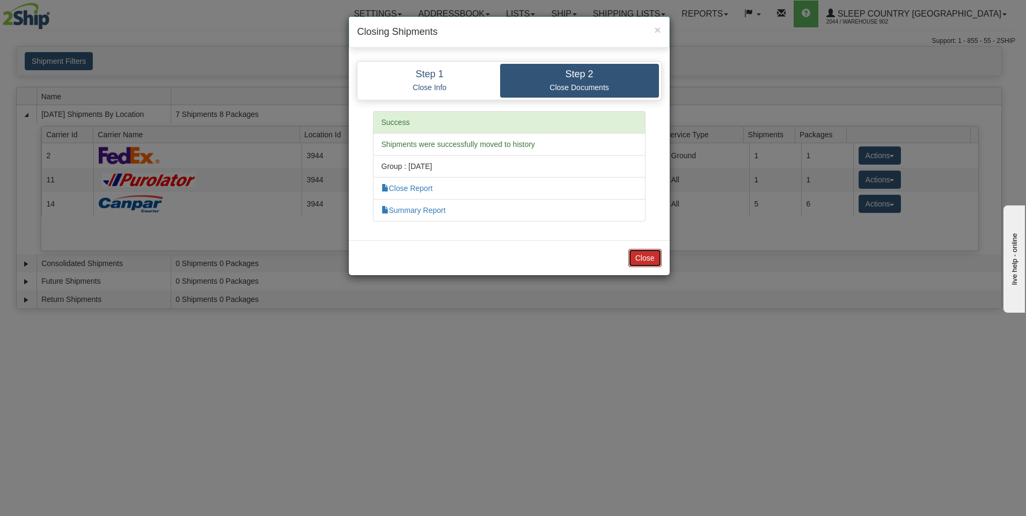
click at [654, 258] on button "Close" at bounding box center [644, 258] width 33 height 18
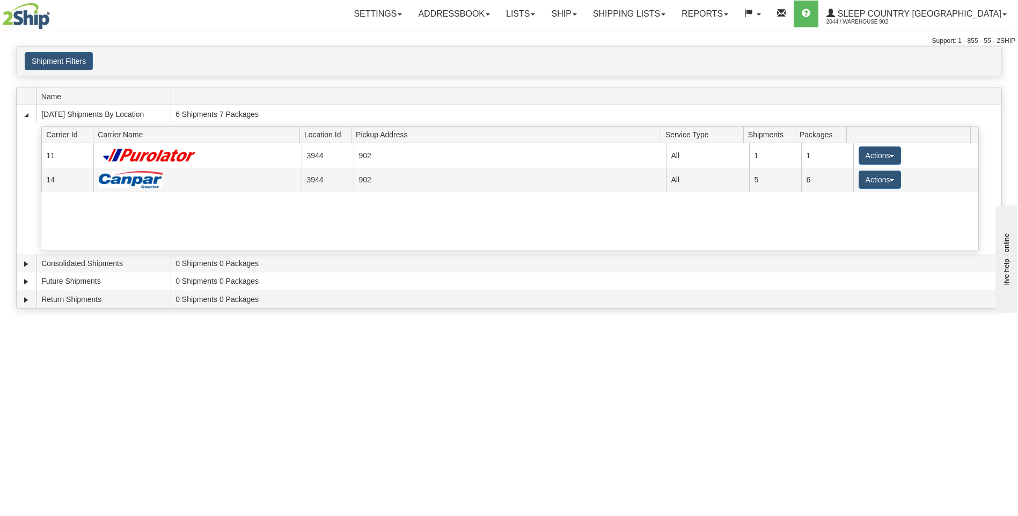
click at [859, 158] on button "Actions" at bounding box center [880, 156] width 43 height 18
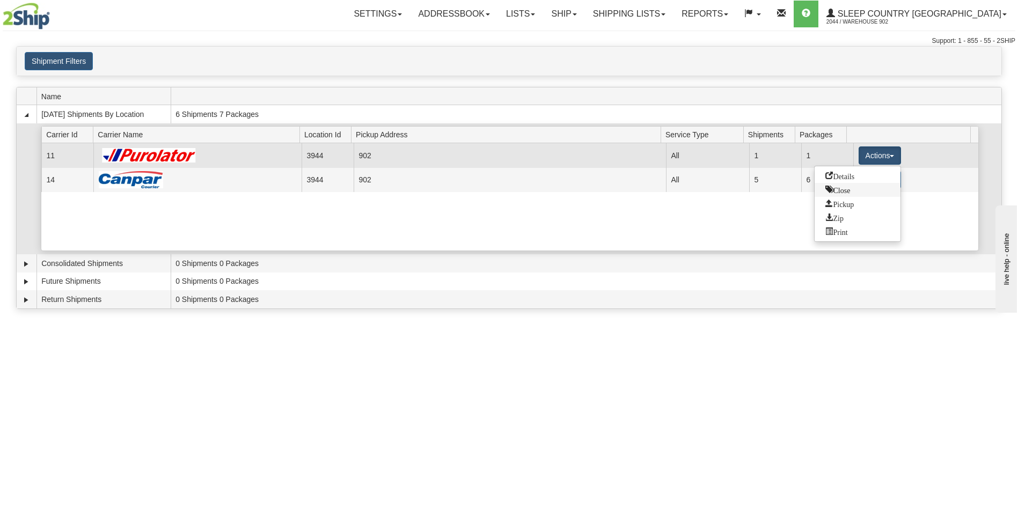
click at [845, 188] on span "Close" at bounding box center [837, 190] width 25 height 8
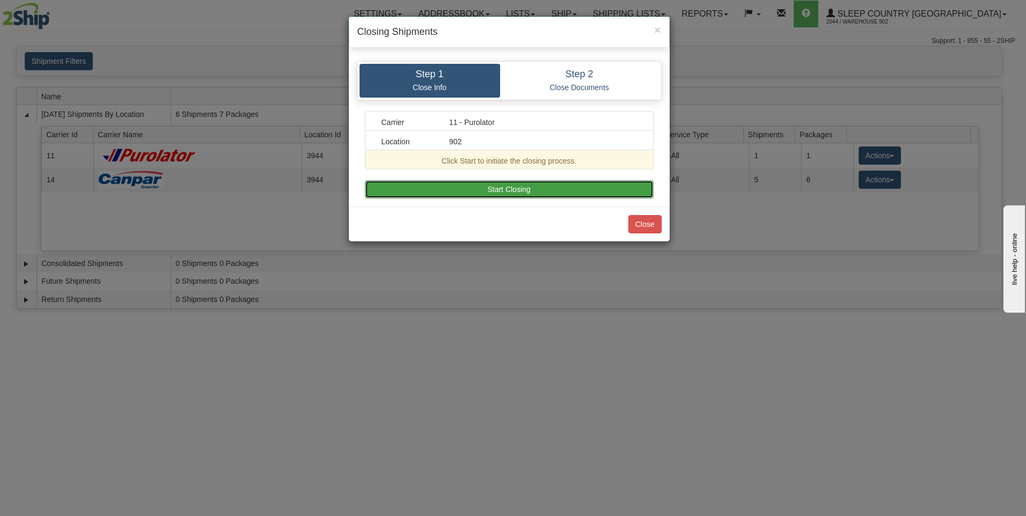
click at [630, 190] on button "Start Closing" at bounding box center [509, 189] width 289 height 18
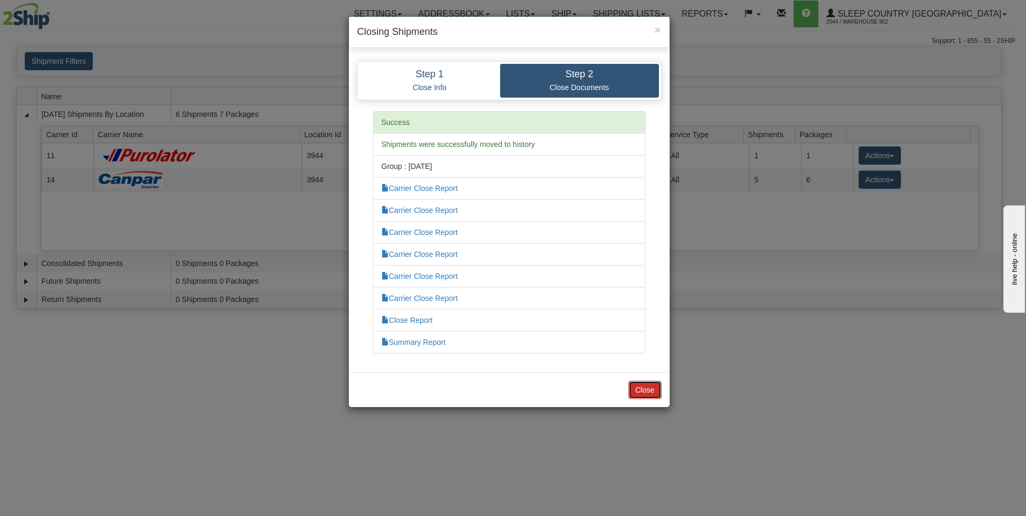
click at [632, 389] on button "Close" at bounding box center [644, 390] width 33 height 18
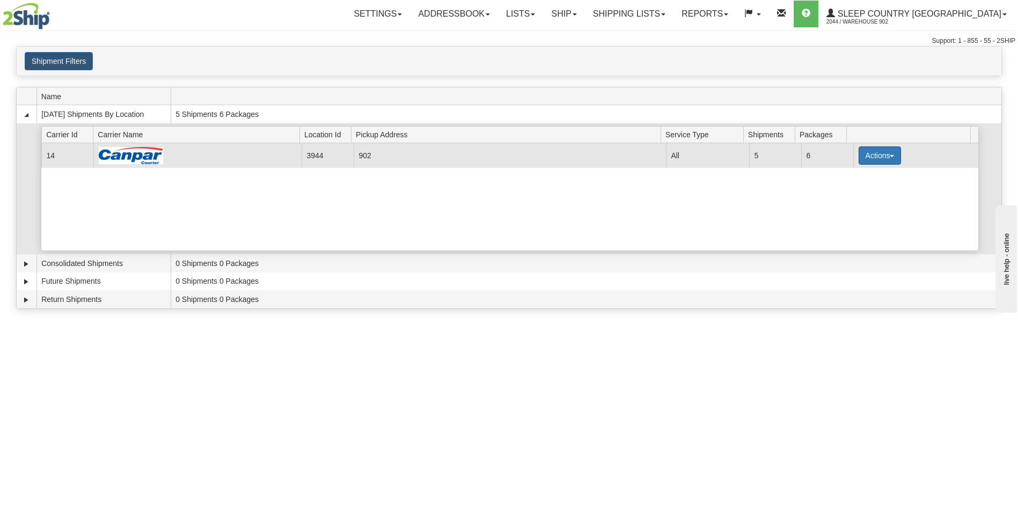
click at [870, 158] on button "Actions" at bounding box center [880, 156] width 43 height 18
click at [866, 190] on link "Close" at bounding box center [858, 190] width 86 height 14
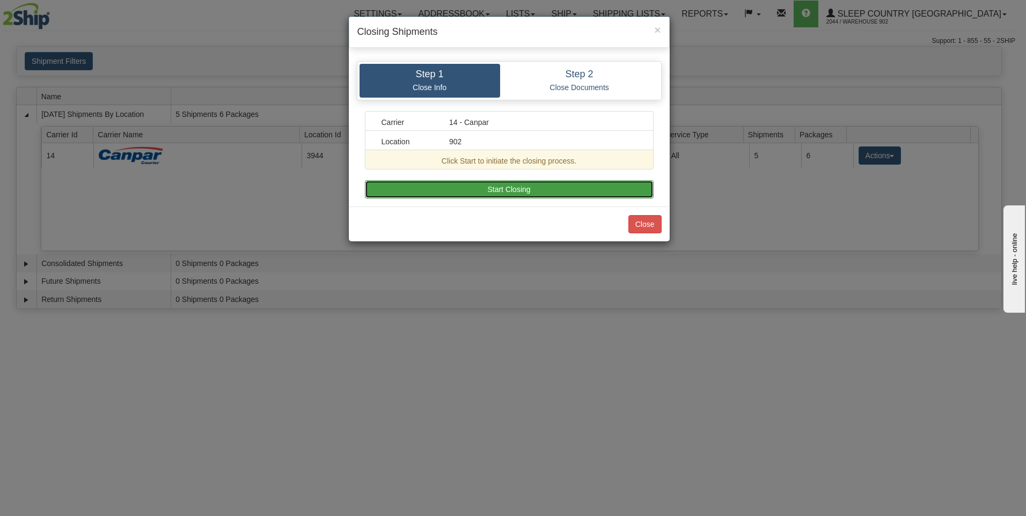
click at [541, 193] on button "Start Closing" at bounding box center [509, 189] width 289 height 18
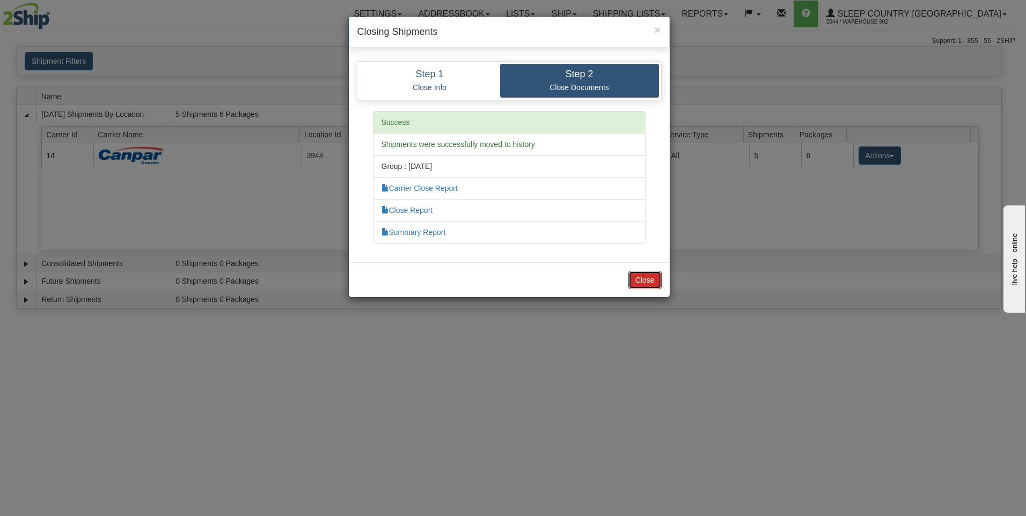
click at [643, 288] on button "Close" at bounding box center [644, 280] width 33 height 18
